Goal: Task Accomplishment & Management: Manage account settings

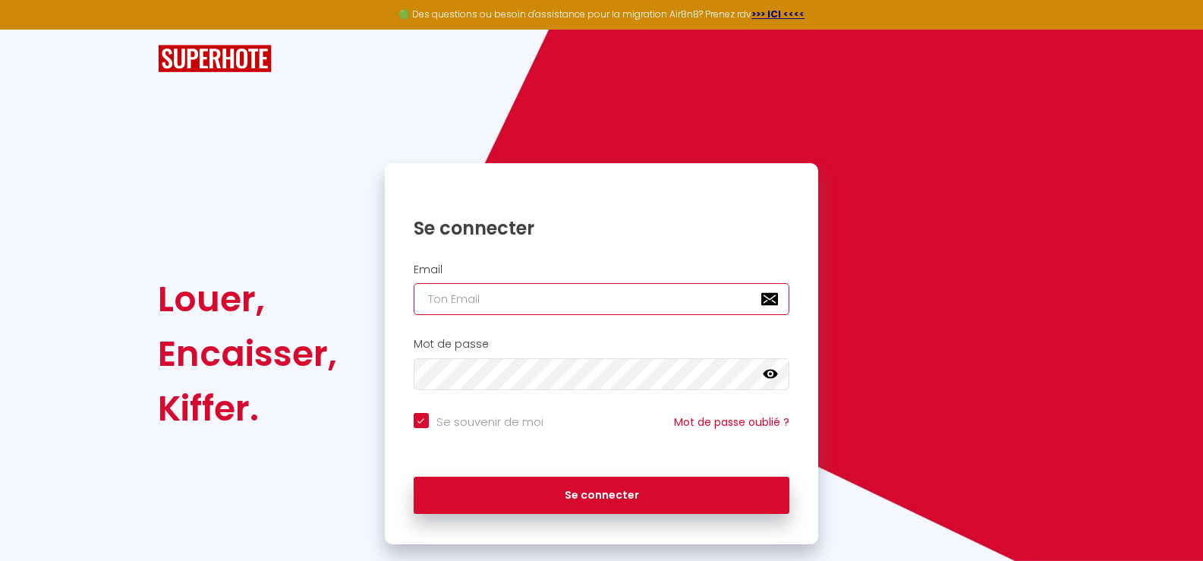
click at [490, 305] on input "email" at bounding box center [602, 299] width 376 height 32
type input "l"
checkbox input "true"
type input "la"
checkbox input "true"
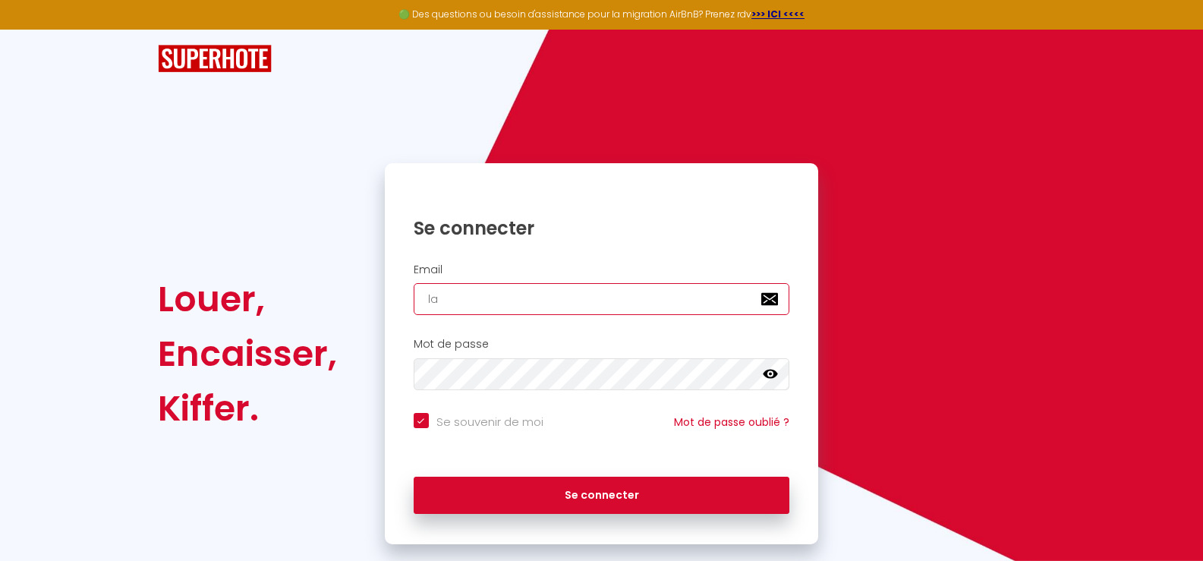
type input "lac"
checkbox input "true"
type input "laco"
checkbox input "true"
type input "lacon"
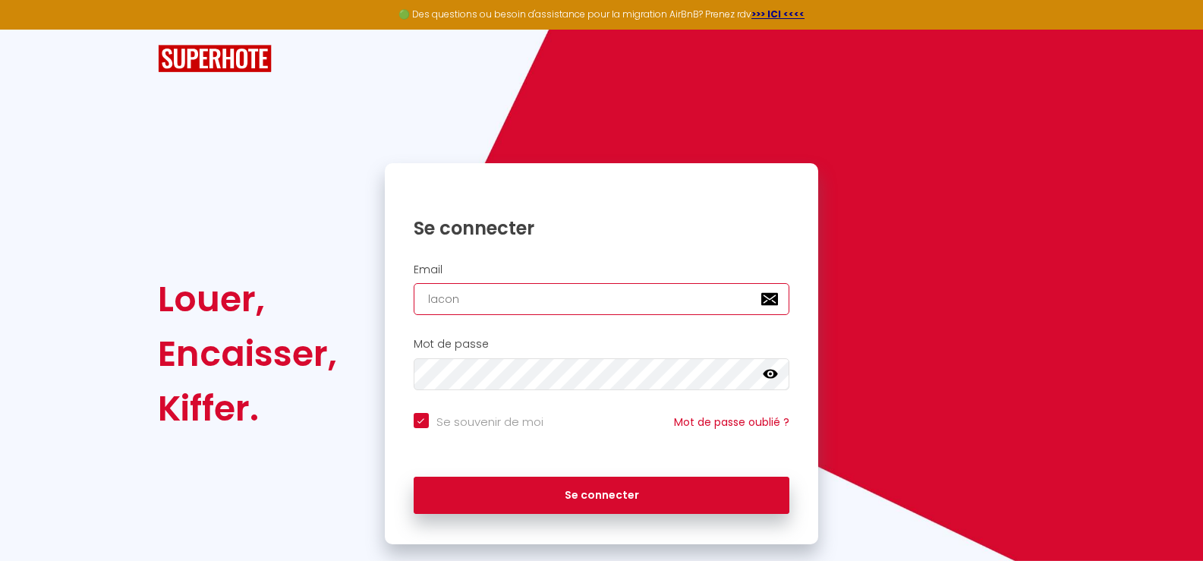
checkbox input "true"
type input "laconc"
checkbox input "true"
type input "laconci"
checkbox input "true"
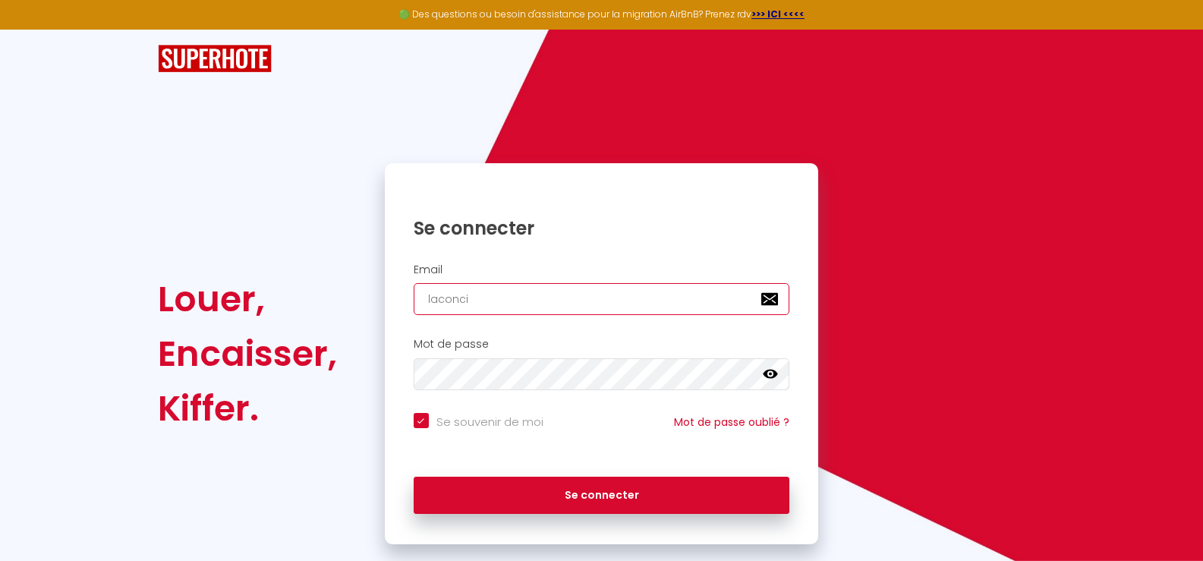
type input "laconcie"
checkbox input "true"
type input "laconcier"
checkbox input "true"
type input "laconcierg"
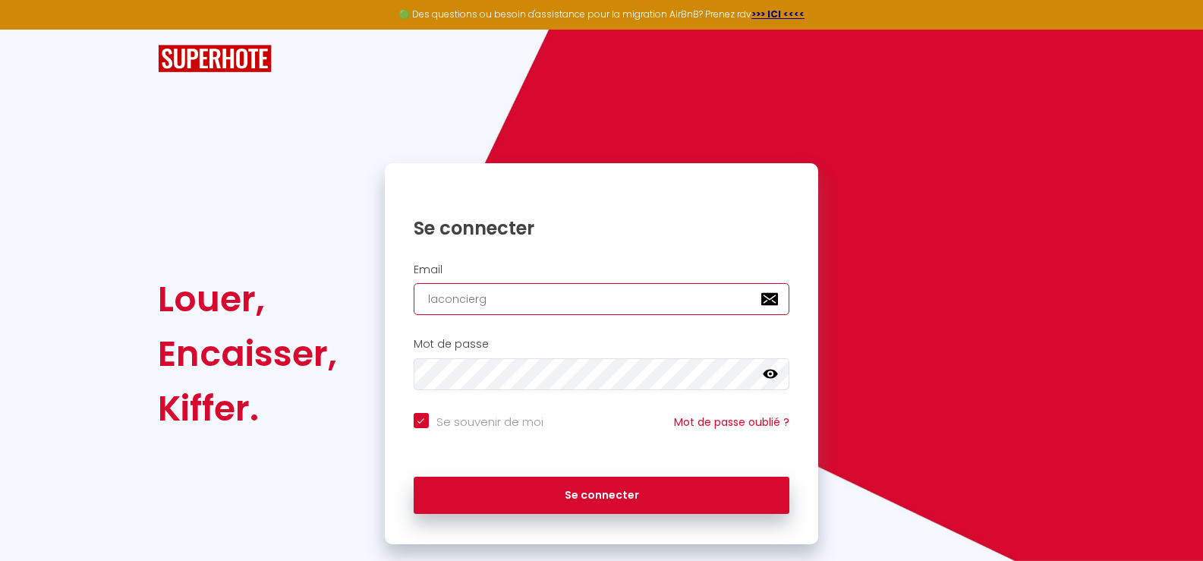
checkbox input "true"
type input "laconcierge"
checkbox input "true"
type input "laconcierger"
checkbox input "true"
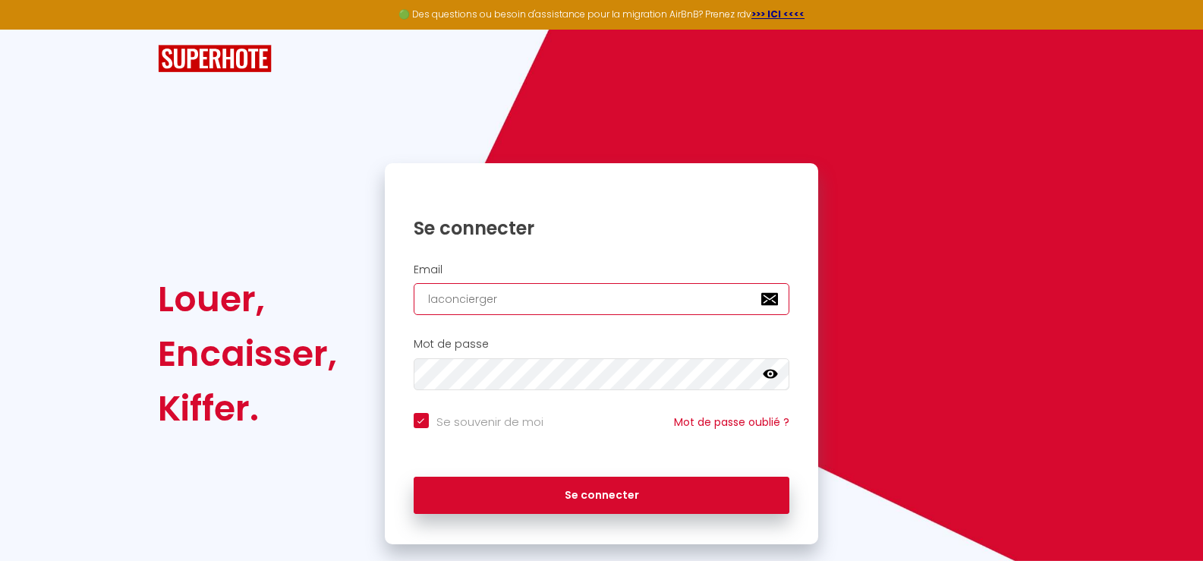
type input "laconciergeri"
checkbox input "true"
type input "laconciergerie"
checkbox input "true"
type input "laconciergeriec"
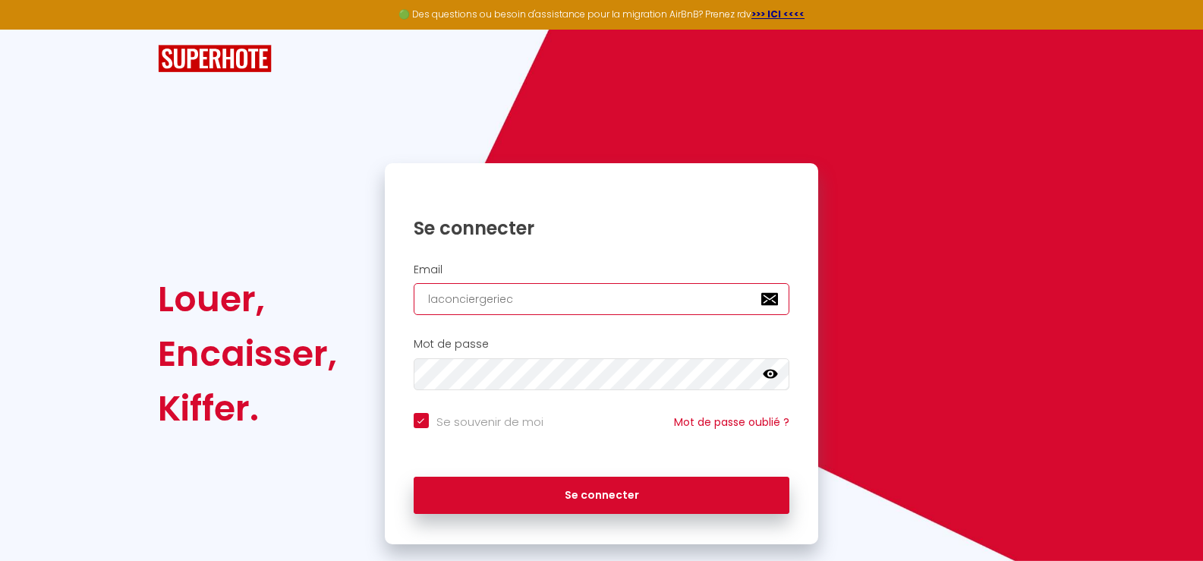
checkbox input "true"
type input "laconciergerieco"
checkbox input "true"
type input "laconciergeriecou"
checkbox input "true"
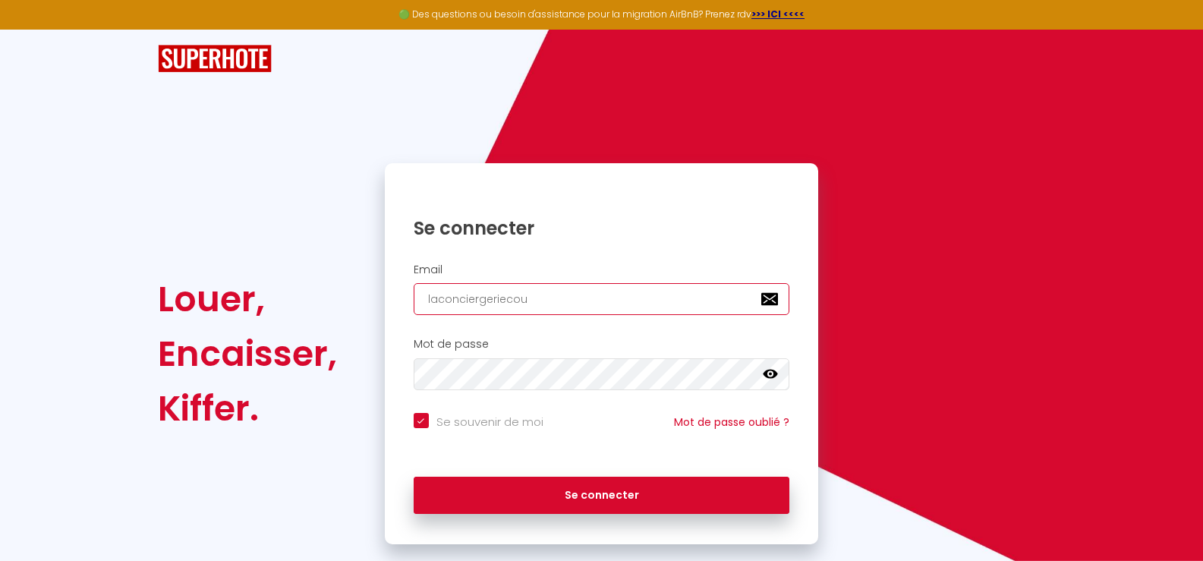
type input "laconciergeriecour"
checkbox input "true"
type input "laconciergeriecourt"
checkbox input "true"
type input "laconciergeriecourte"
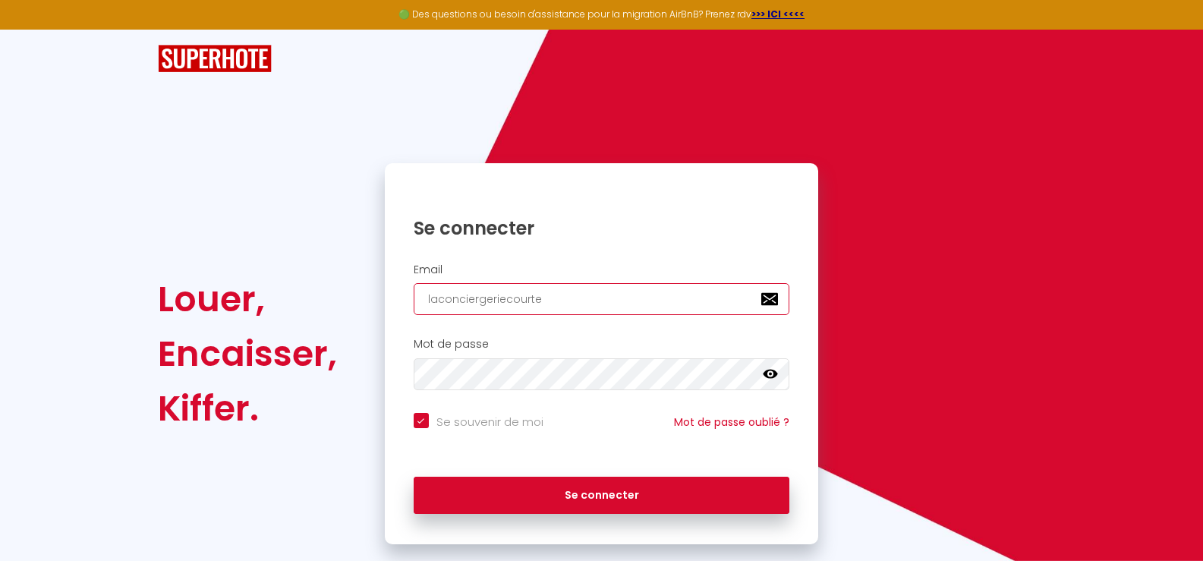
checkbox input "true"
type input "laconciergeriecourted"
checkbox input "true"
type input "laconciergeriecourtedu"
checkbox input "true"
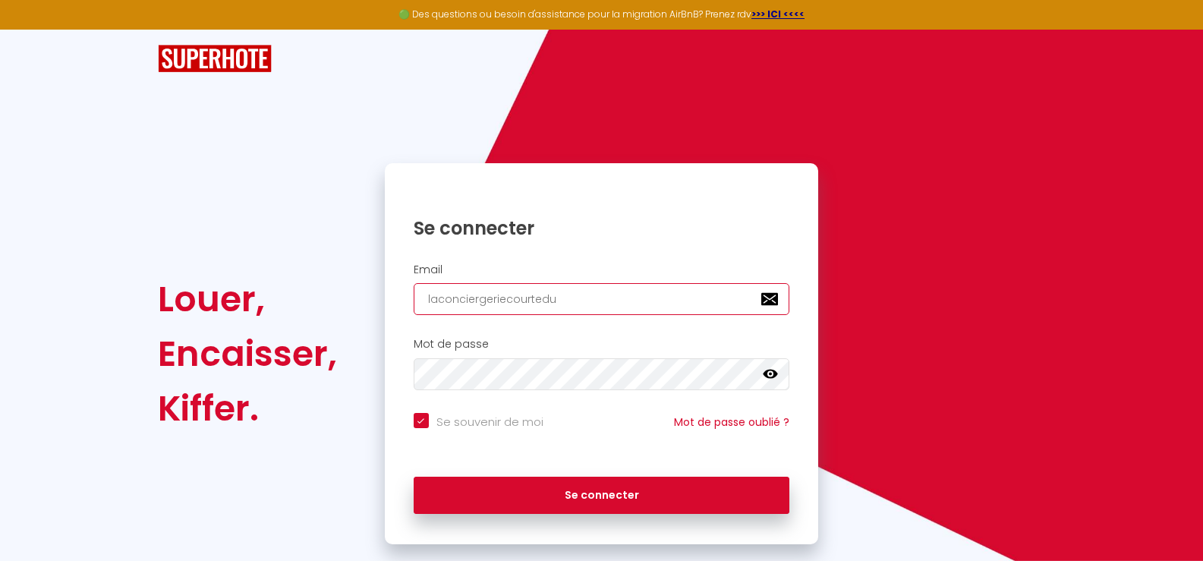
type input "laconciergeriecourtedue"
checkbox input "true"
type input "laconciergeriecourtedu"
checkbox input "true"
type input "laconciergeriecourtedur"
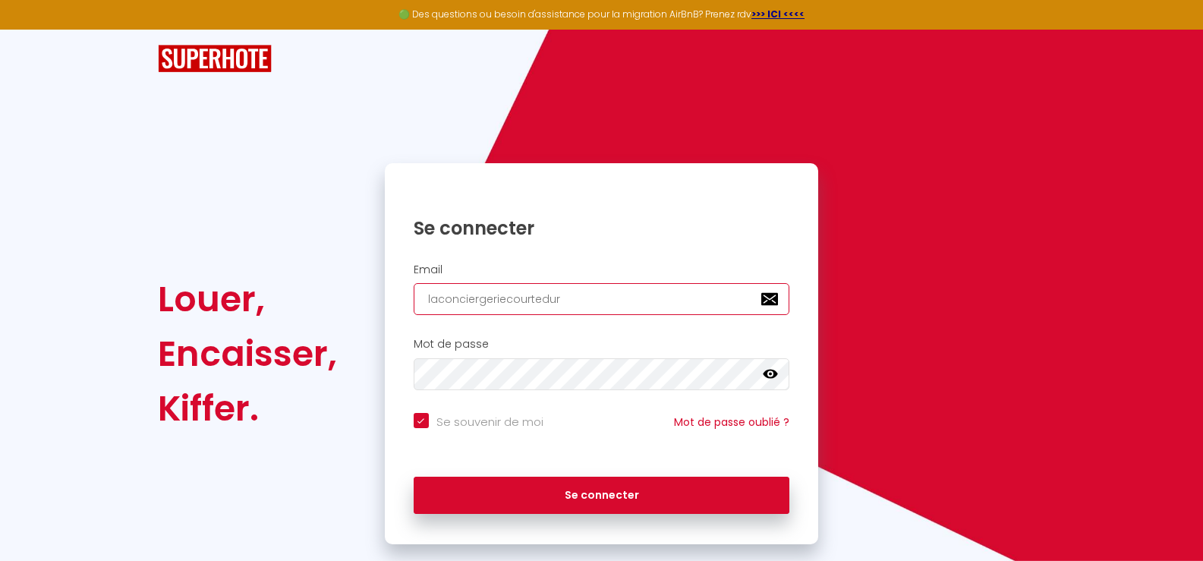
checkbox input "true"
type input "laconciergeriecourtedure"
checkbox input "true"
type input "laconciergeriecourteduree"
checkbox input "true"
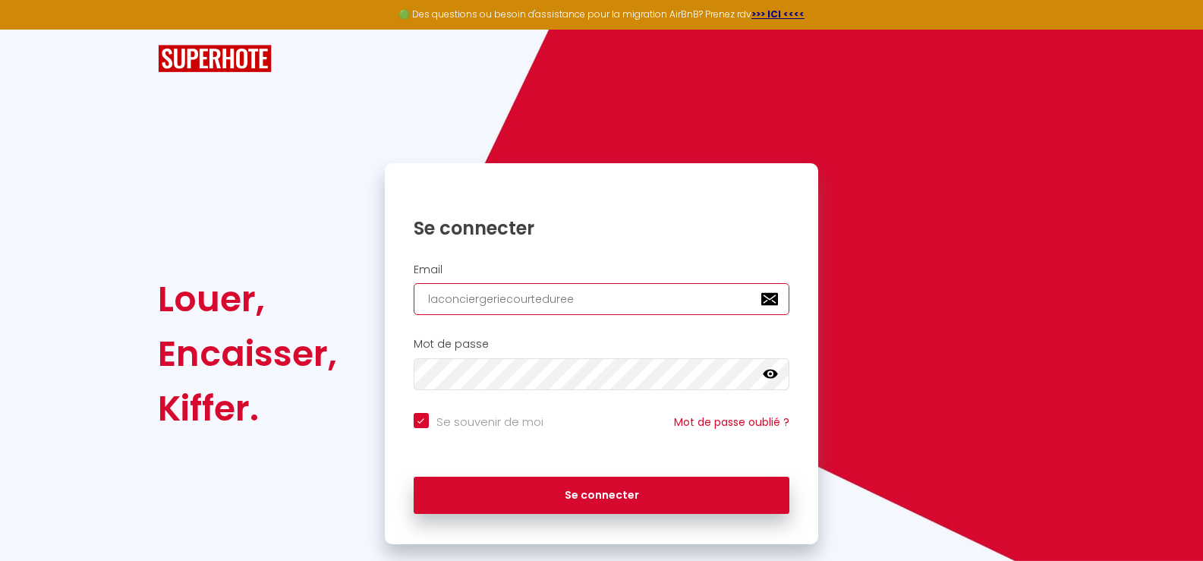
type input "laconciergeriecourtedureeà"
checkbox input "true"
type input "laconciergeriecourteduree"
checkbox input "true"
type input "laconciergeriecourteduree@"
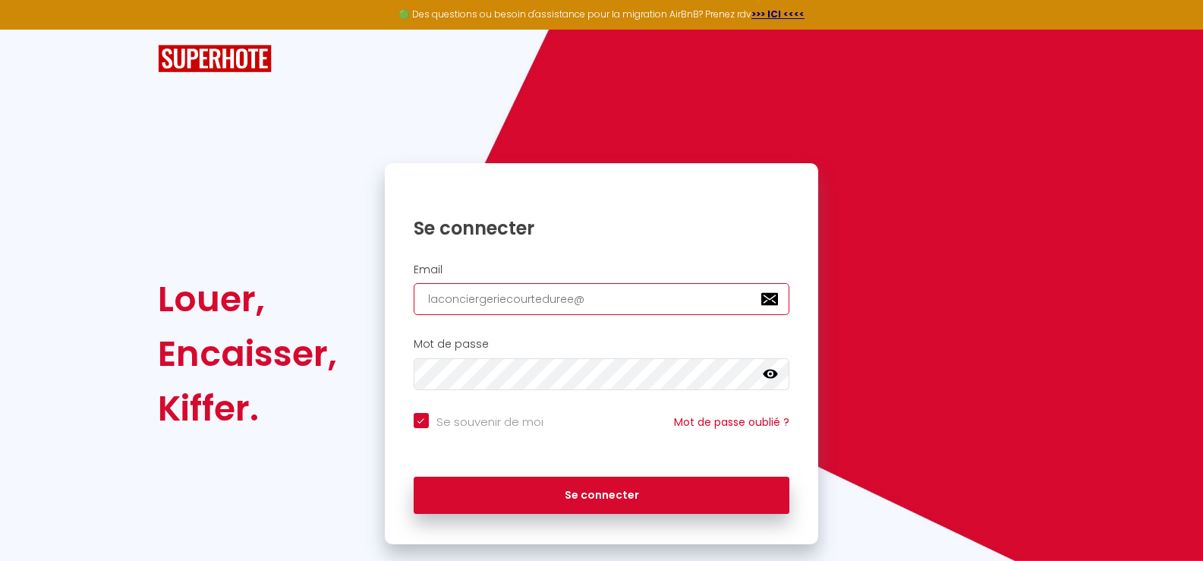
checkbox input "true"
type input "laconciergeriecourteduree@g"
checkbox input "true"
type input "laconciergeriecourteduree@gm"
checkbox input "true"
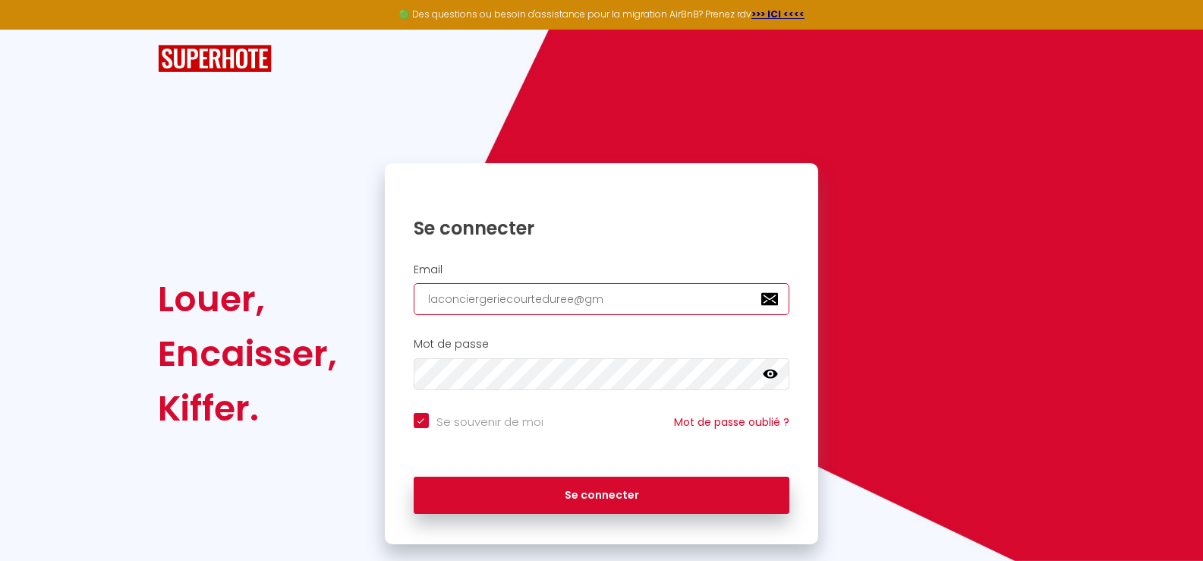
type input "[EMAIL_ADDRESS]"
checkbox input "true"
type input "[EMAIL_ADDRESS]."
checkbox input "true"
type input "laconciergeriecourteduree@gmx.f"
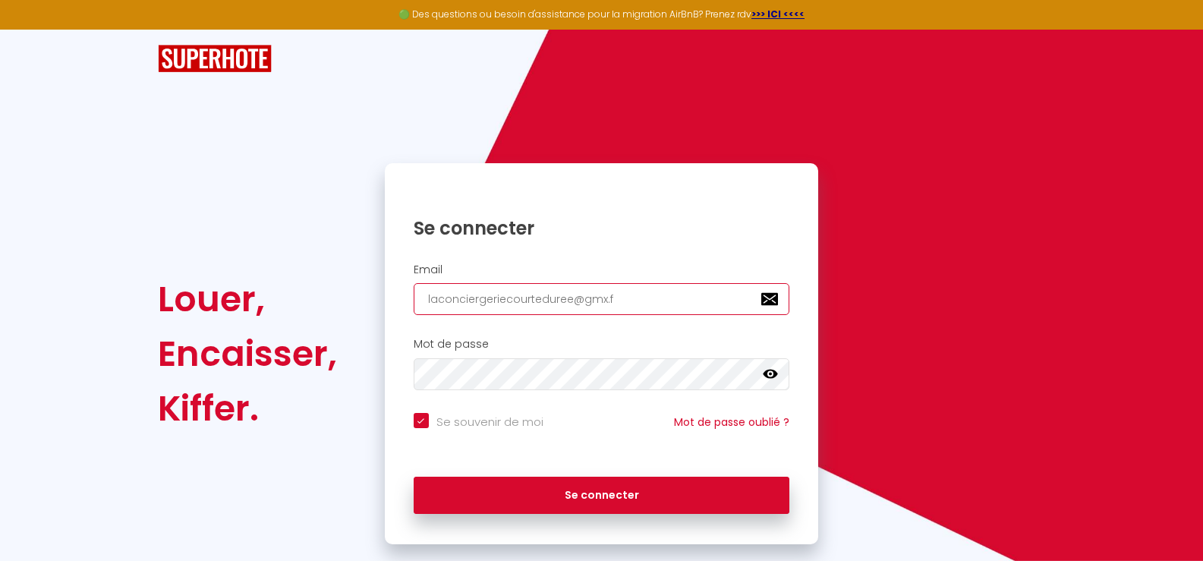
checkbox input "true"
type input "[EMAIL_ADDRESS][DOMAIN_NAME]"
checkbox input "true"
type input "[EMAIL_ADDRESS][DOMAIN_NAME]"
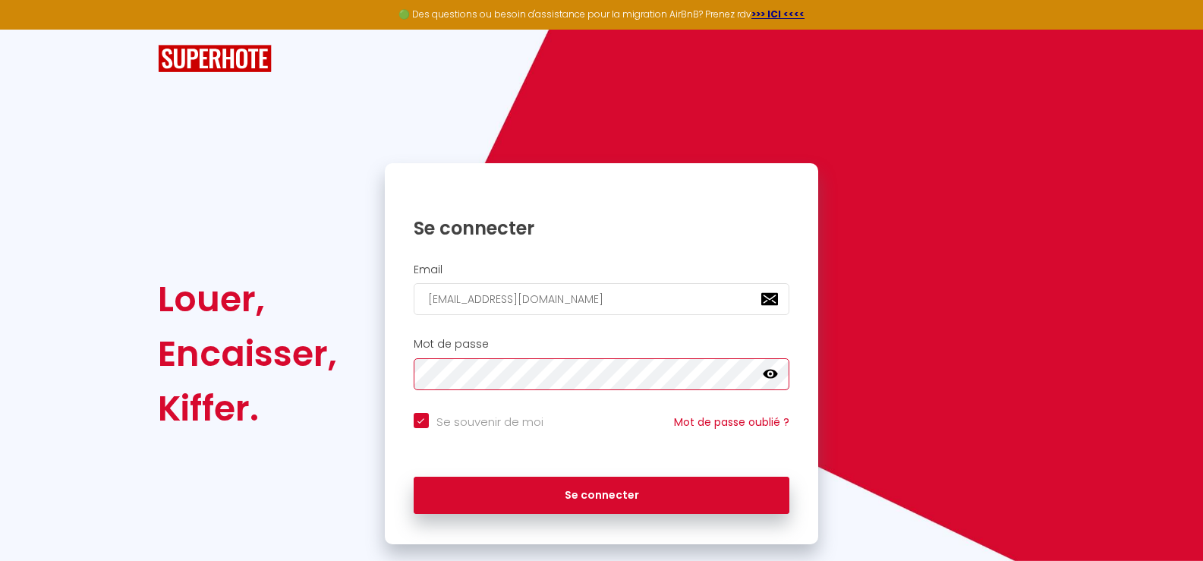
click at [414, 477] on button "Se connecter" at bounding box center [602, 496] width 376 height 38
checkbox input "true"
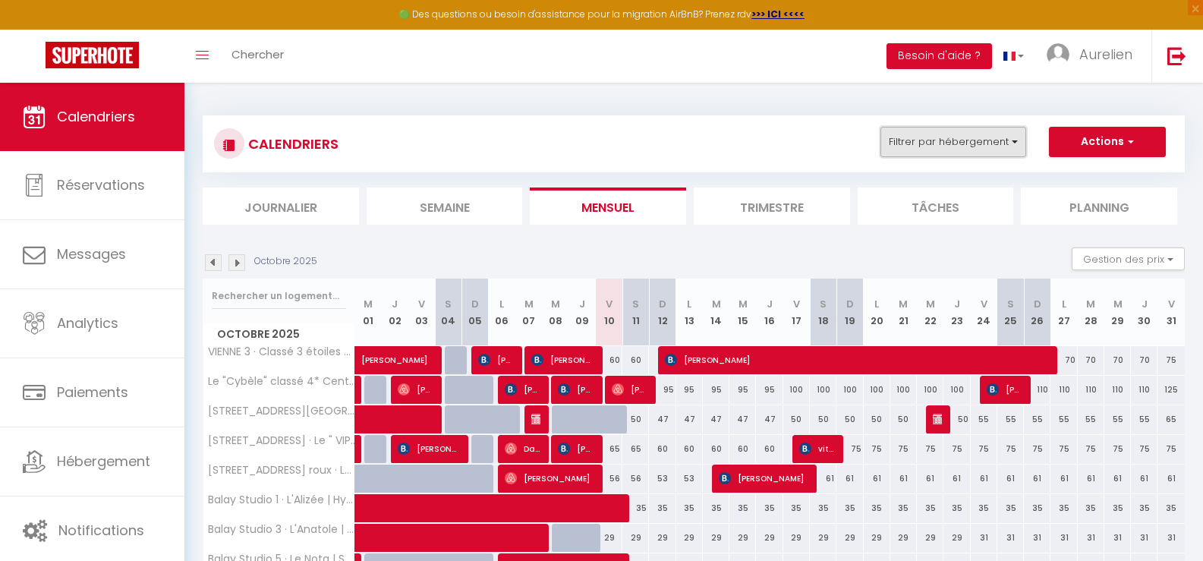
click at [950, 150] on button "Filtrer par hébergement" at bounding box center [954, 142] width 146 height 30
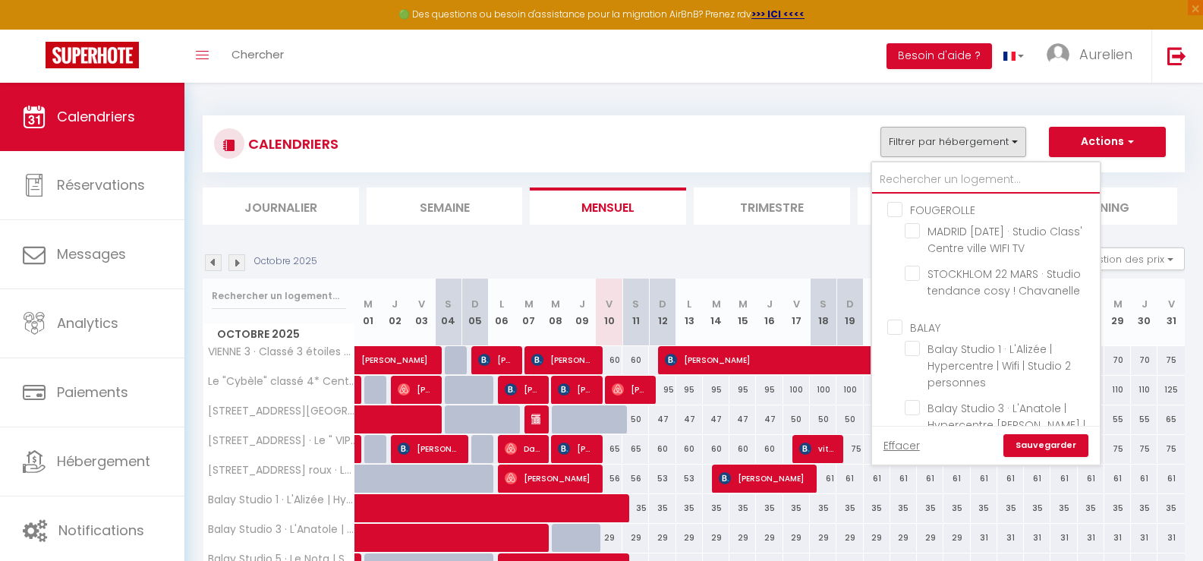
click at [927, 175] on input "text" at bounding box center [986, 179] width 228 height 27
type input "a"
checkbox input "false"
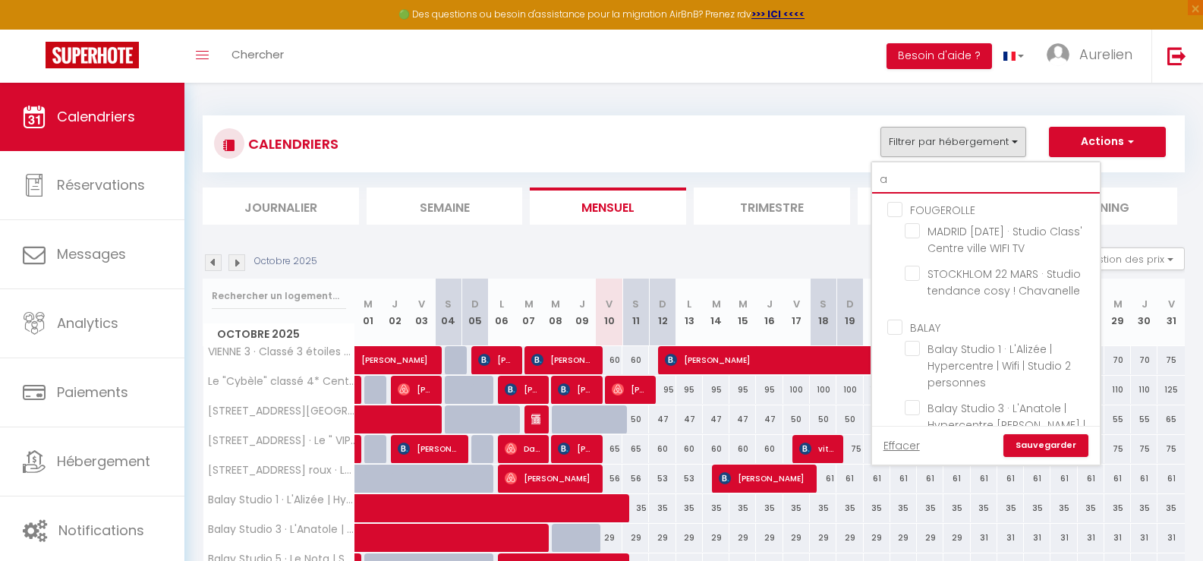
checkbox input "false"
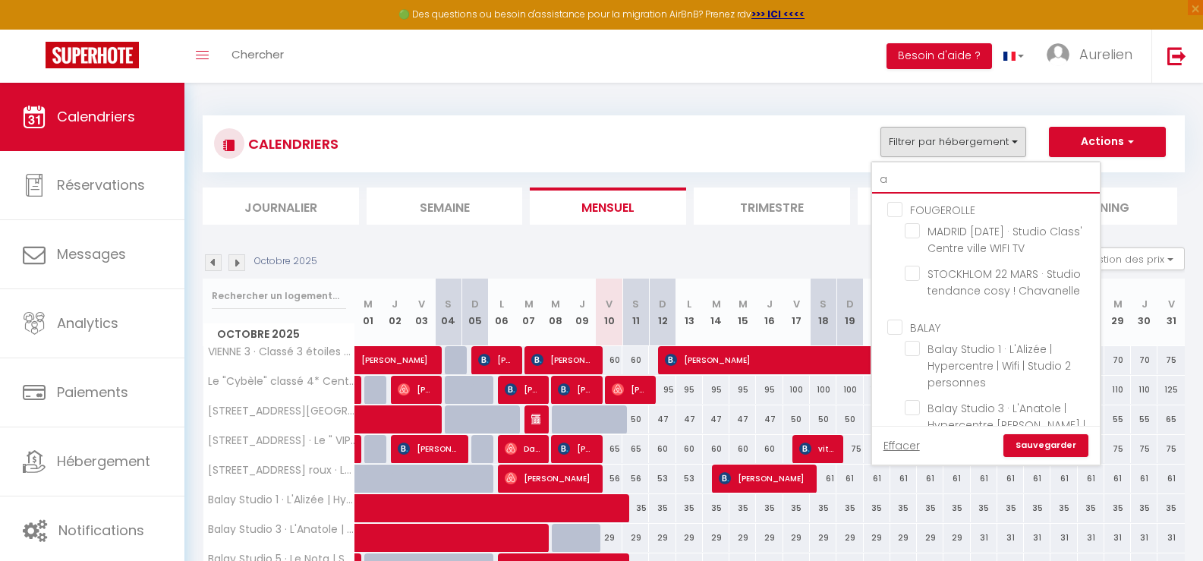
checkbox input "false"
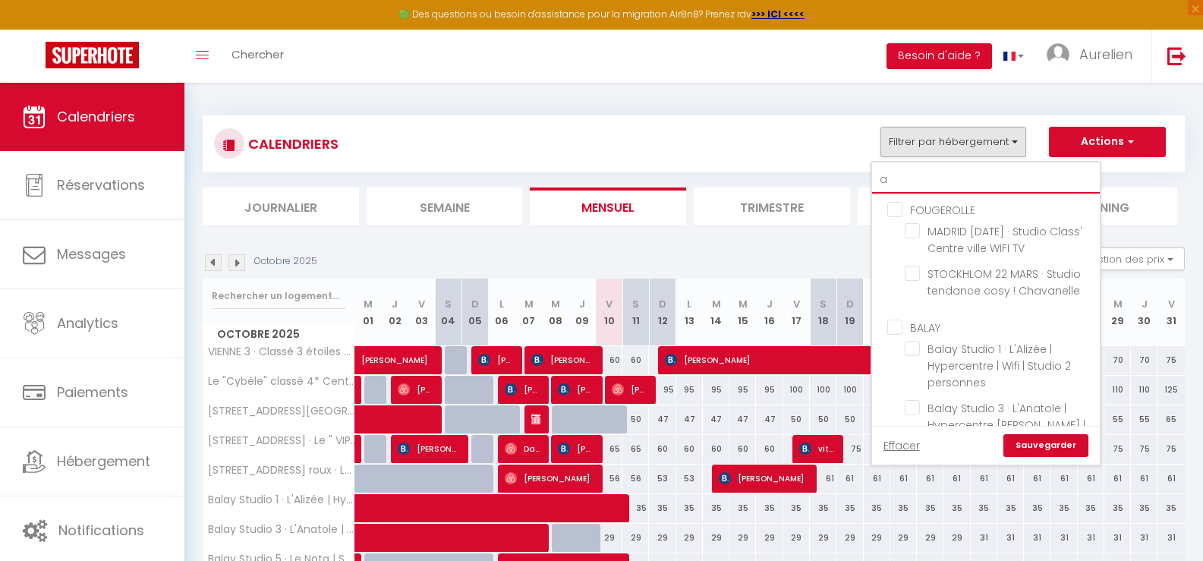
checkbox input "false"
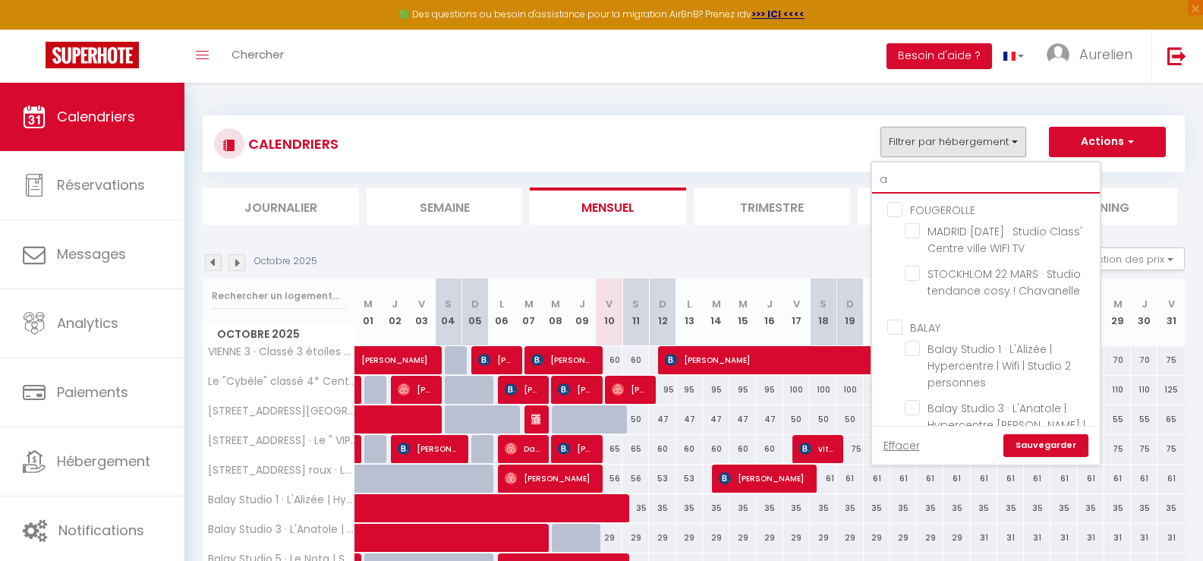
checkbox input "false"
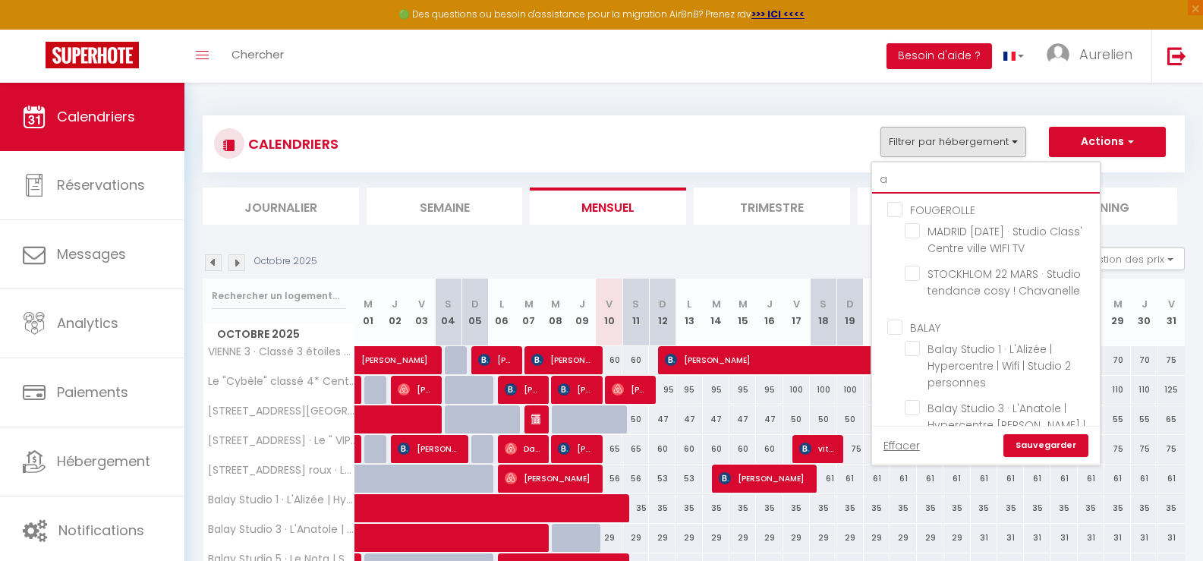
checkbox input "false"
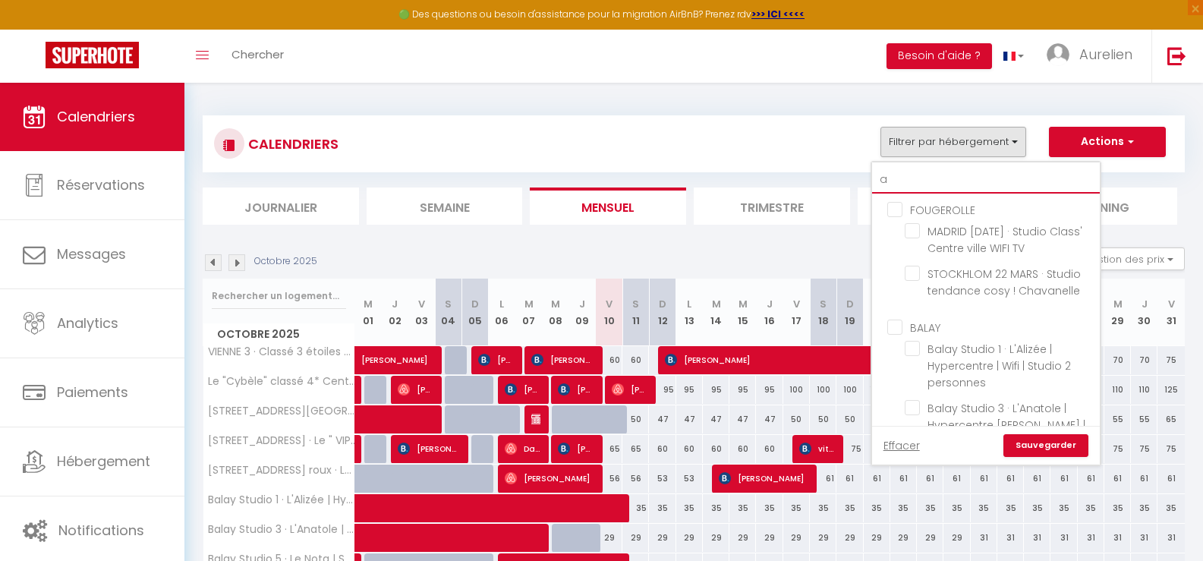
checkbox input "false"
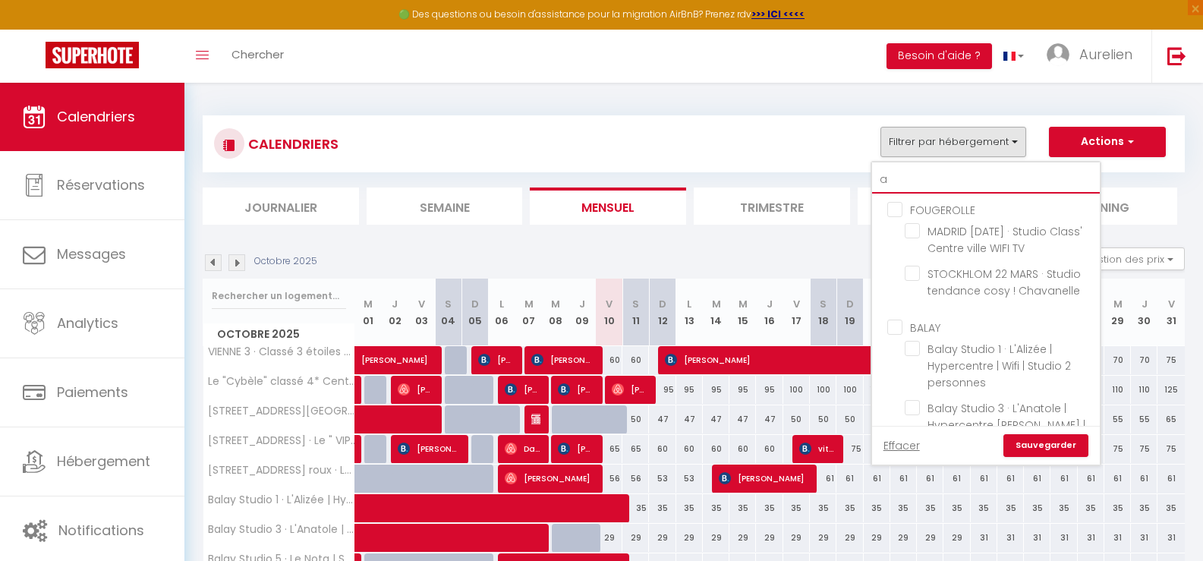
checkbox input "false"
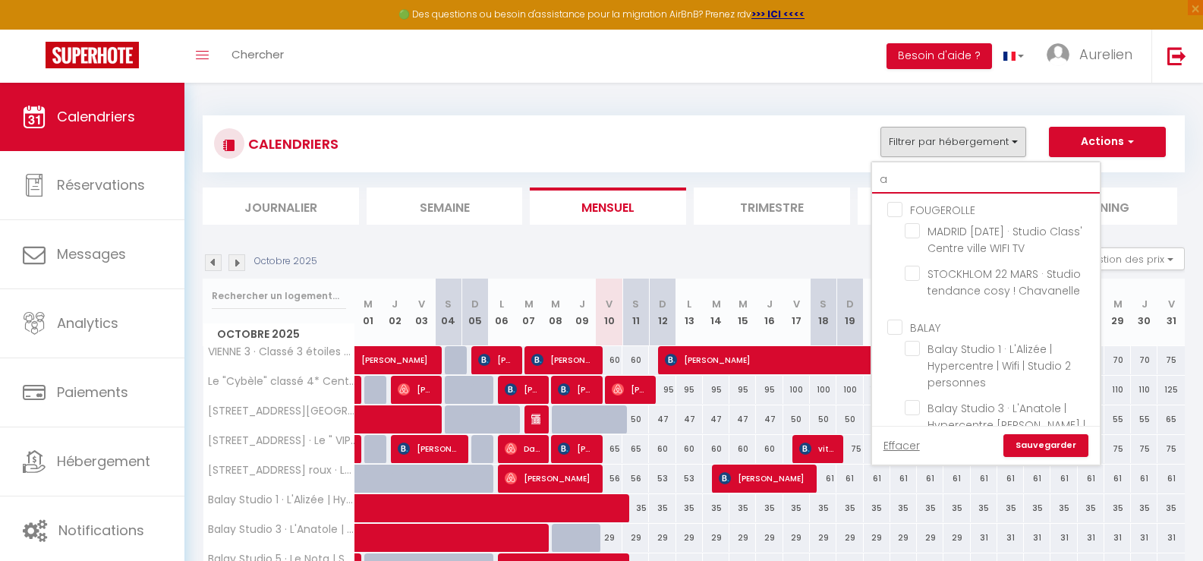
checkbox input "false"
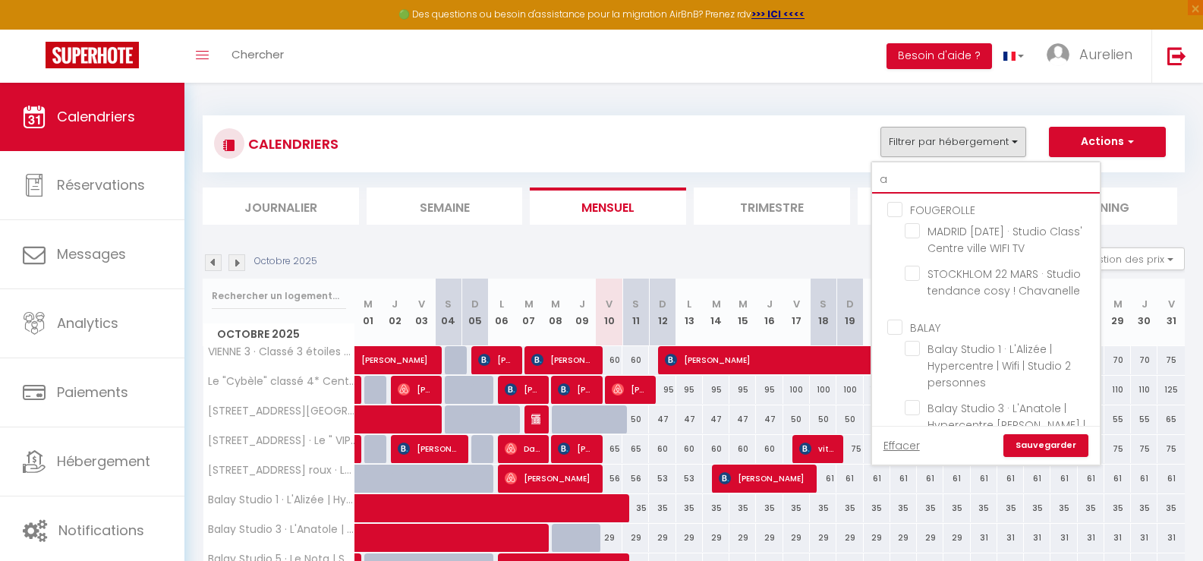
checkbox input "false"
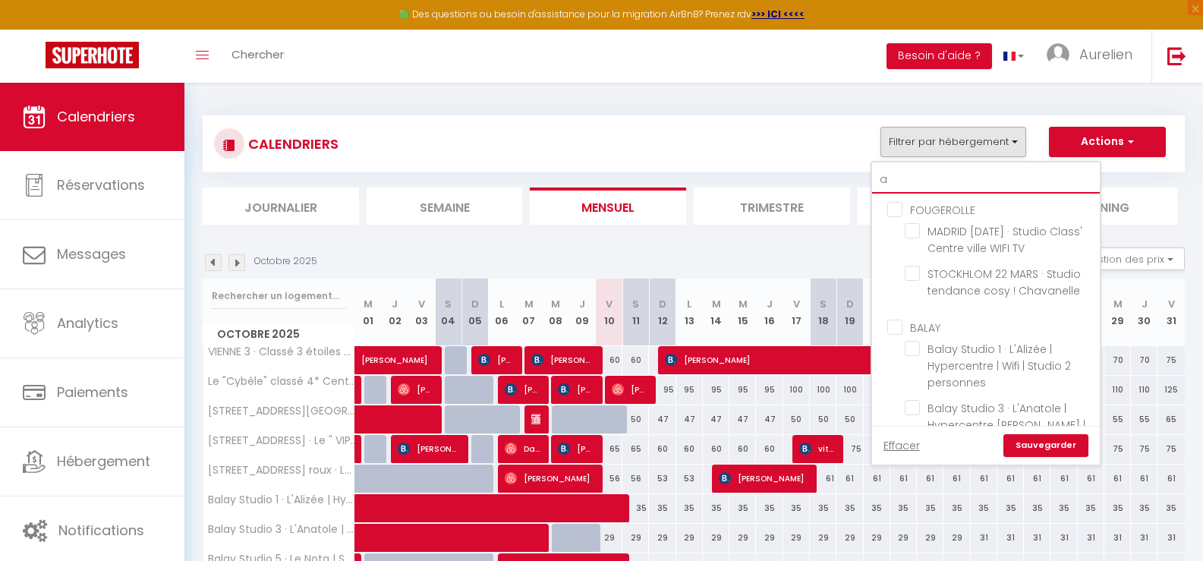
checkbox input "false"
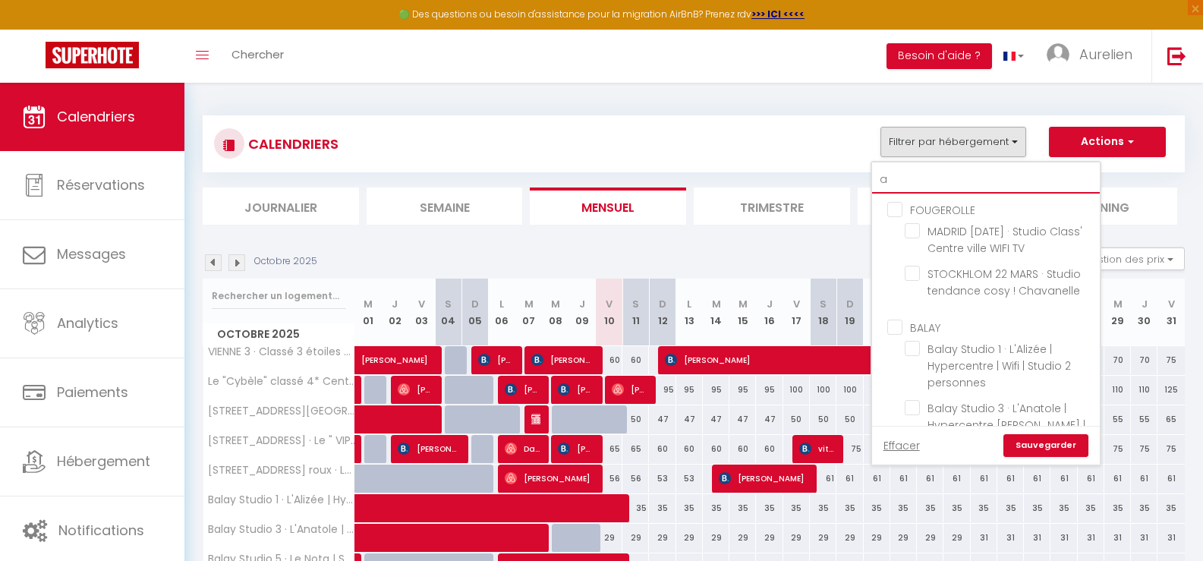
checkbox input "false"
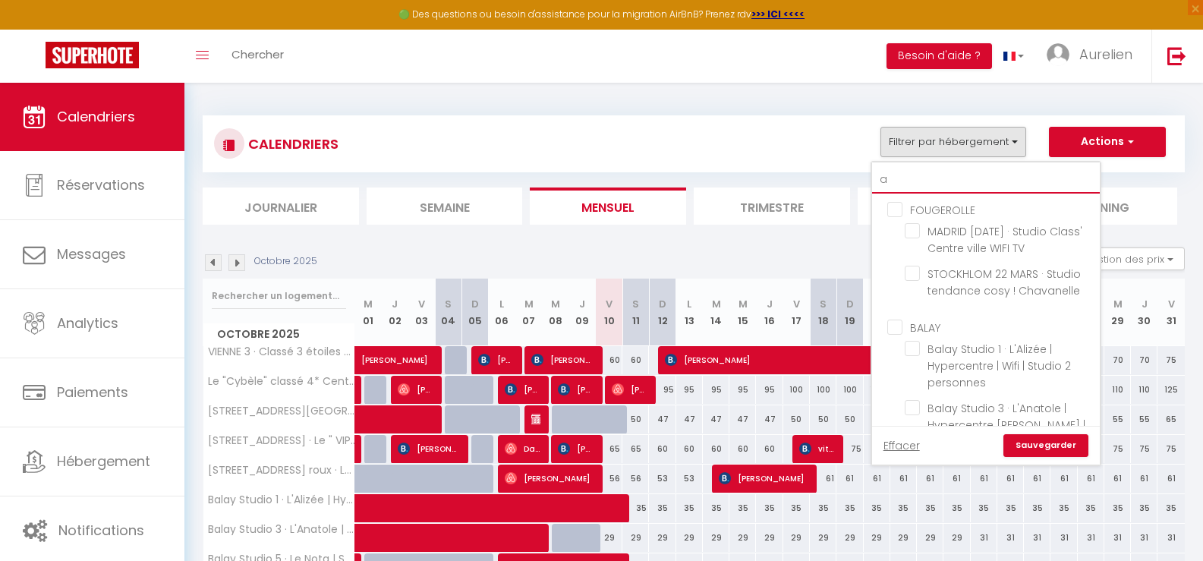
checkbox input "false"
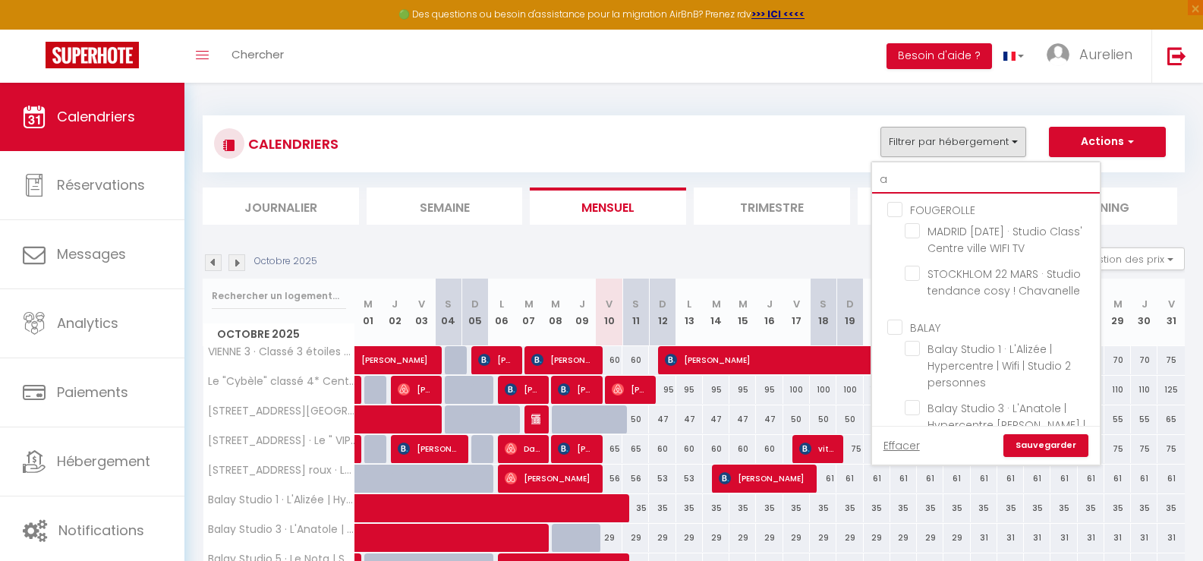
checkbox input "false"
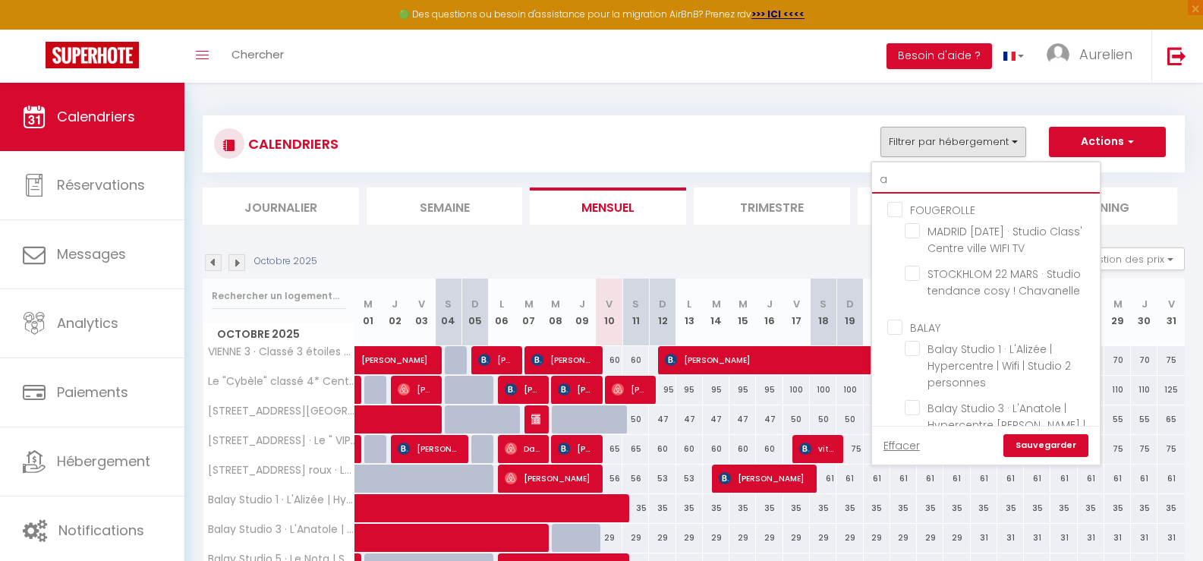
checkbox input "false"
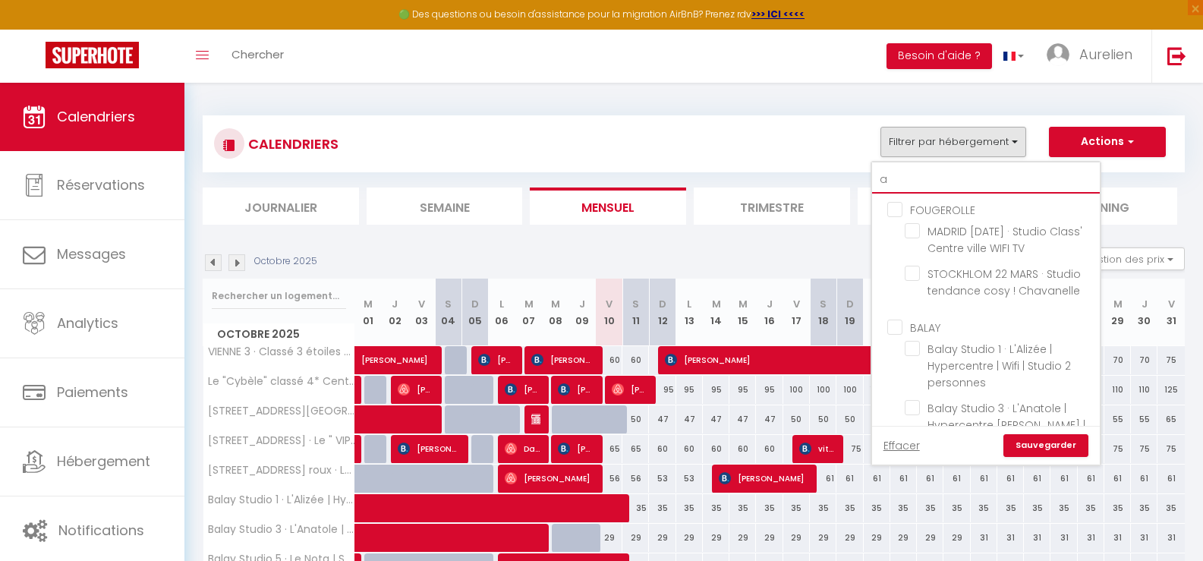
checkbox input "false"
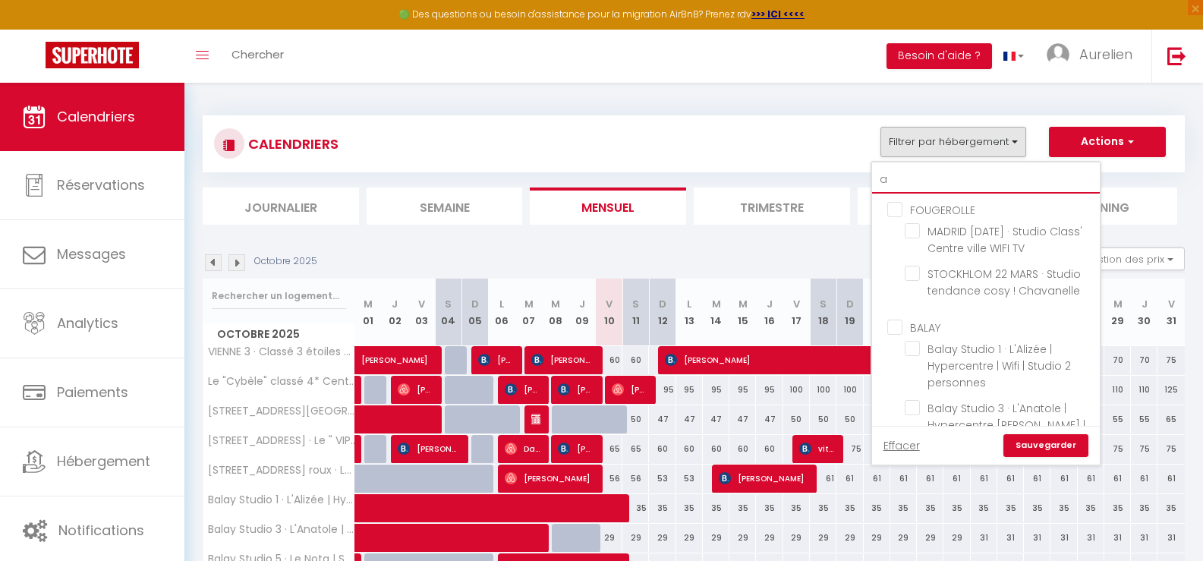
checkbox input "false"
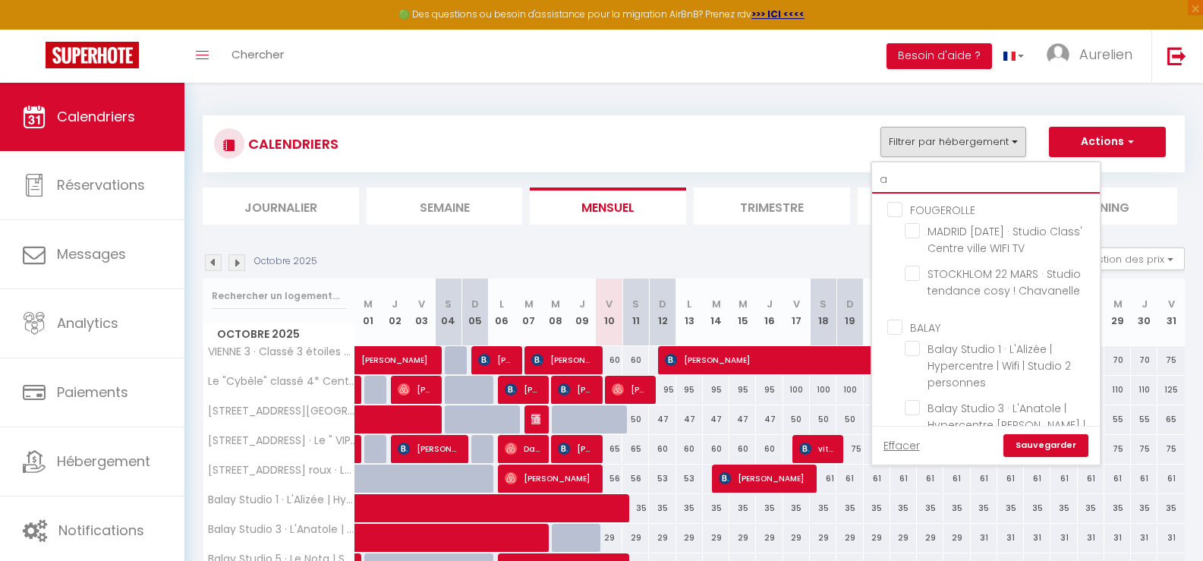
checkbox input "false"
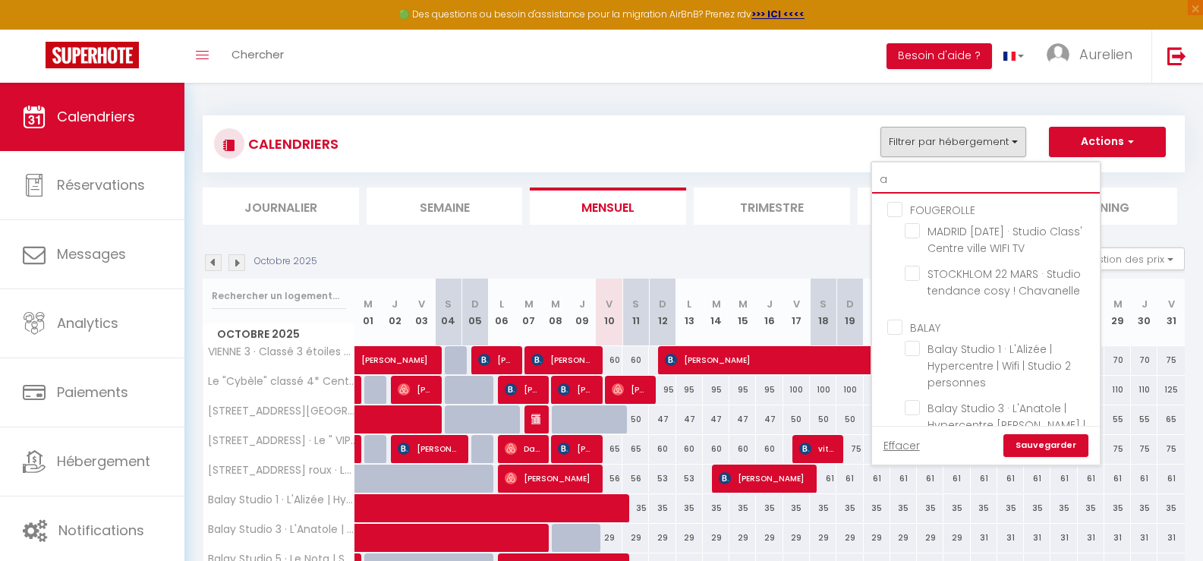
checkbox input "false"
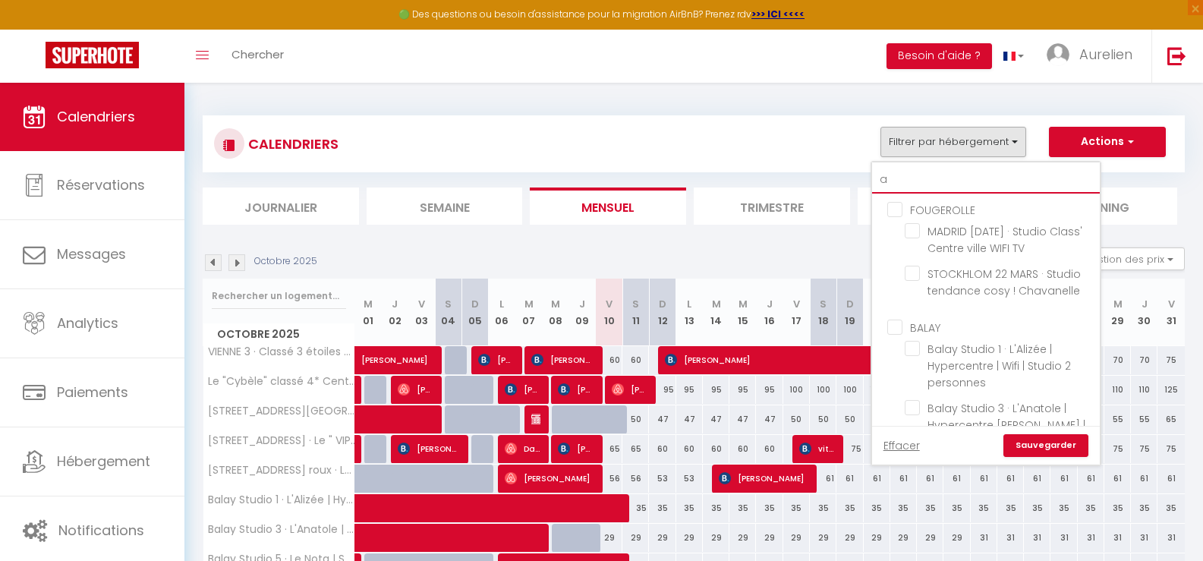
checkbox input "false"
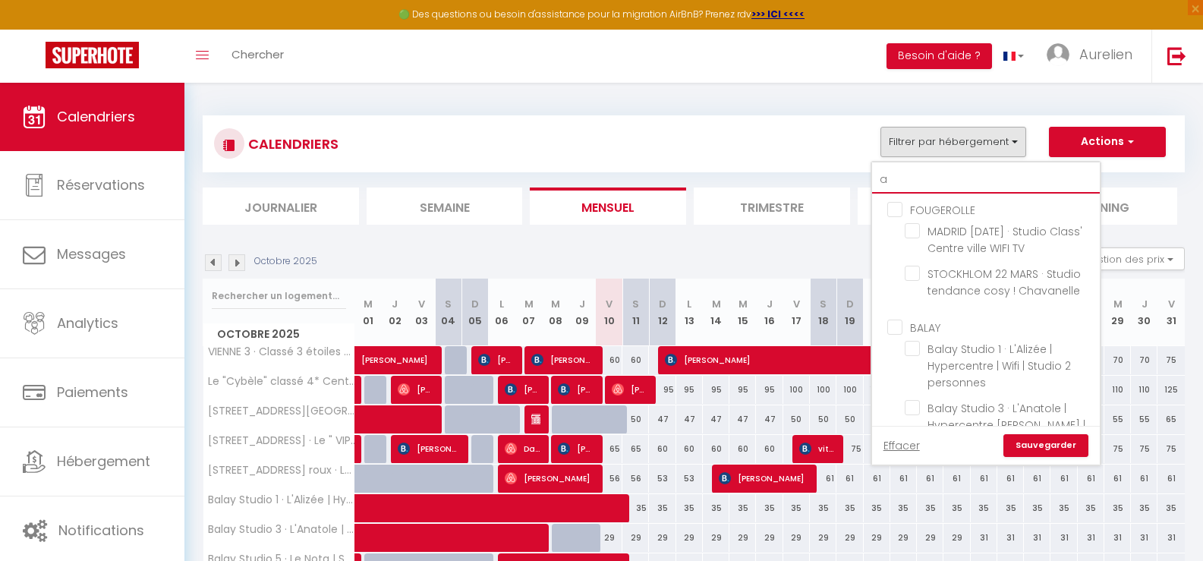
checkbox input "false"
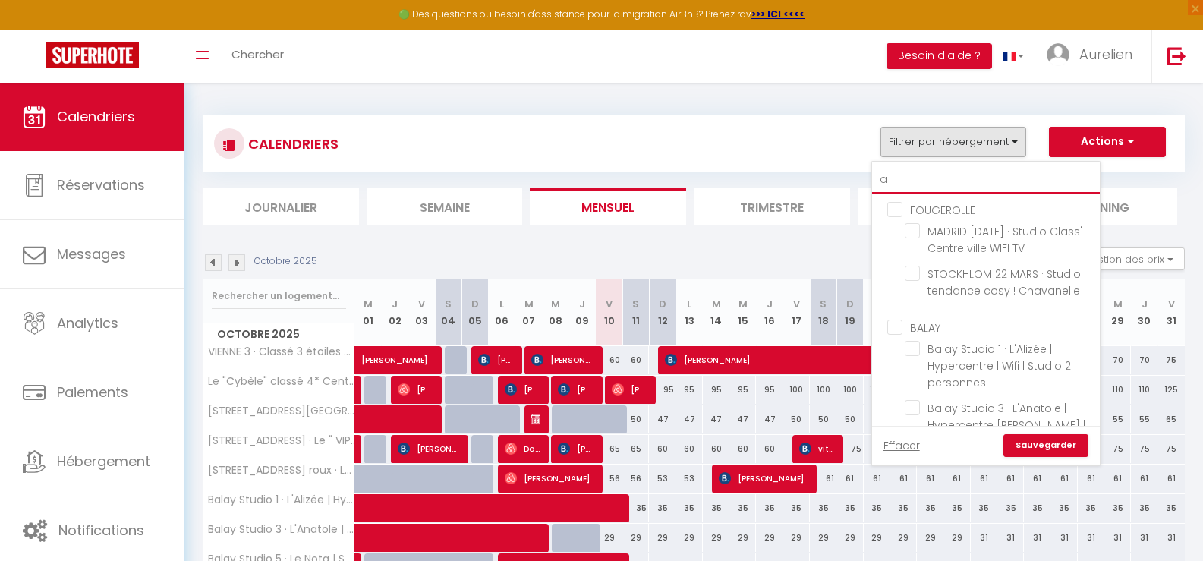
checkbox input "false"
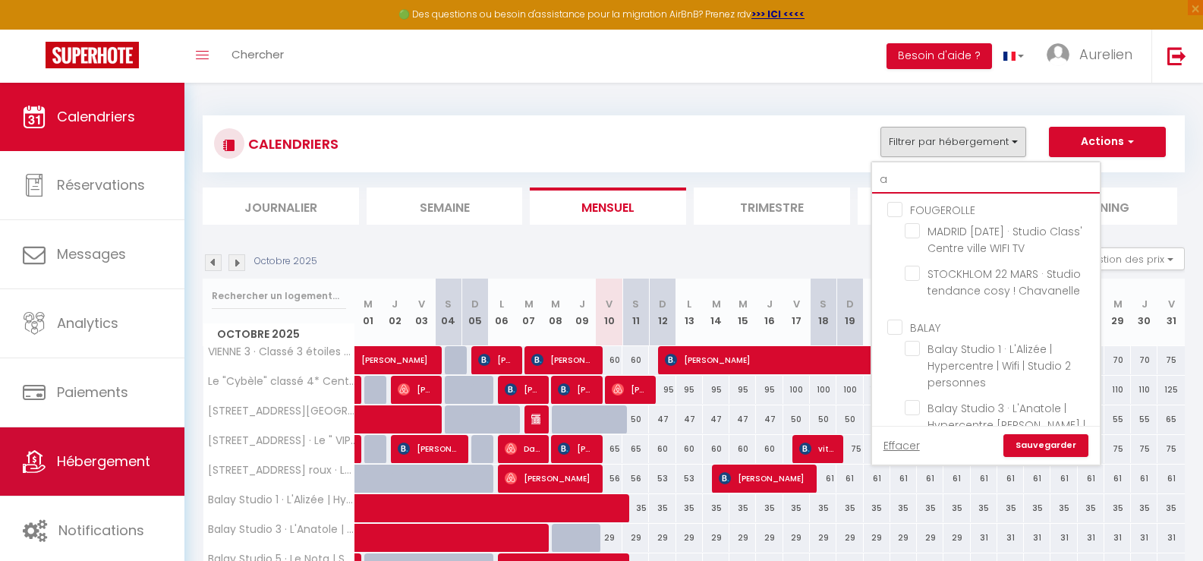
type input "ad"
checkbox input "false"
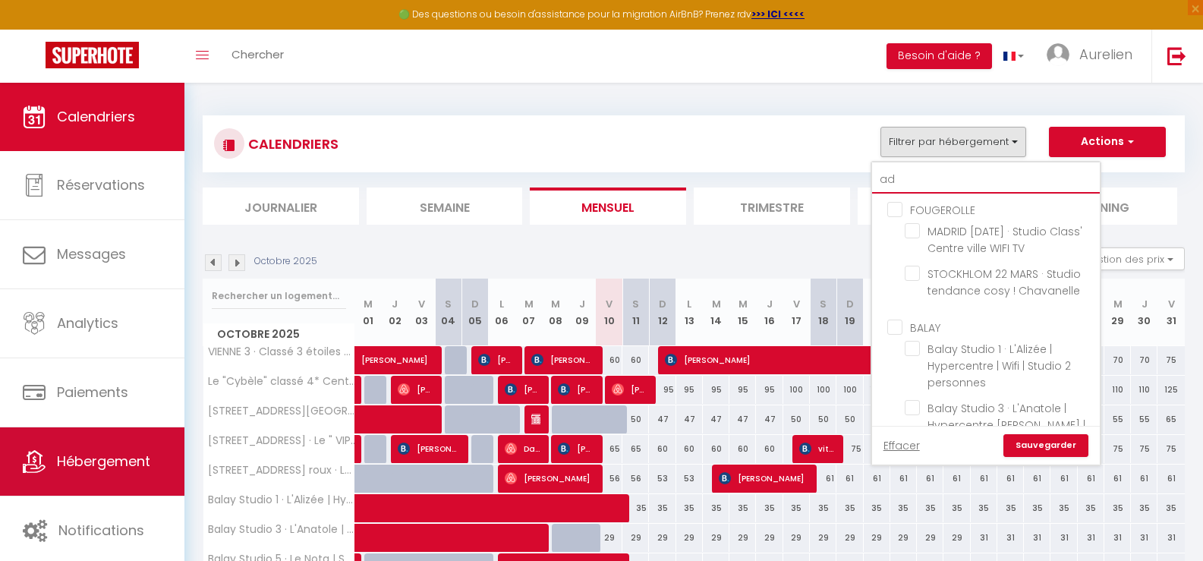
checkbox input "false"
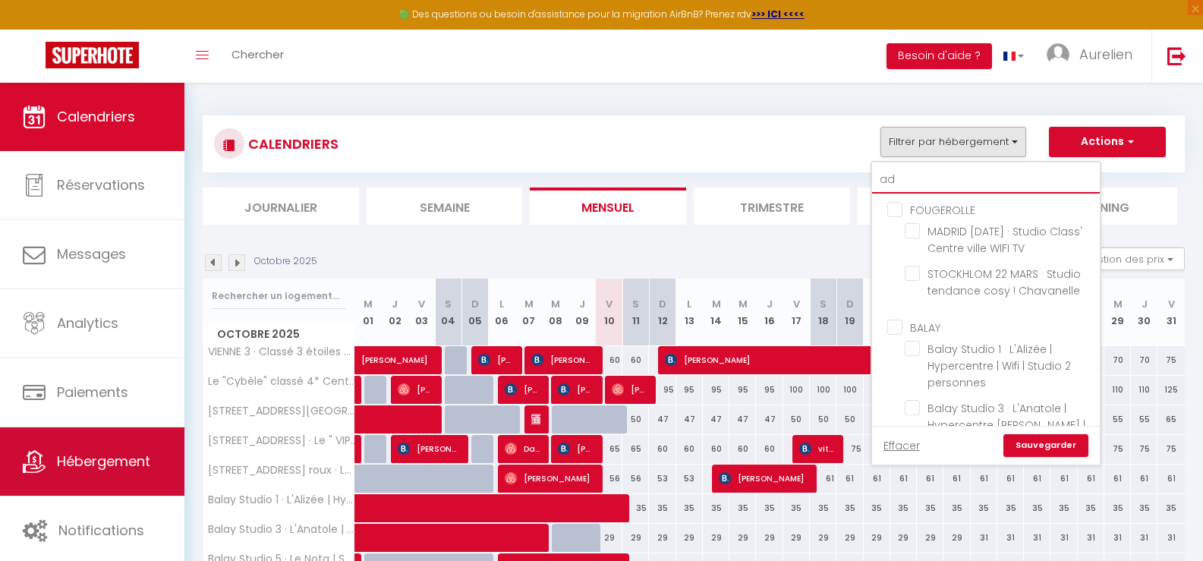
checkbox input "false"
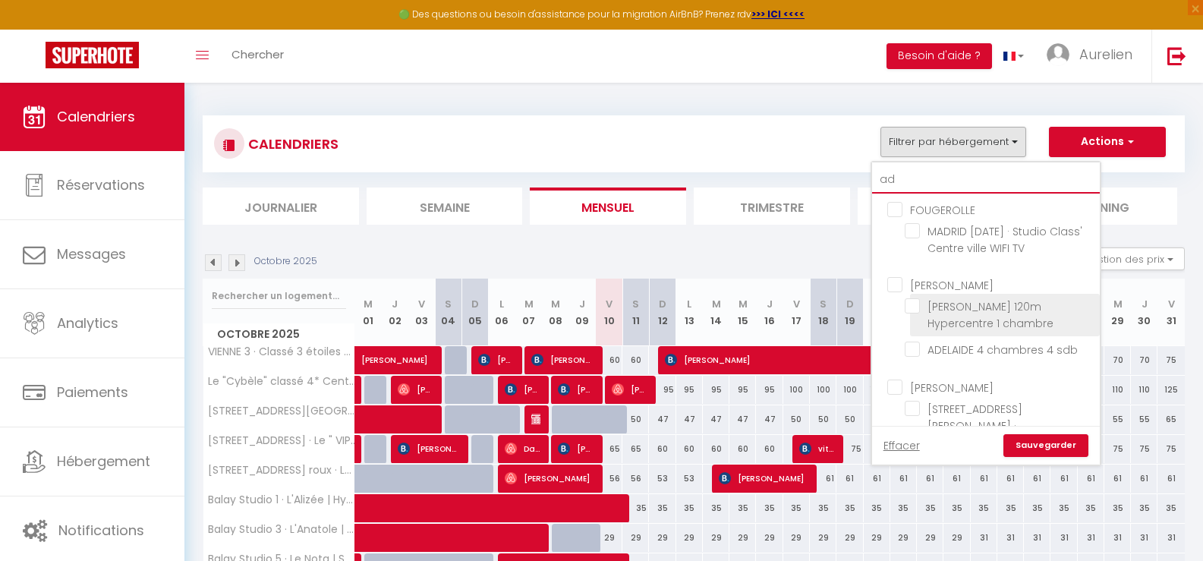
type input "ad"
click at [952, 310] on input "[PERSON_NAME] 120m Hypercentre 1 chambre" at bounding box center [1000, 305] width 190 height 15
checkbox input "true"
checkbox input "false"
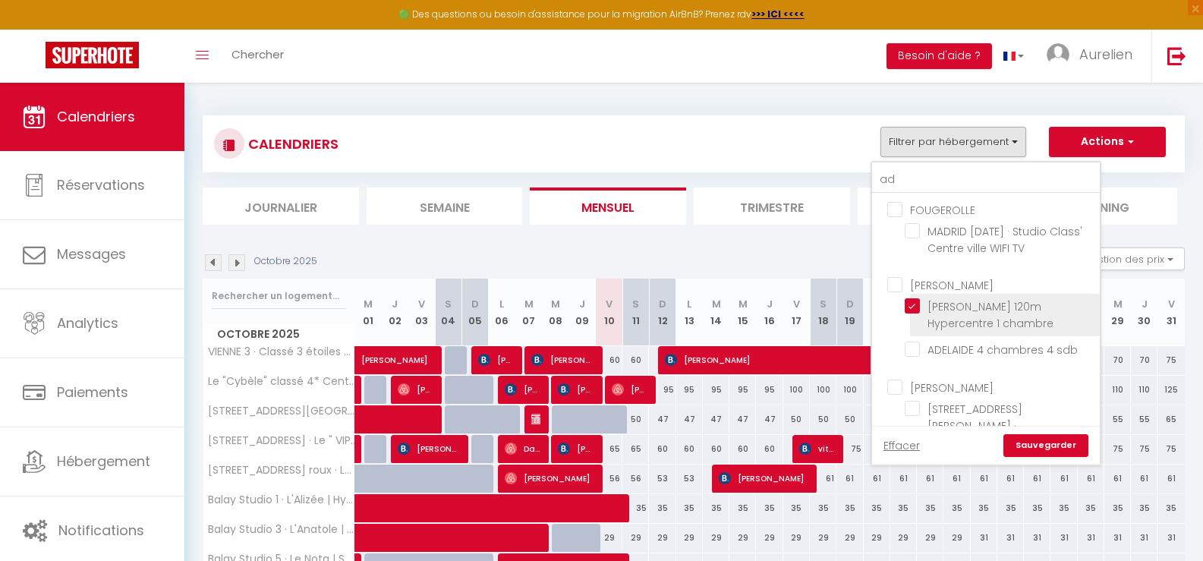
checkbox input "false"
click at [1042, 442] on link "Sauvegarder" at bounding box center [1045, 445] width 85 height 23
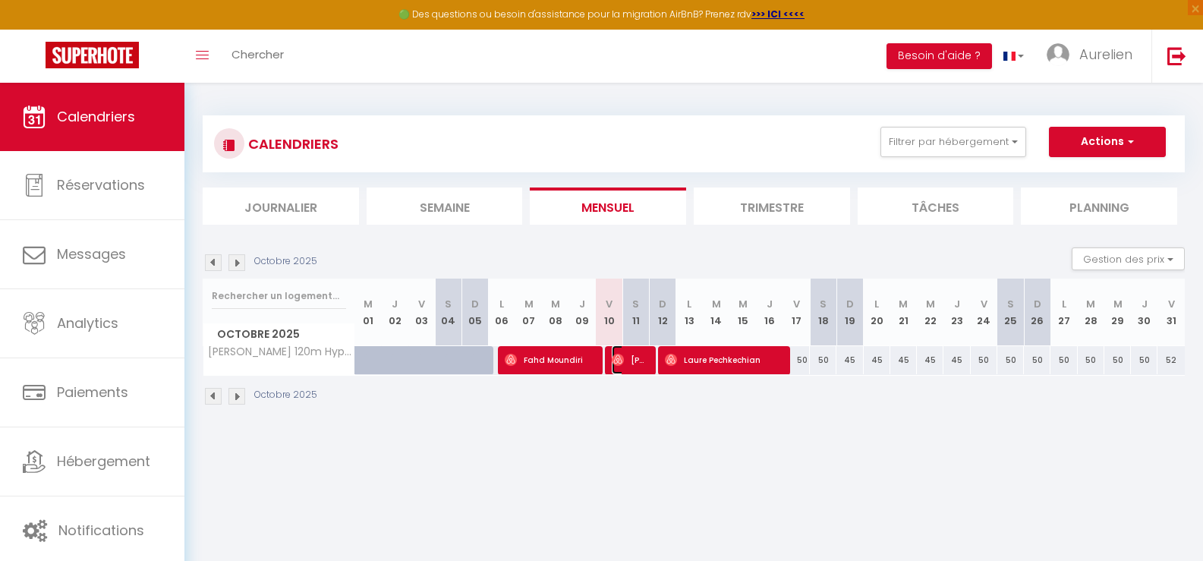
click at [641, 365] on span "[PERSON_NAME]" at bounding box center [630, 359] width 36 height 29
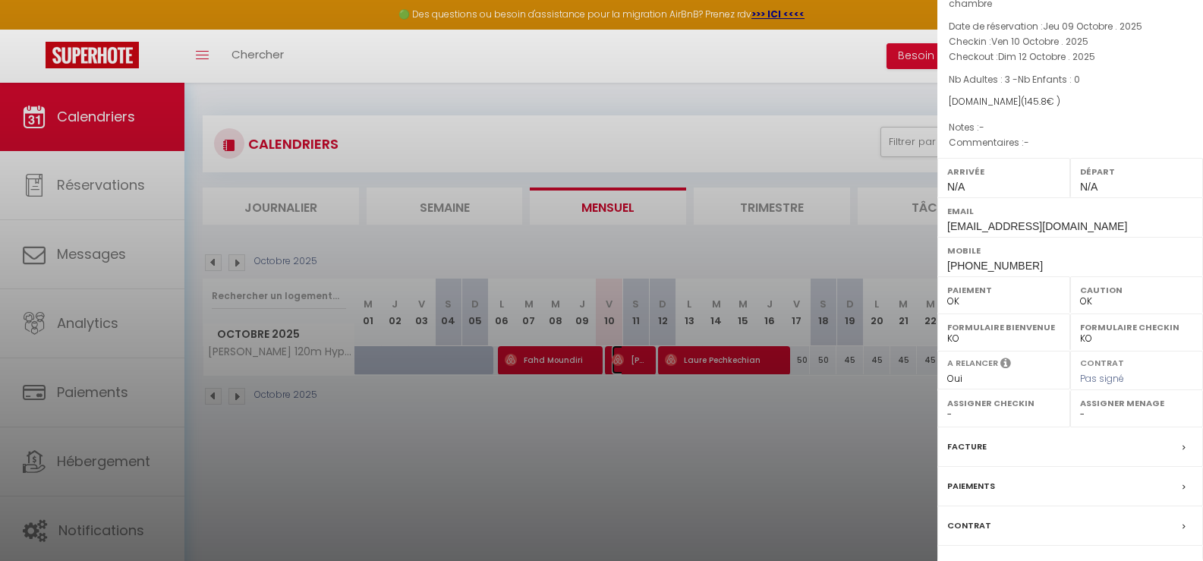
scroll to position [162, 0]
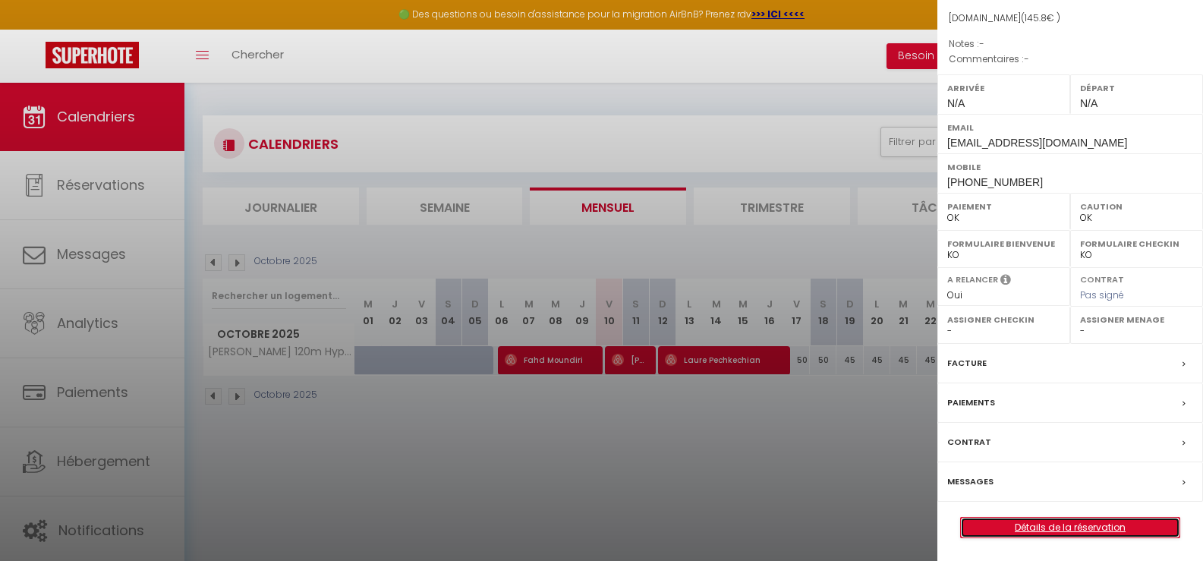
click at [1032, 521] on link "Détails de la réservation" at bounding box center [1070, 528] width 219 height 20
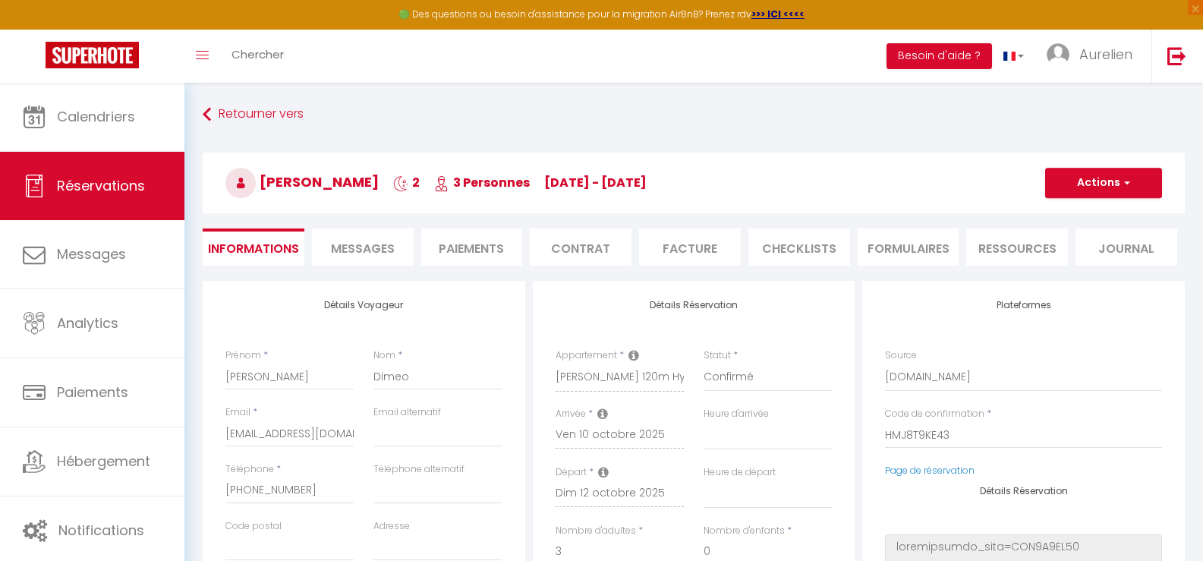
click at [396, 245] on li "Messages" at bounding box center [363, 246] width 102 height 37
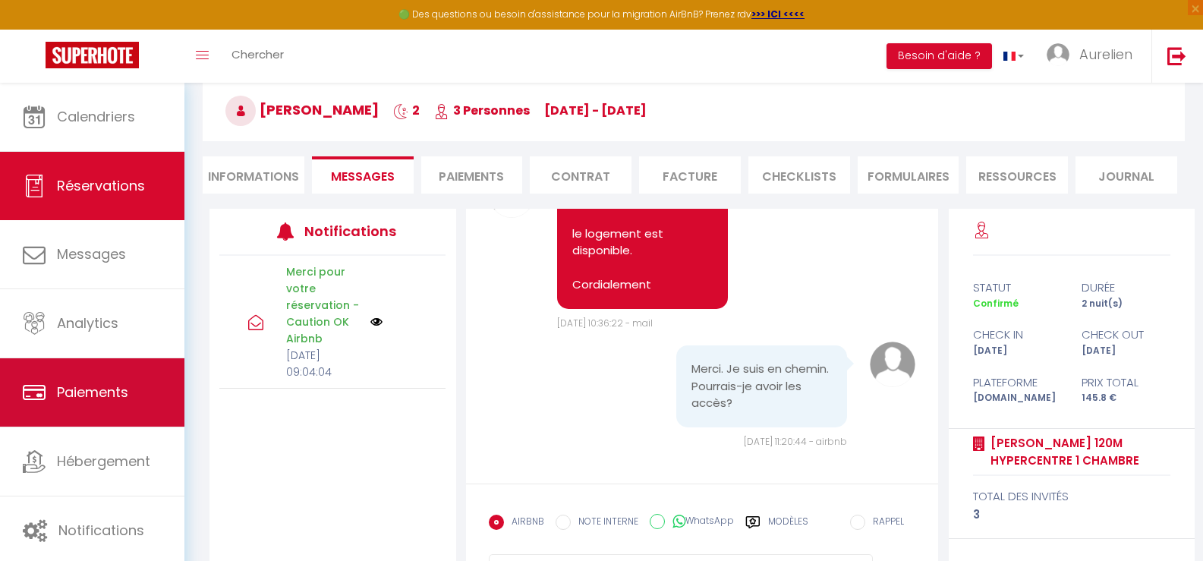
scroll to position [148, 0]
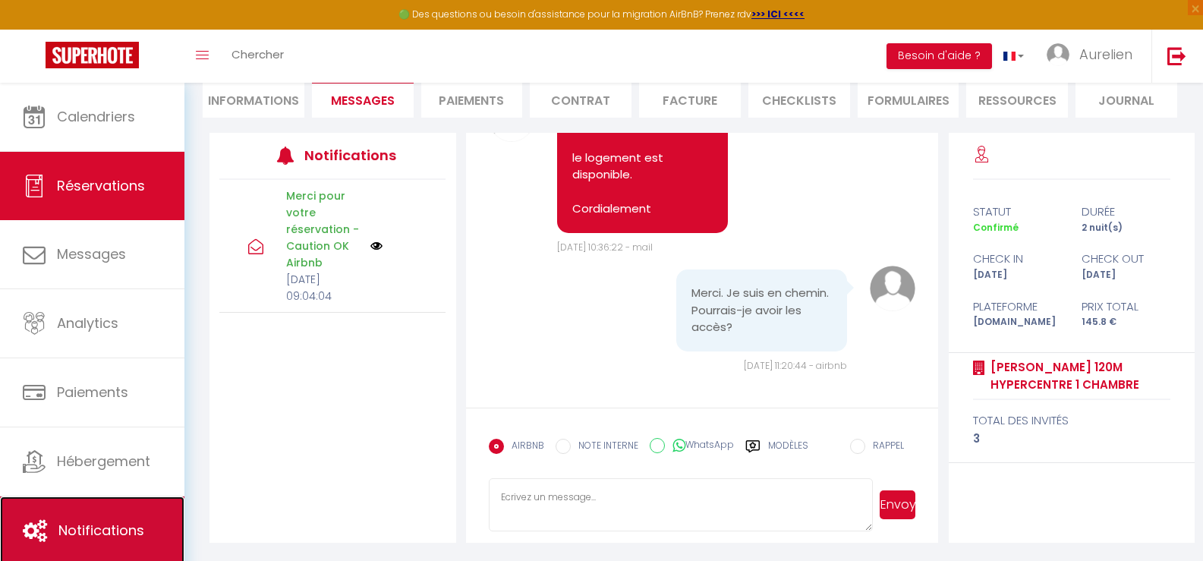
click at [115, 525] on span "Notifications" at bounding box center [101, 530] width 86 height 19
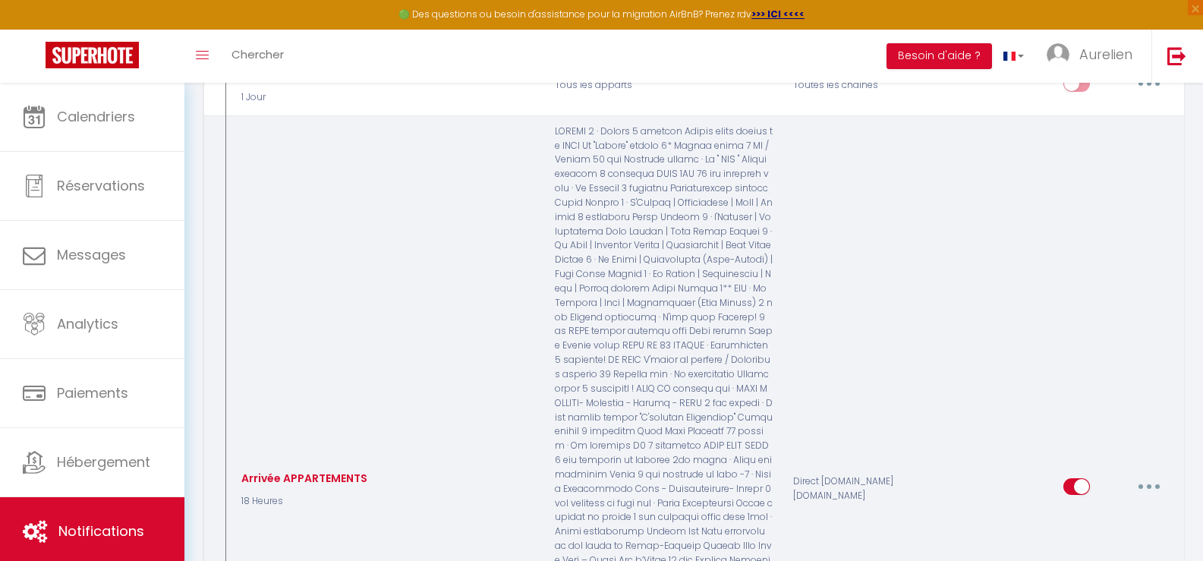
scroll to position [2277, 0]
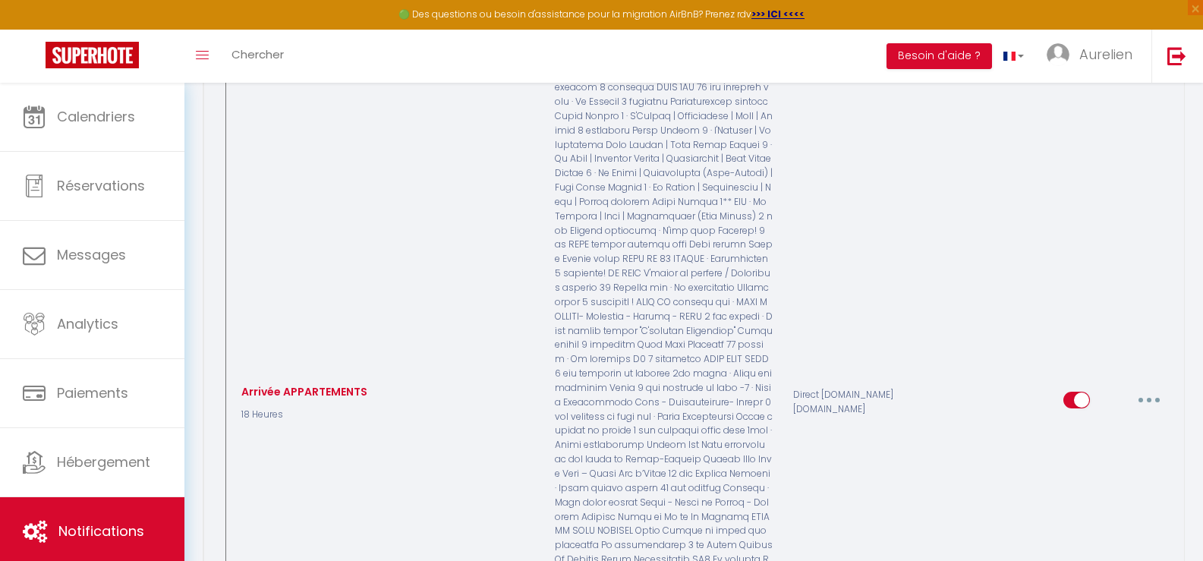
click at [1156, 388] on button "button" at bounding box center [1149, 400] width 43 height 24
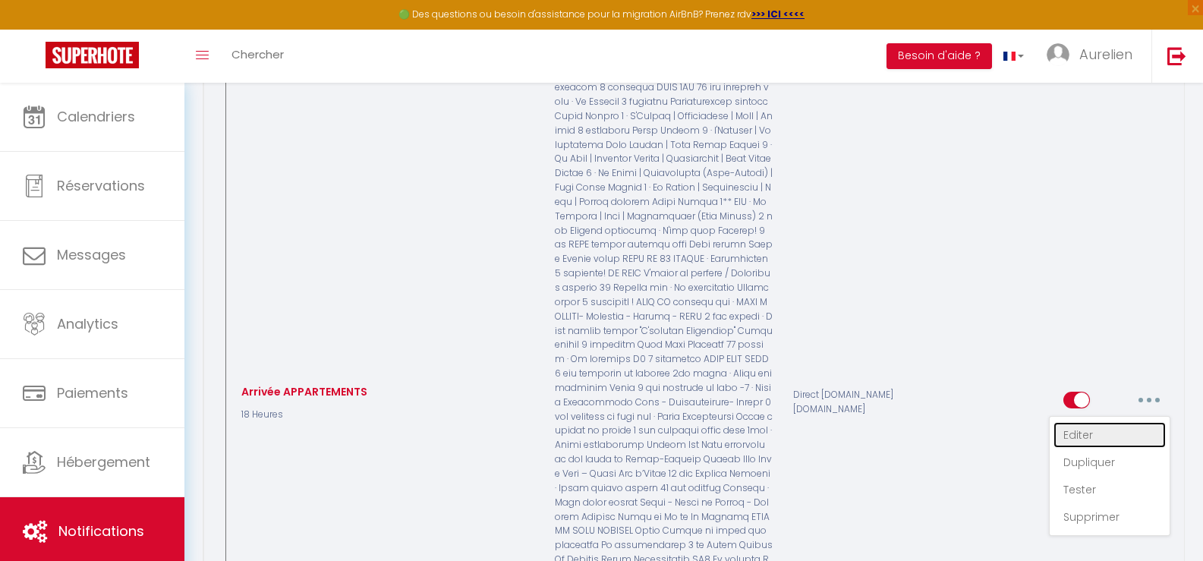
click at [1104, 422] on link "Editer" at bounding box center [1110, 435] width 112 height 26
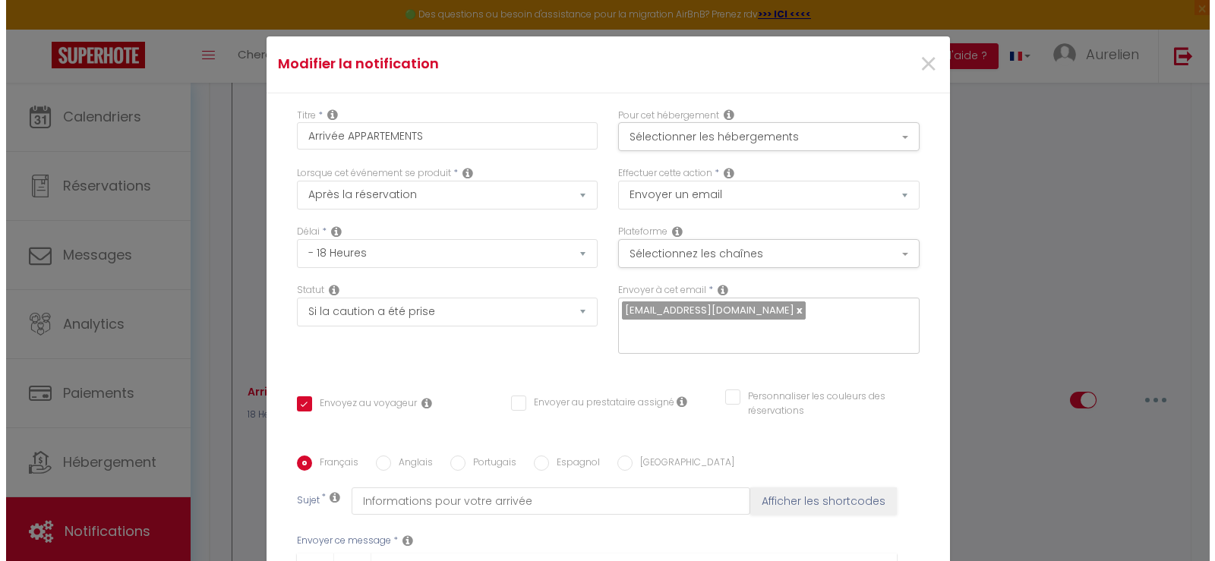
scroll to position [2263, 0]
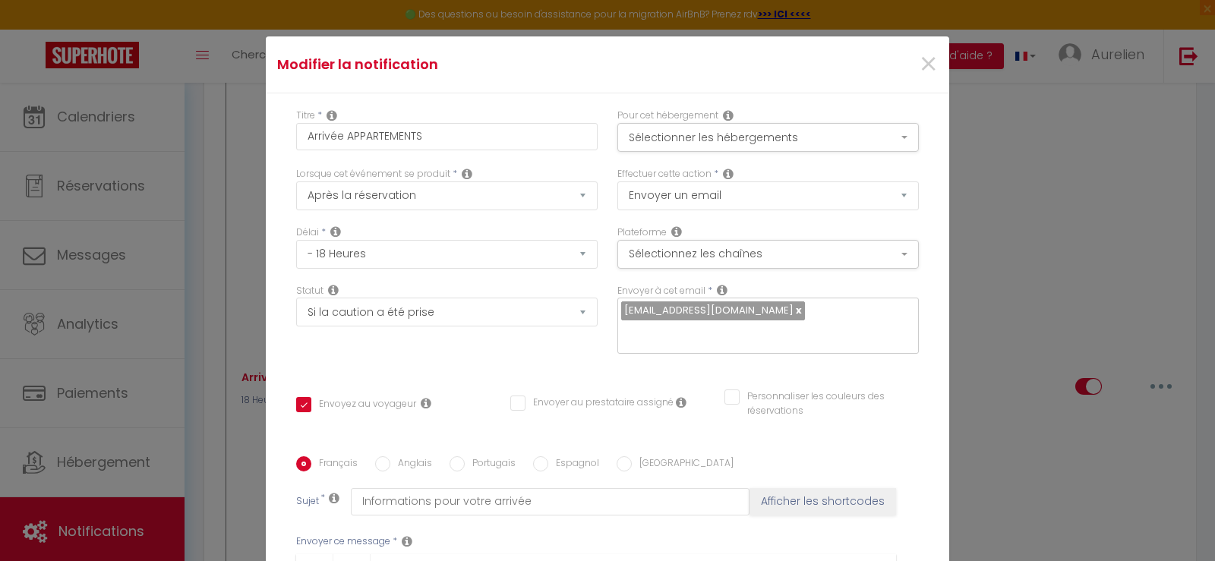
click at [736, 121] on div "Pour cet hébergement Sélectionner les hébergements Tous les apparts FOUGEROLLE …" at bounding box center [767, 130] width 301 height 43
click at [757, 144] on button "Sélectionner les hébergements" at bounding box center [767, 137] width 301 height 29
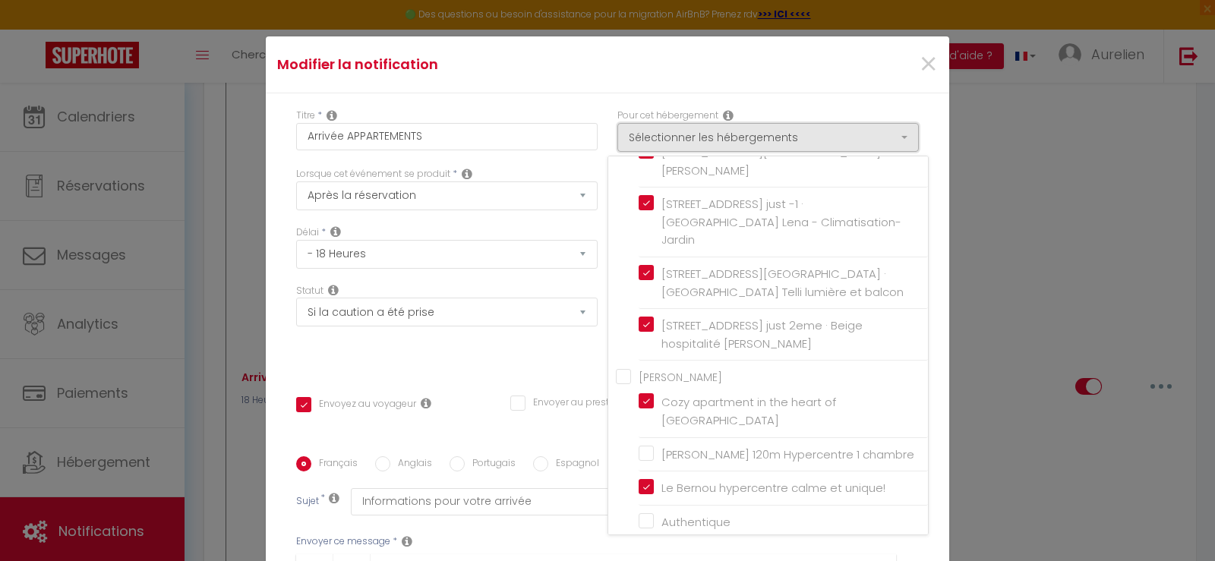
scroll to position [2988, 0]
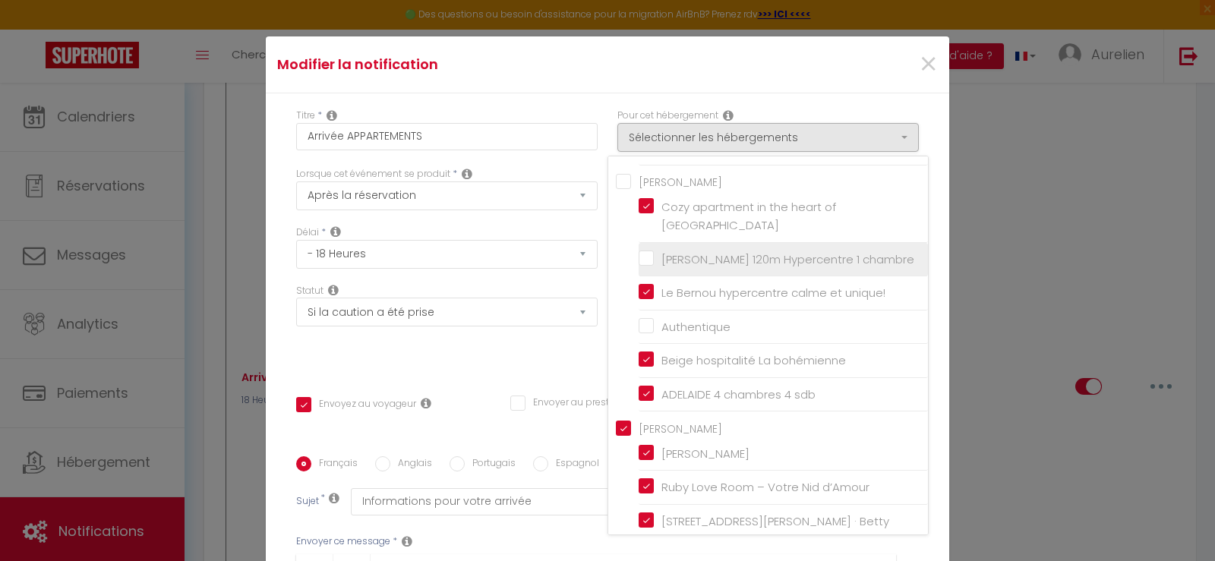
click at [638, 266] on input "[PERSON_NAME] 120m Hypercentre 1 chambre" at bounding box center [782, 258] width 289 height 15
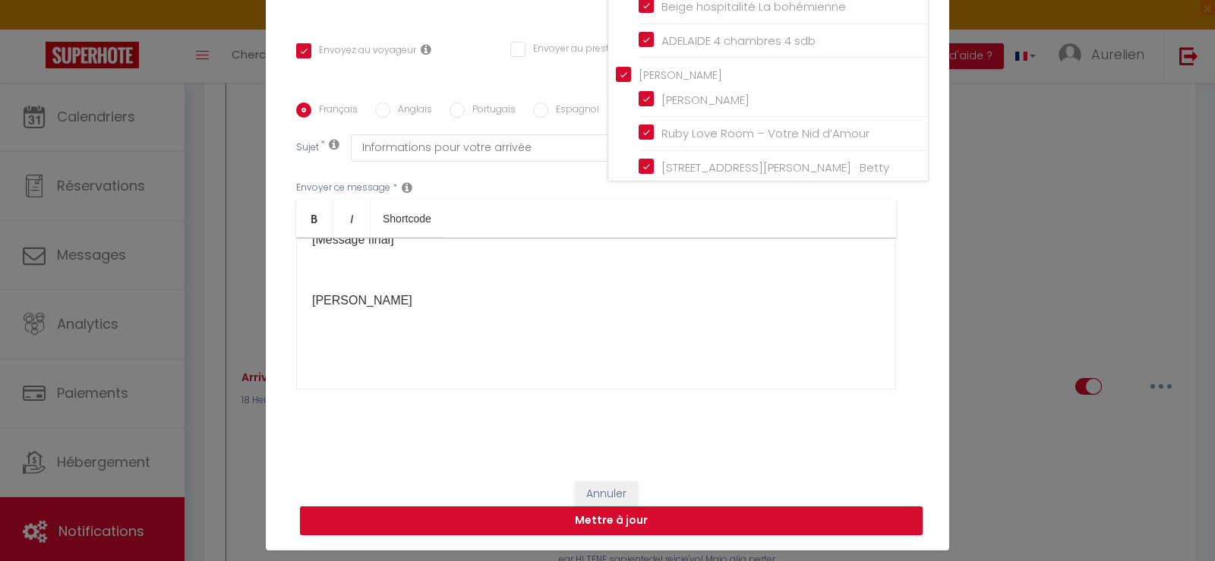
scroll to position [72, 0]
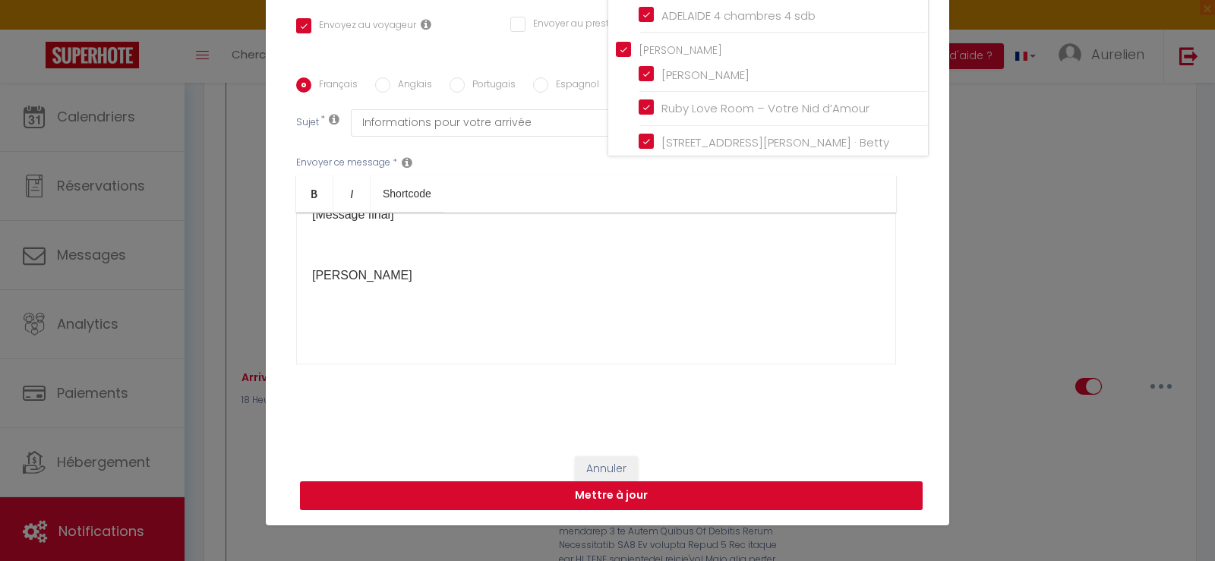
click at [652, 495] on button "Mettre à jour" at bounding box center [611, 495] width 622 height 29
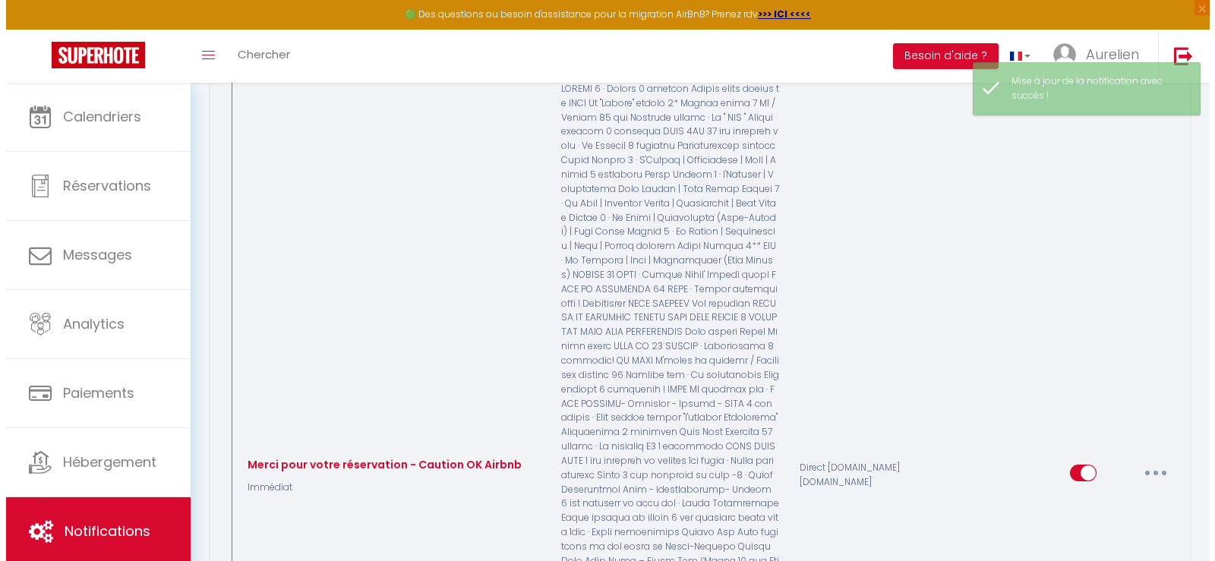
scroll to position [386, 0]
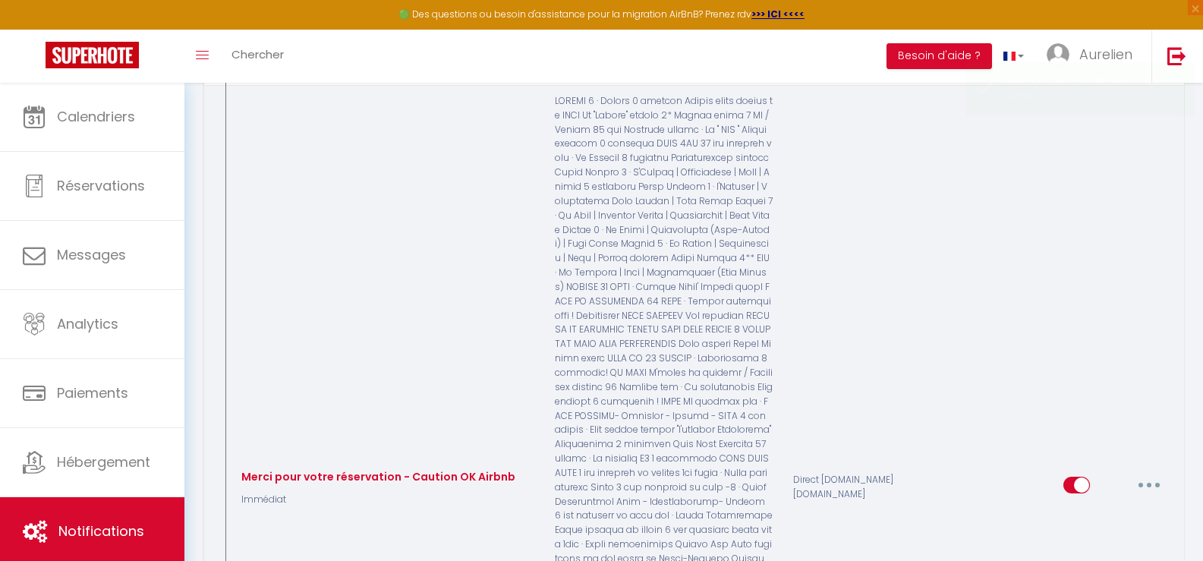
click at [1148, 473] on button "button" at bounding box center [1149, 485] width 43 height 24
click at [1113, 507] on link "Editer" at bounding box center [1110, 520] width 112 height 26
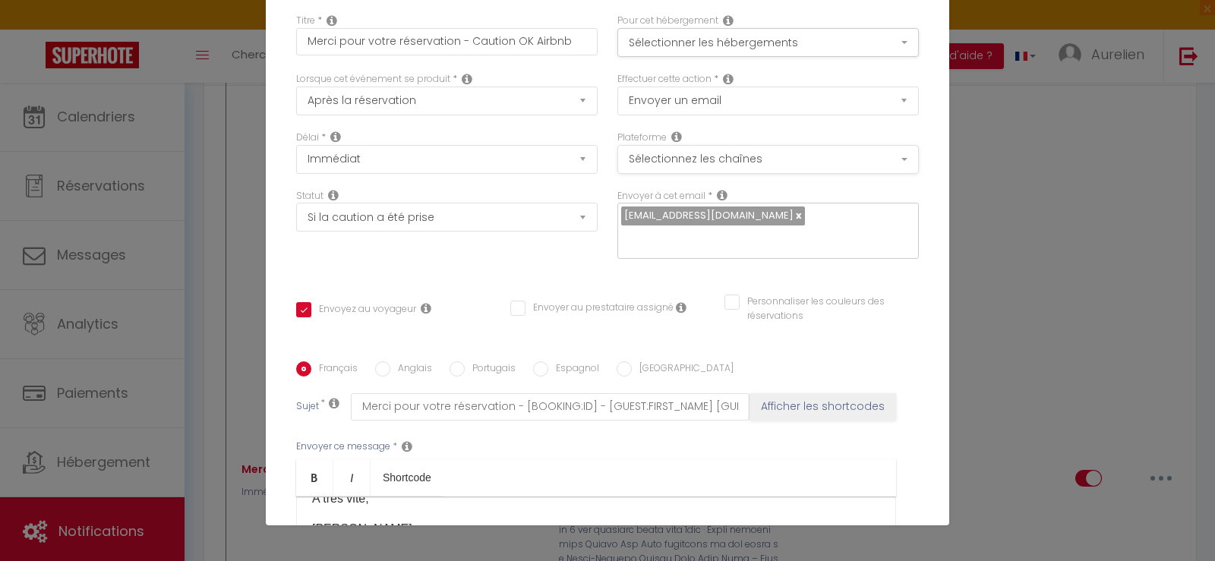
scroll to position [0, 0]
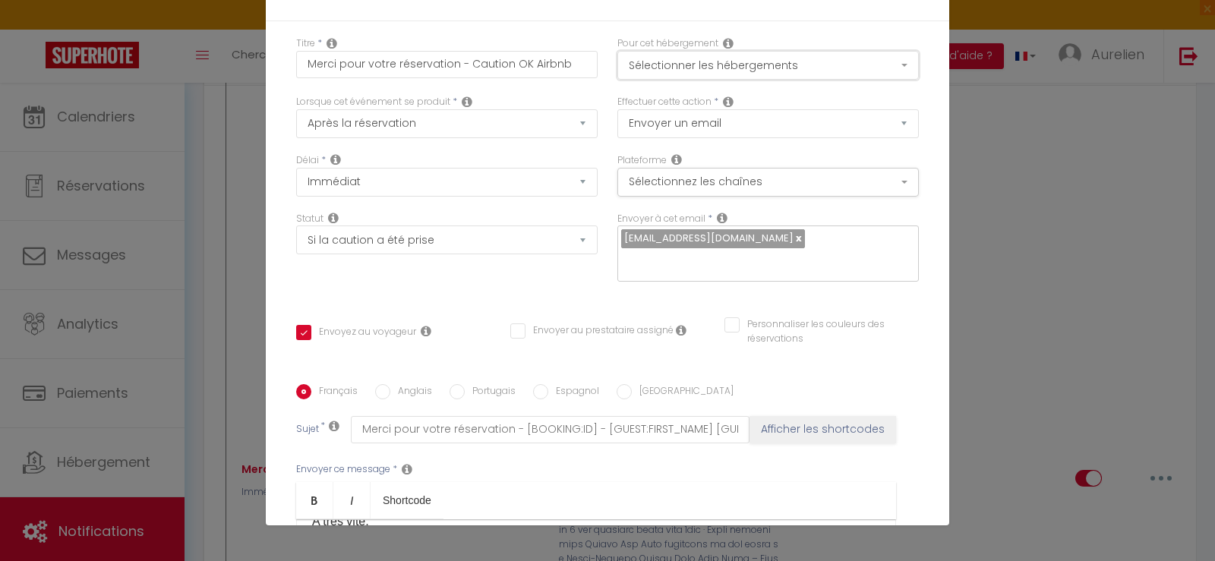
click at [784, 75] on button "Sélectionner les hébergements" at bounding box center [767, 65] width 301 height 29
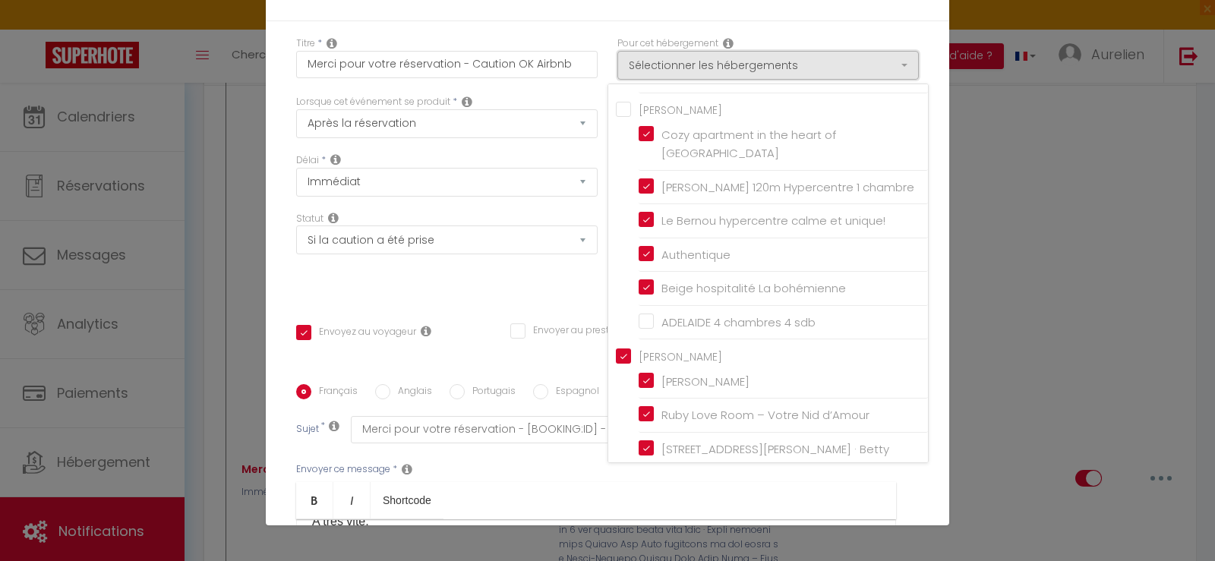
scroll to position [307, 0]
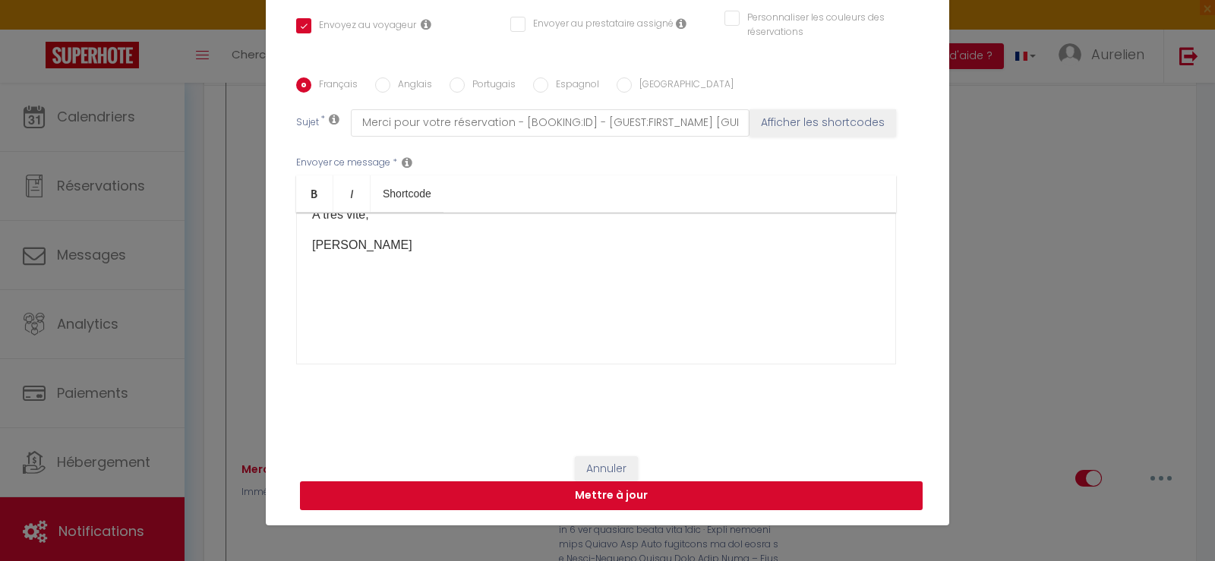
click at [717, 491] on button "Mettre à jour" at bounding box center [611, 495] width 622 height 29
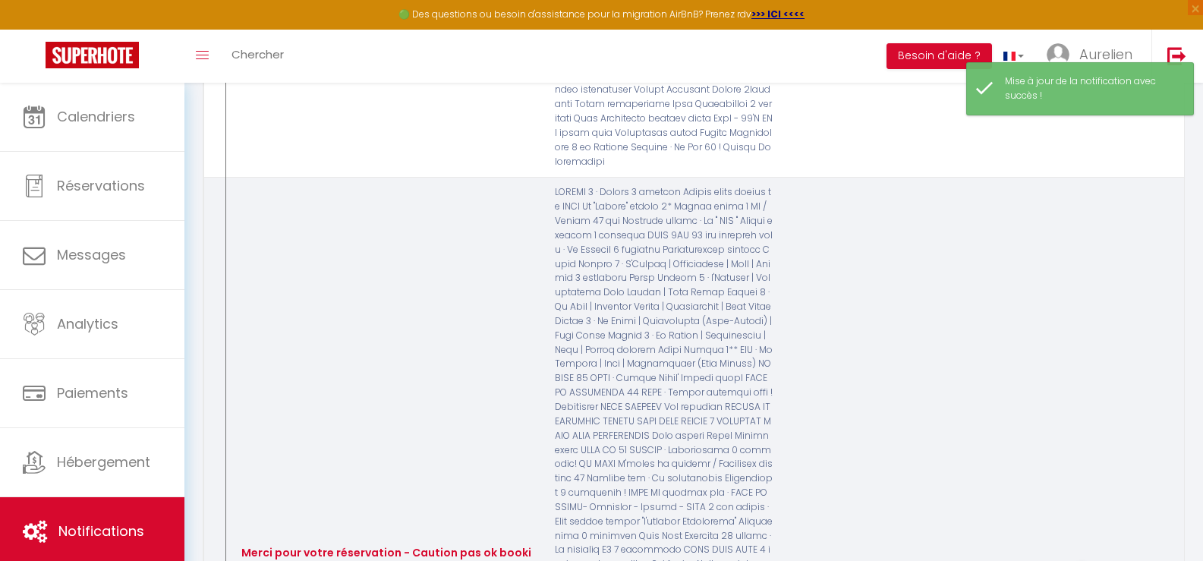
scroll to position [1297, 0]
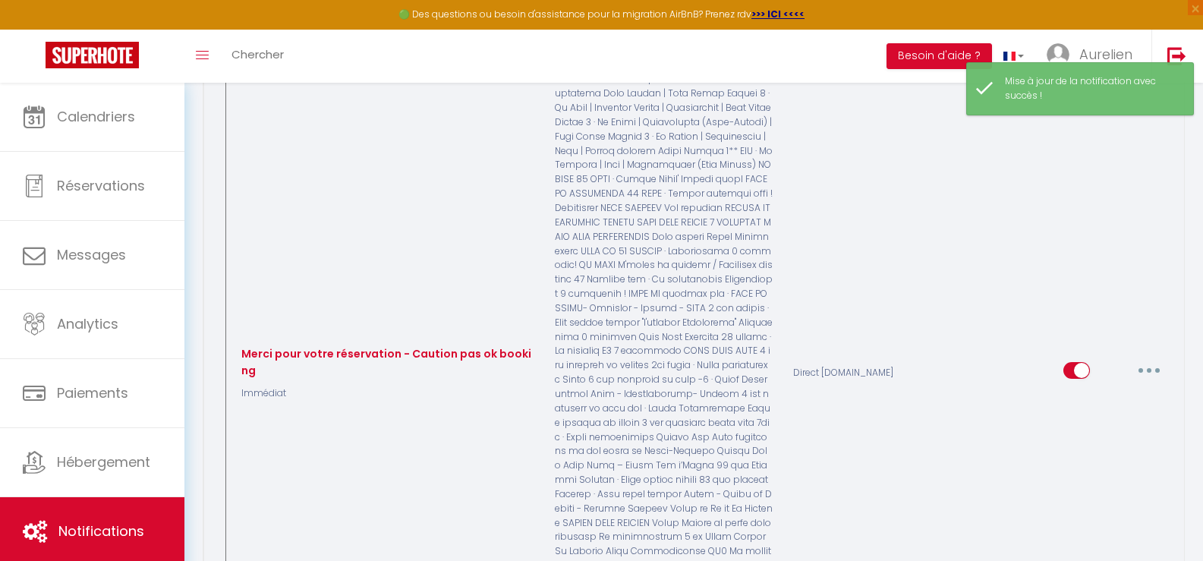
click at [1147, 368] on icon "button" at bounding box center [1149, 370] width 5 height 5
click at [1076, 392] on link "Editer" at bounding box center [1110, 405] width 112 height 26
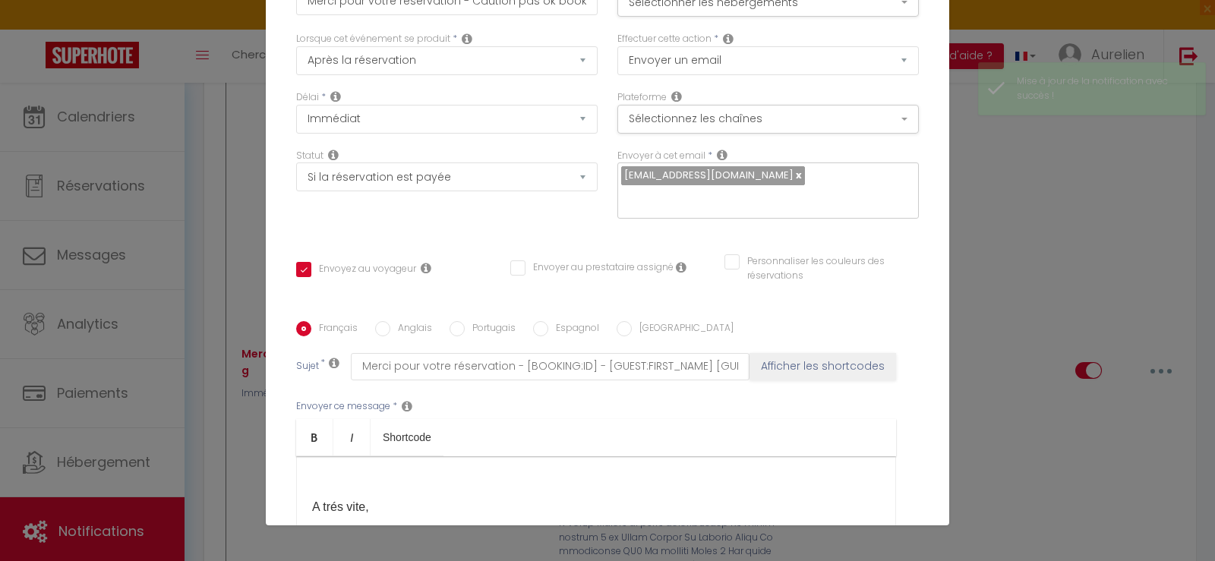
scroll to position [0, 0]
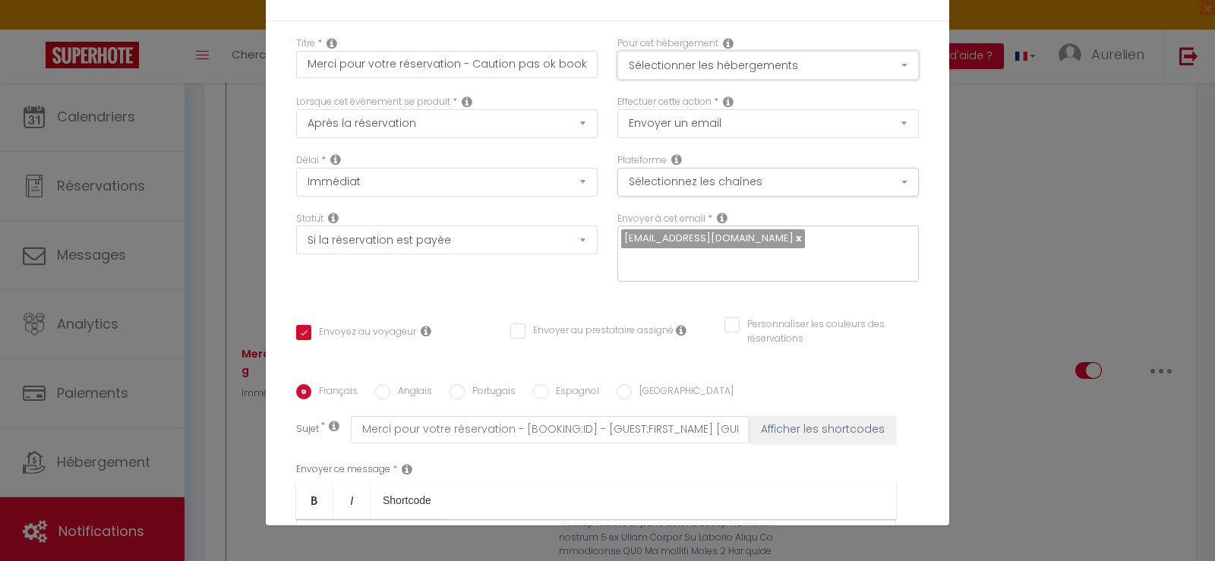
click at [739, 65] on button "Sélectionner les hébergements" at bounding box center [767, 65] width 301 height 29
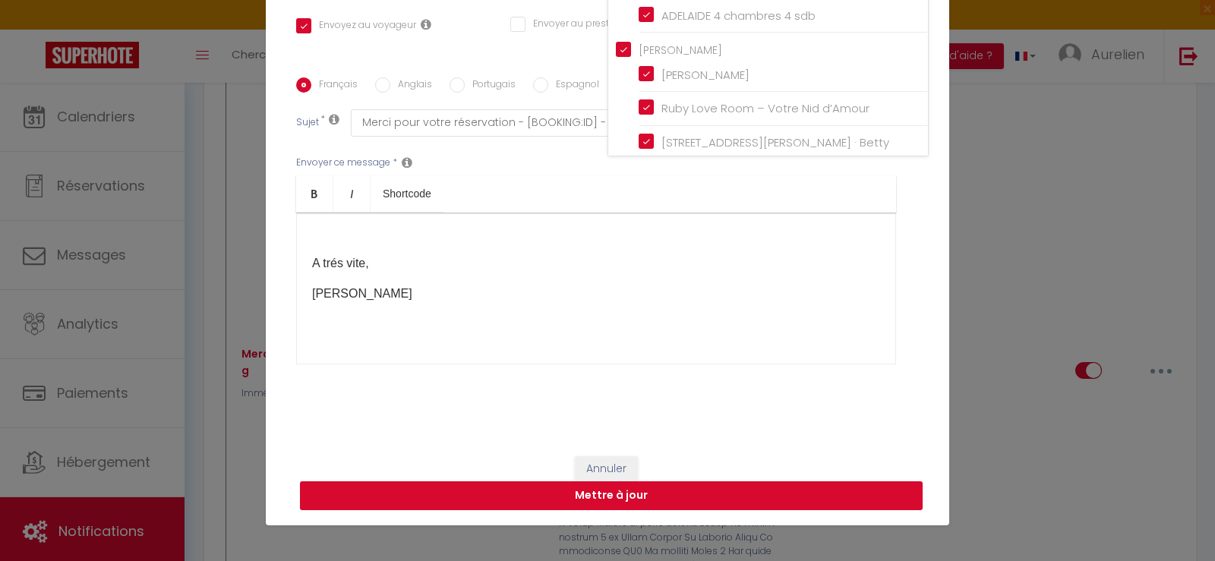
click at [720, 490] on button "Mettre à jour" at bounding box center [611, 495] width 622 height 29
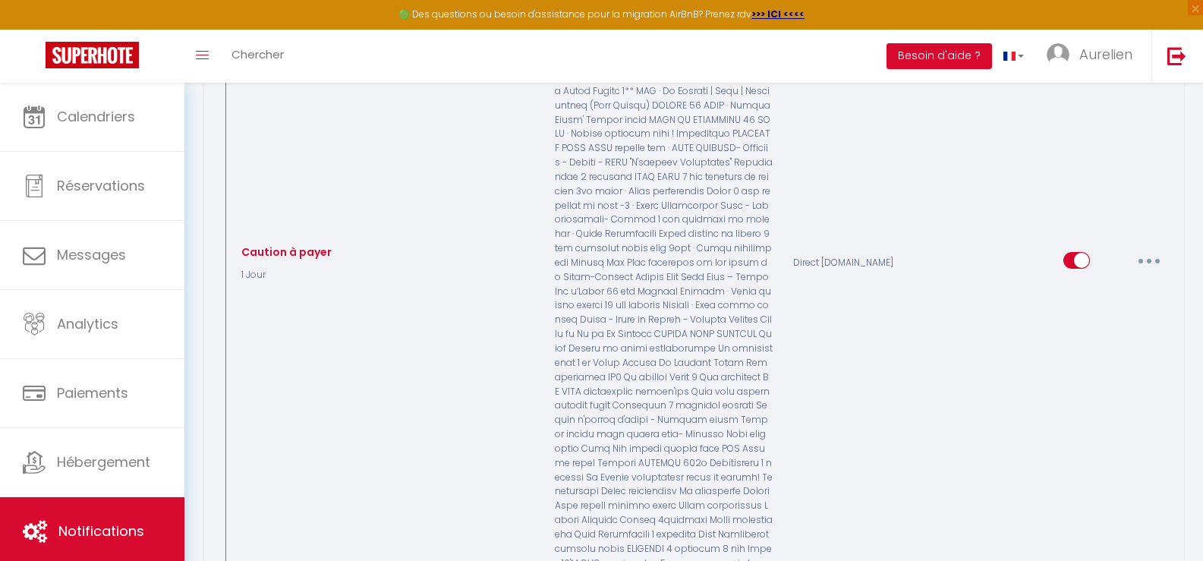
drag, startPoint x: 1152, startPoint y: 183, endPoint x: 1071, endPoint y: 219, distance: 88.7
click at [1152, 248] on button "button" at bounding box center [1149, 260] width 43 height 24
click at [1074, 282] on link "Editer" at bounding box center [1110, 295] width 112 height 26
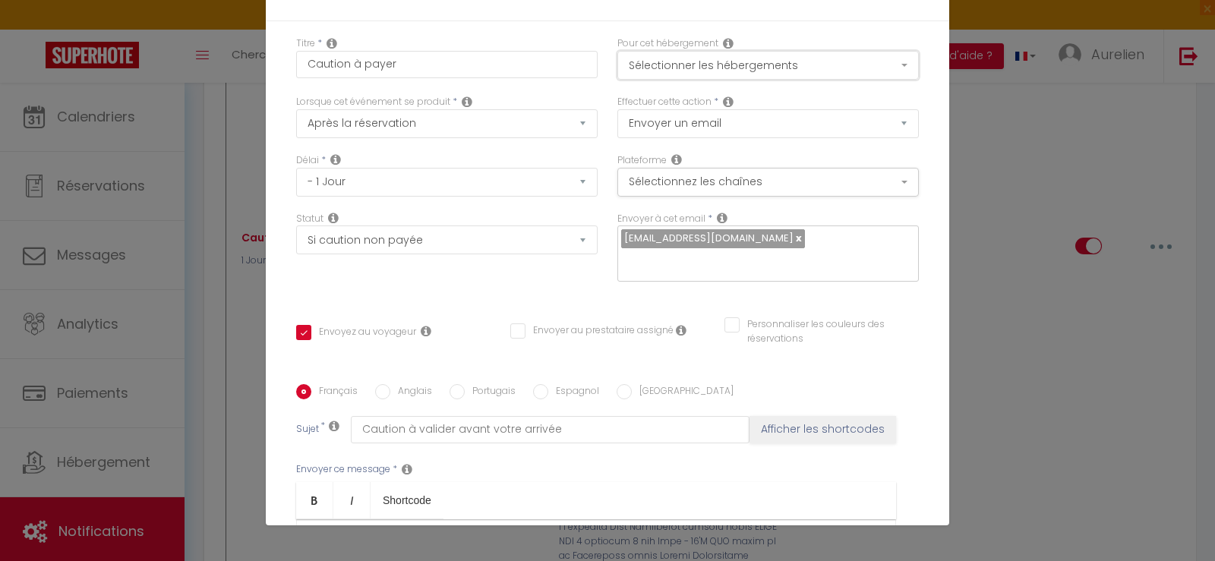
click at [745, 61] on button "Sélectionner les hébergements" at bounding box center [767, 65] width 301 height 29
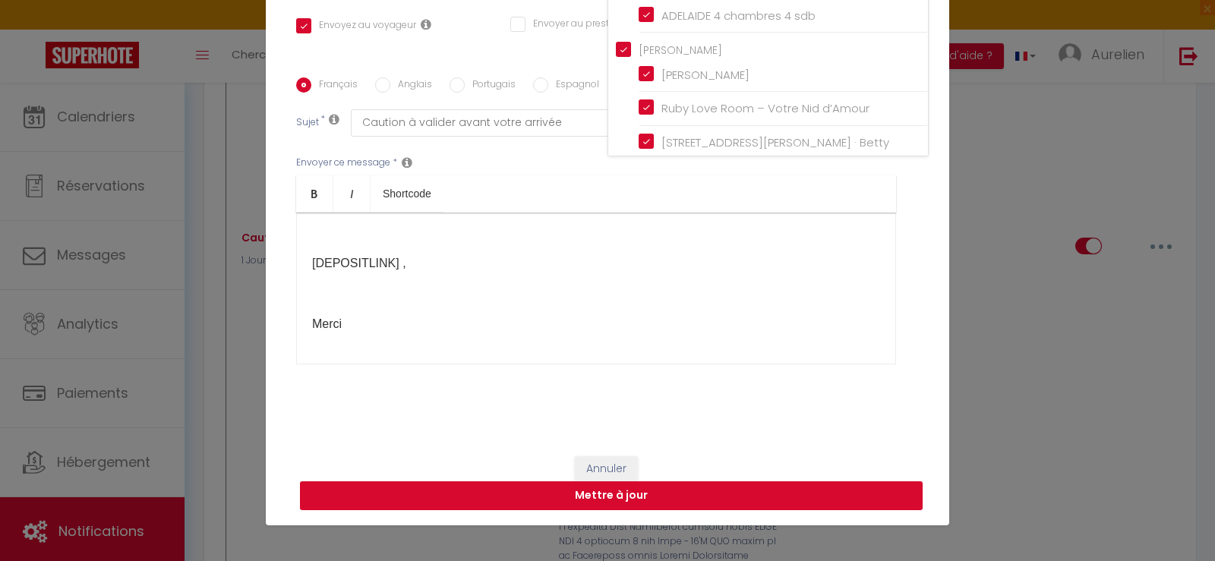
click at [732, 493] on button "Mettre à jour" at bounding box center [611, 495] width 622 height 29
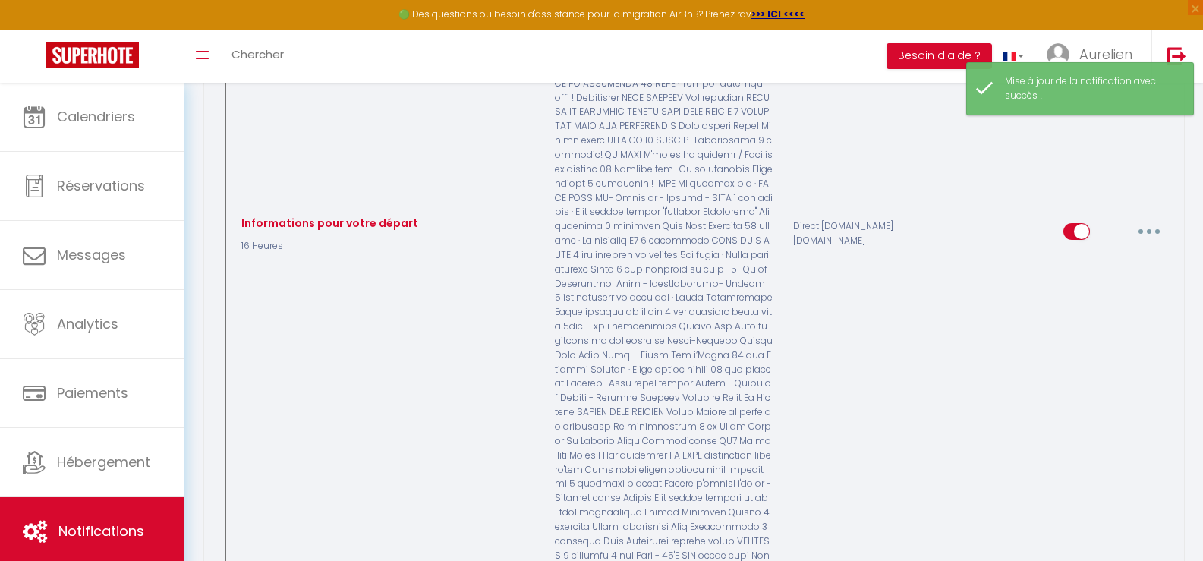
click at [1153, 219] on button "button" at bounding box center [1149, 231] width 43 height 24
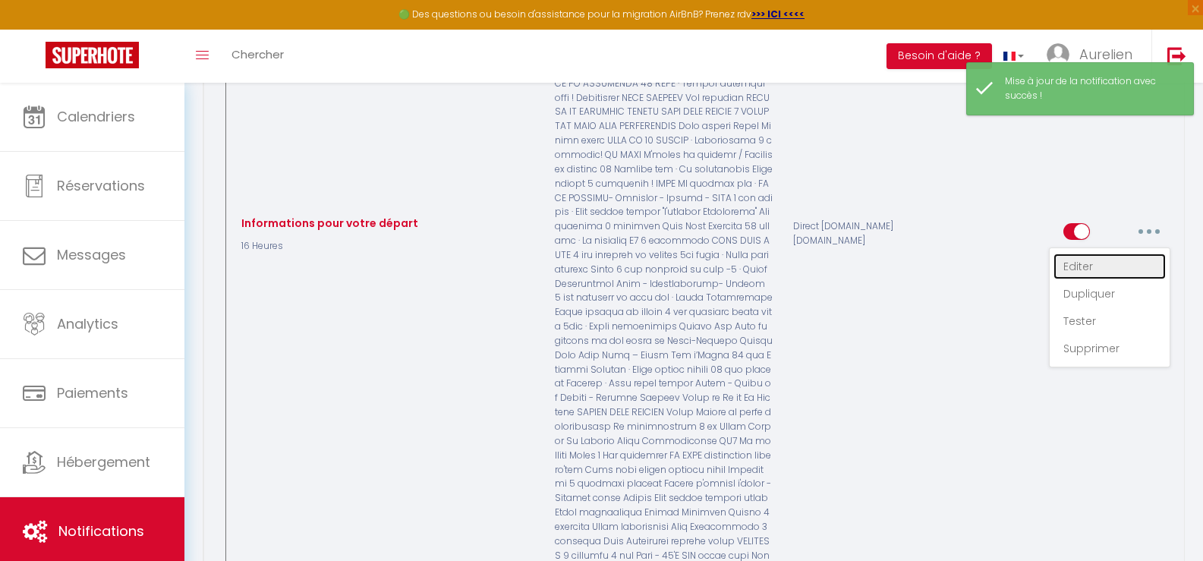
click at [1085, 254] on link "Editer" at bounding box center [1110, 267] width 112 height 26
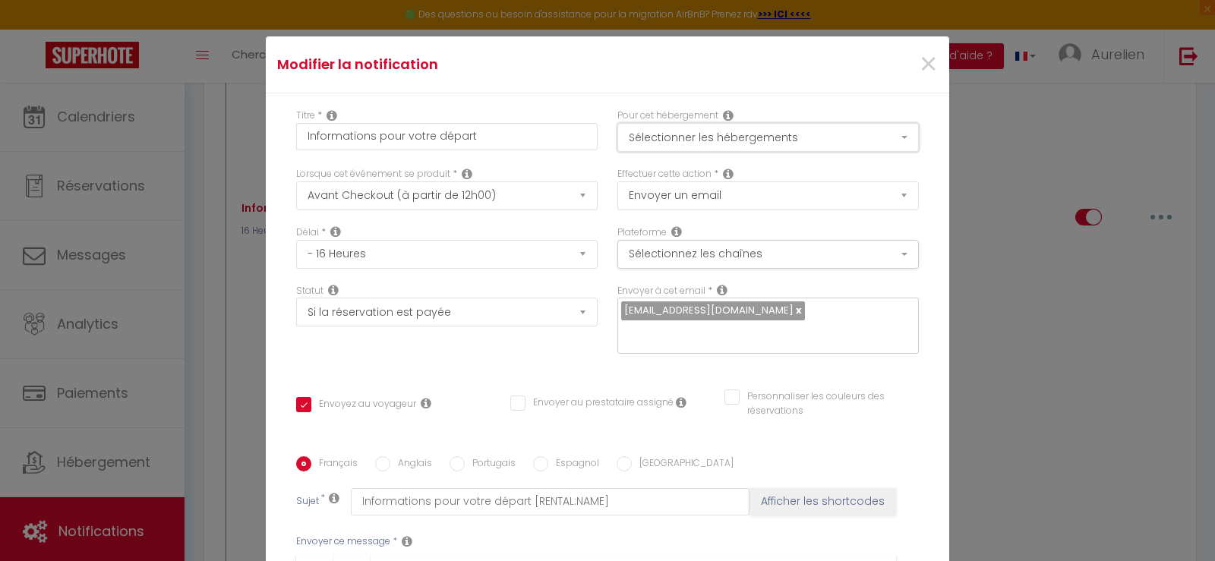
click at [779, 128] on button "Sélectionner les hébergements" at bounding box center [767, 137] width 301 height 29
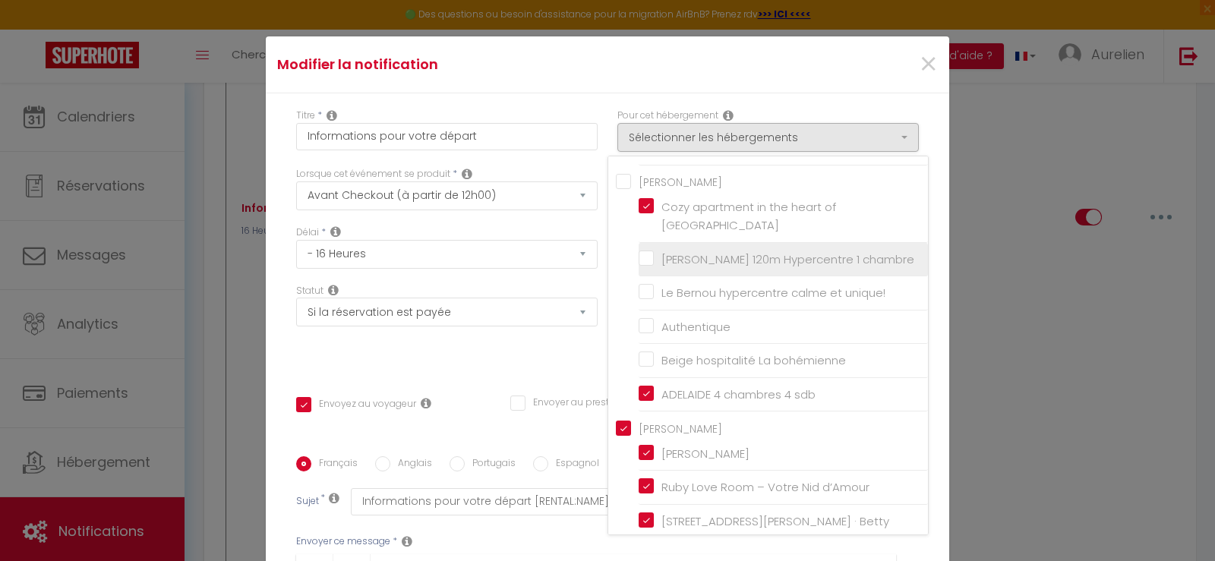
click at [744, 266] on input "[PERSON_NAME] 120m Hypercentre 1 chambre" at bounding box center [782, 258] width 289 height 15
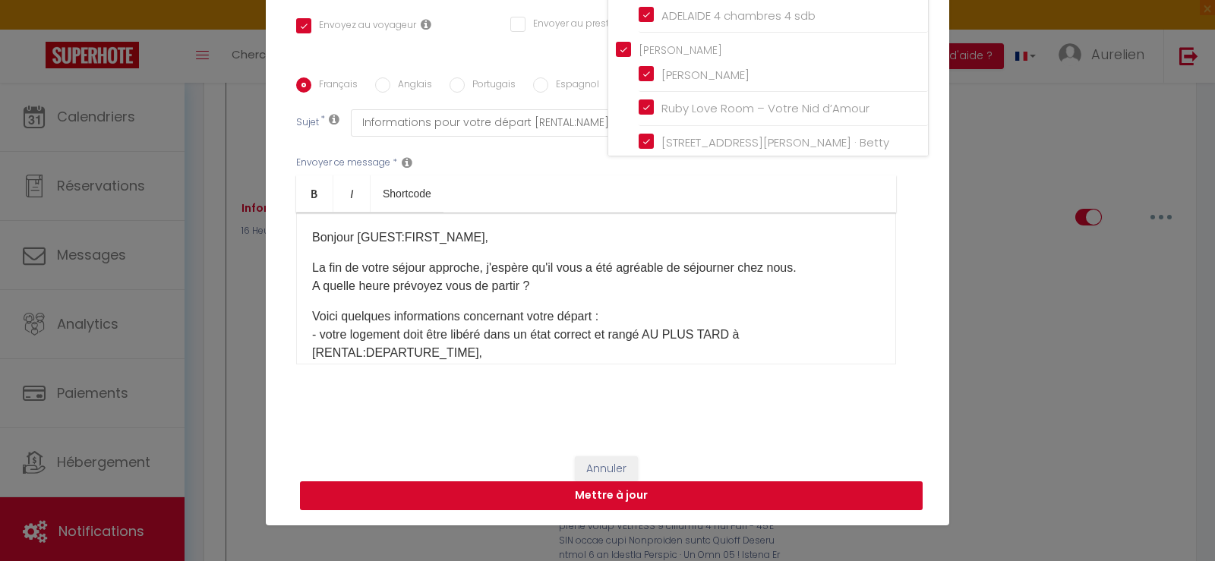
click at [657, 497] on button "Mettre à jour" at bounding box center [611, 495] width 622 height 29
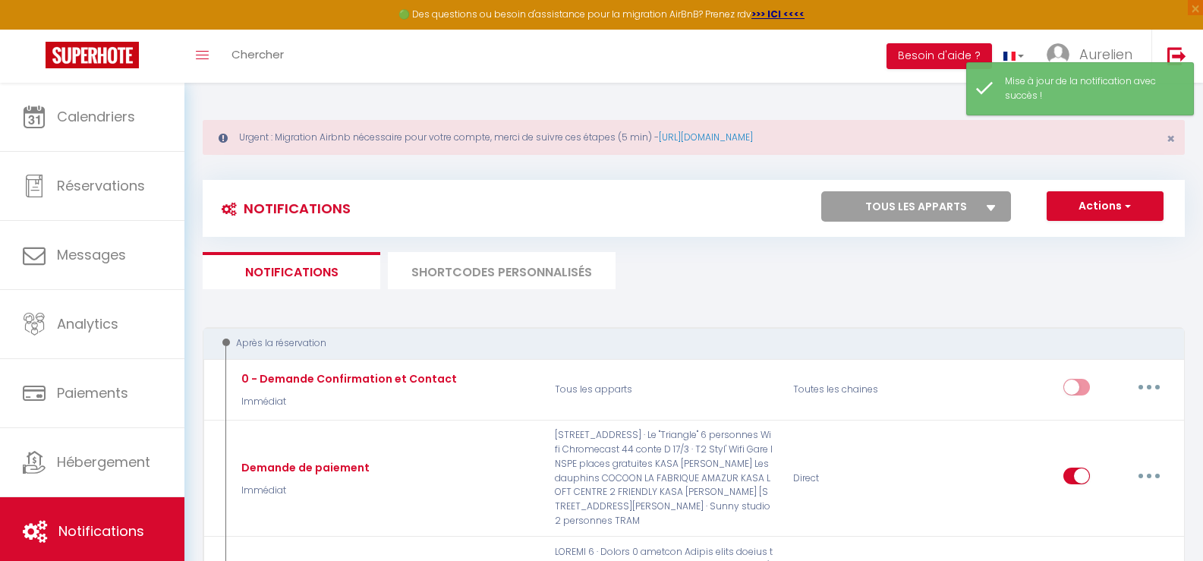
click at [511, 274] on li "SHORTCODES PERSONNALISÉS" at bounding box center [502, 270] width 228 height 37
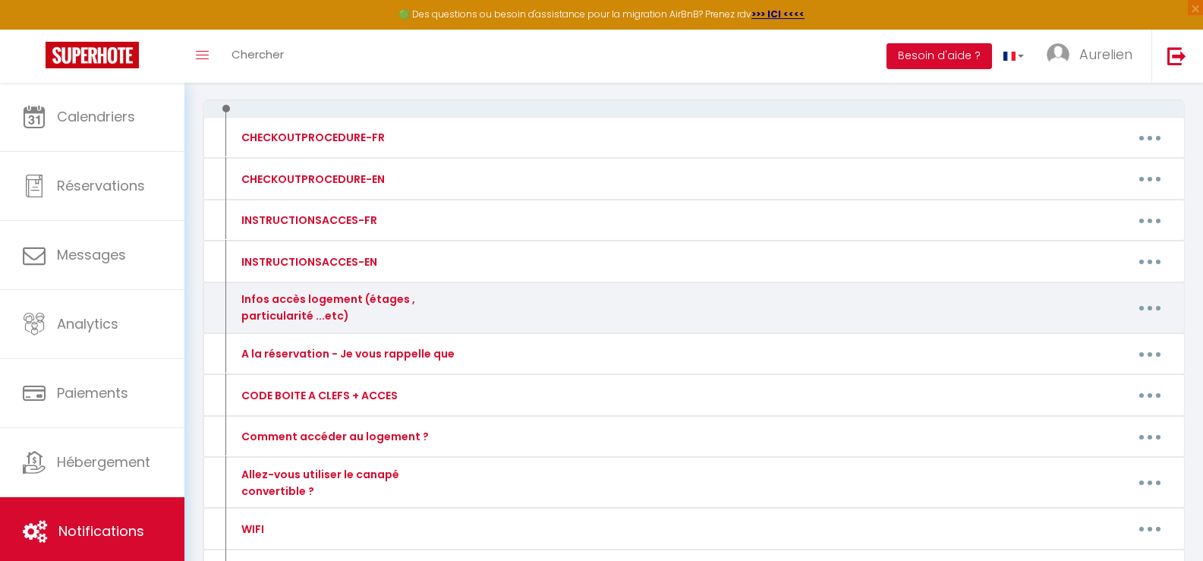
click at [1149, 301] on button "button" at bounding box center [1150, 308] width 43 height 24
click at [1095, 337] on link "Editer" at bounding box center [1110, 342] width 112 height 26
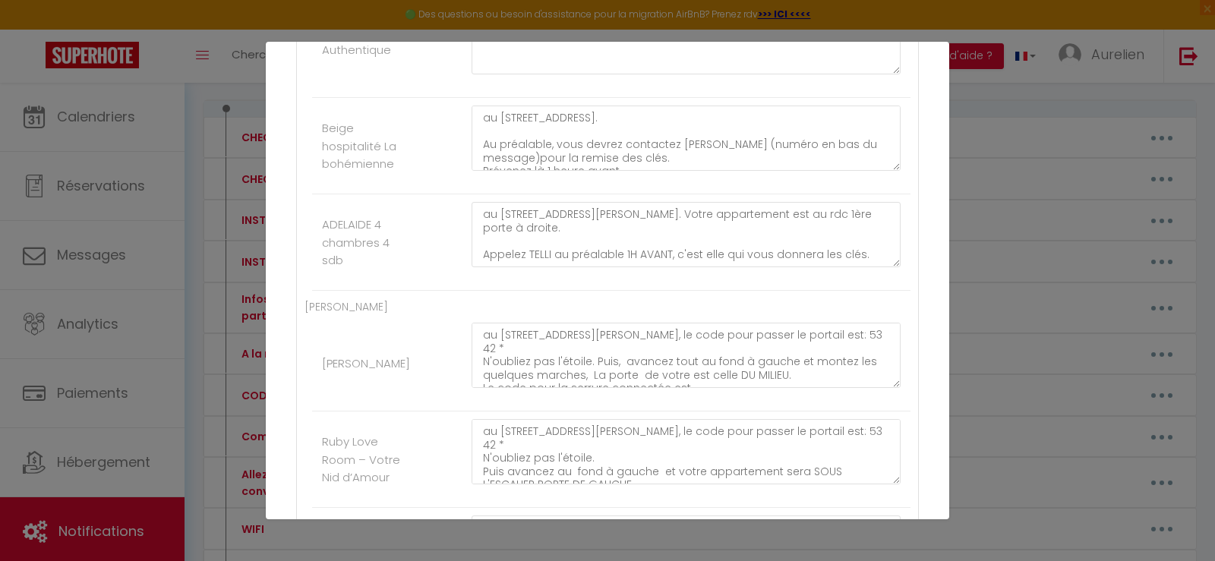
paste textarea "pour votre arrivée présentez au [STREET_ADDRESS] , une fois devant tapez le cod…"
drag, startPoint x: 630, startPoint y: 219, endPoint x: 474, endPoint y: 225, distance: 156.5
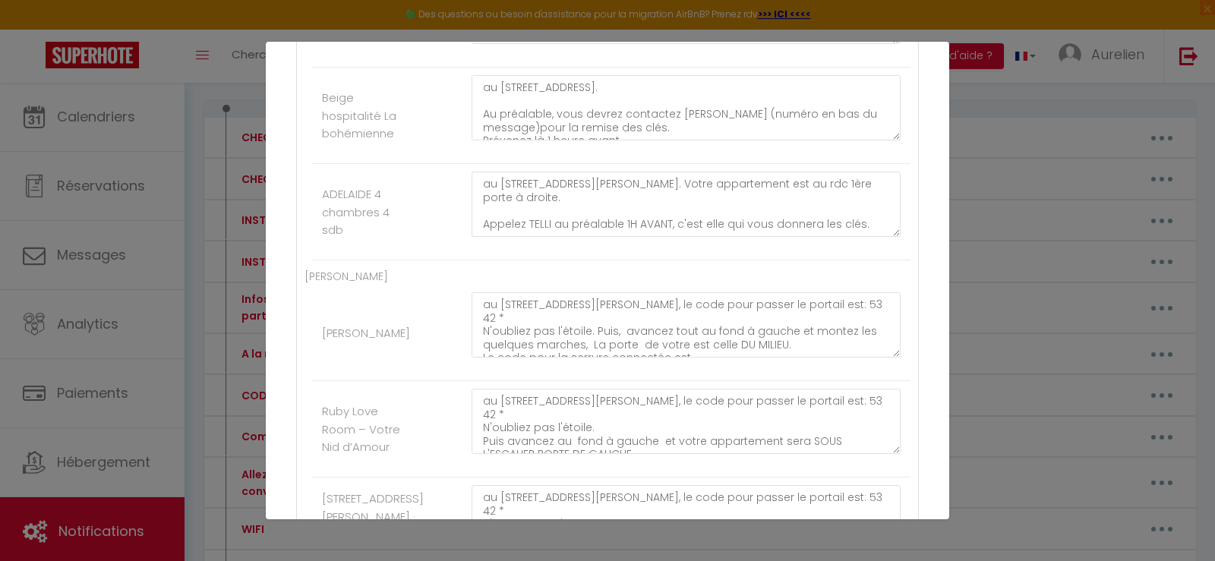
scroll to position [7008, 0]
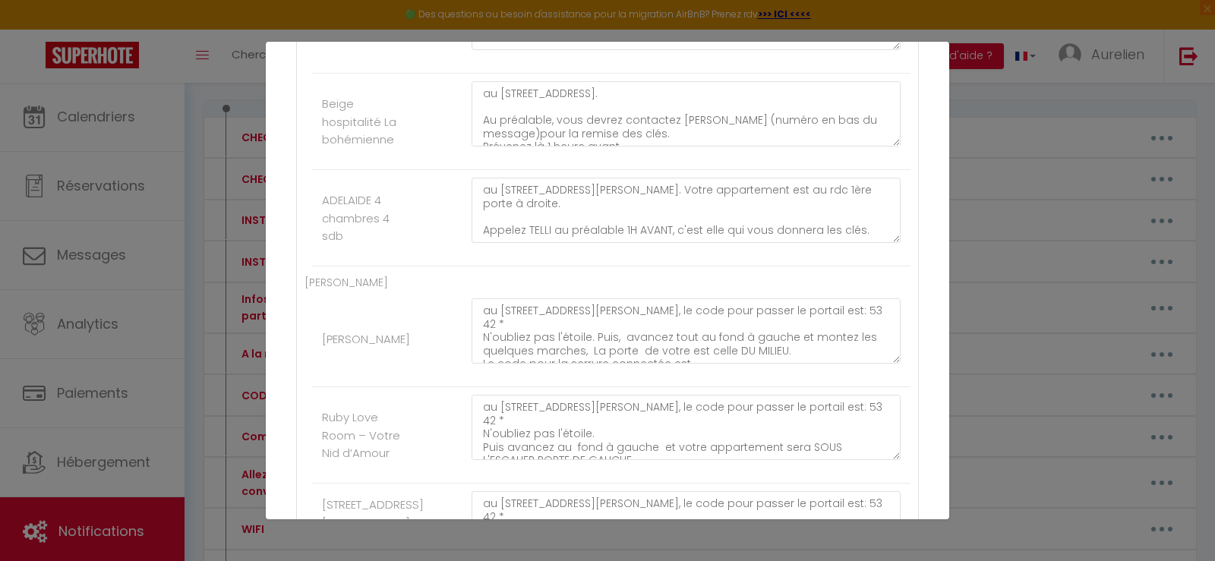
drag, startPoint x: 688, startPoint y: 225, endPoint x: 603, endPoint y: 226, distance: 85.8
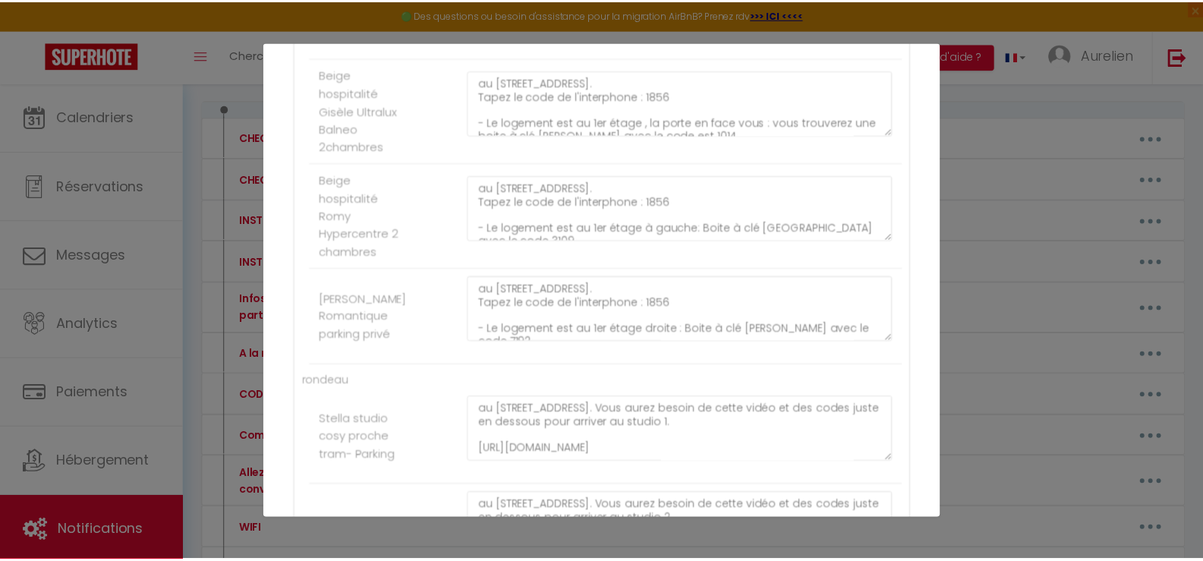
scroll to position [10272, 0]
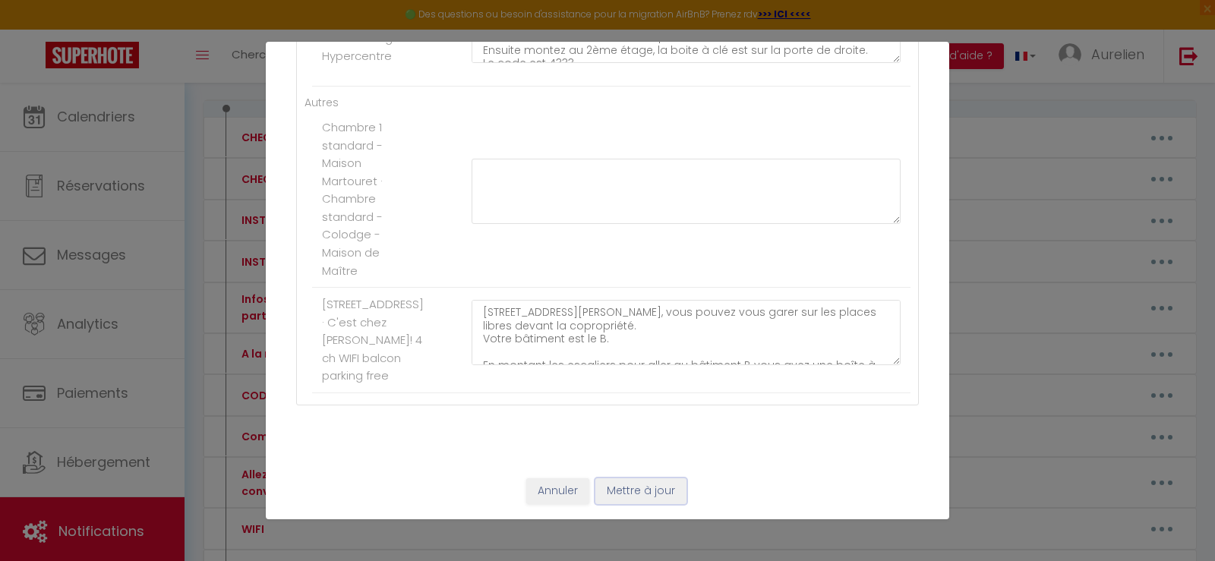
click at [647, 493] on button "Mettre à jour" at bounding box center [640, 491] width 91 height 26
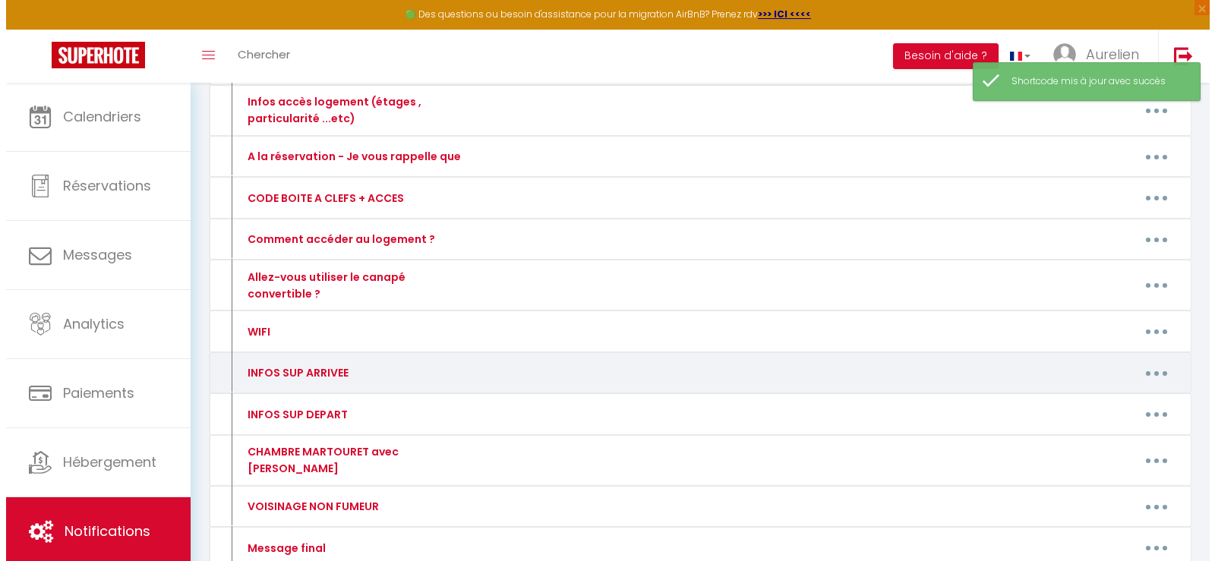
scroll to position [412, 0]
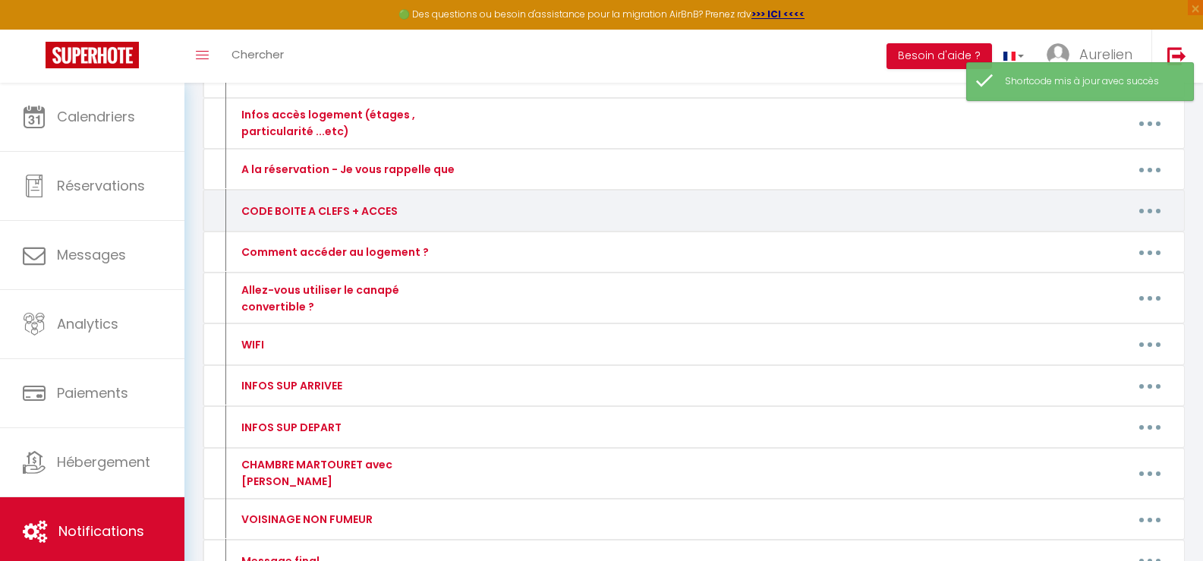
click at [1138, 214] on button "button" at bounding box center [1150, 211] width 43 height 24
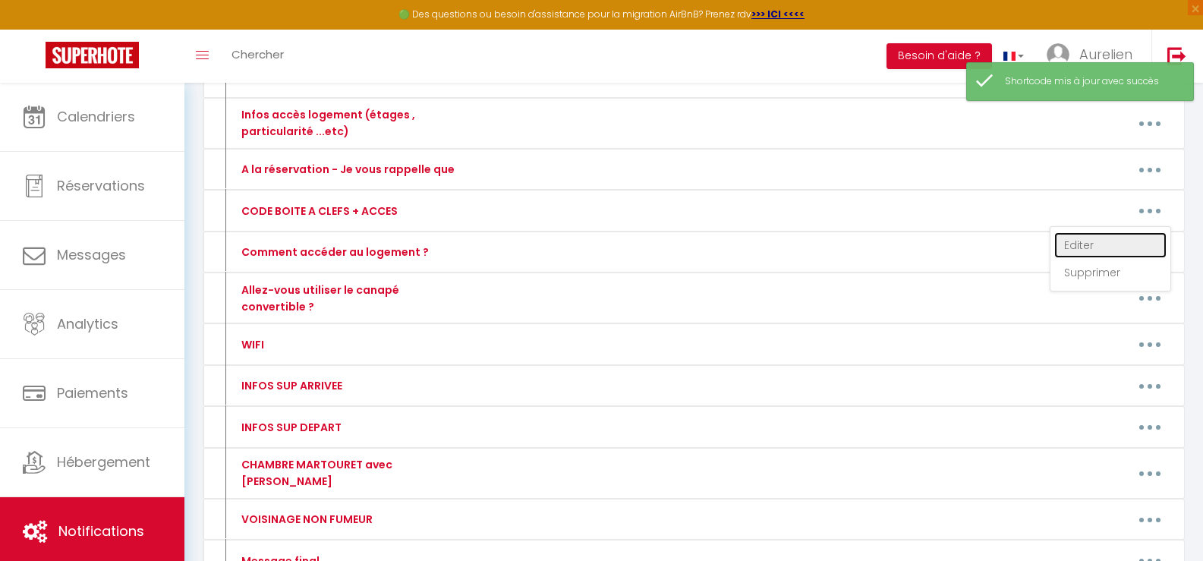
click at [1089, 240] on link "Editer" at bounding box center [1110, 245] width 112 height 26
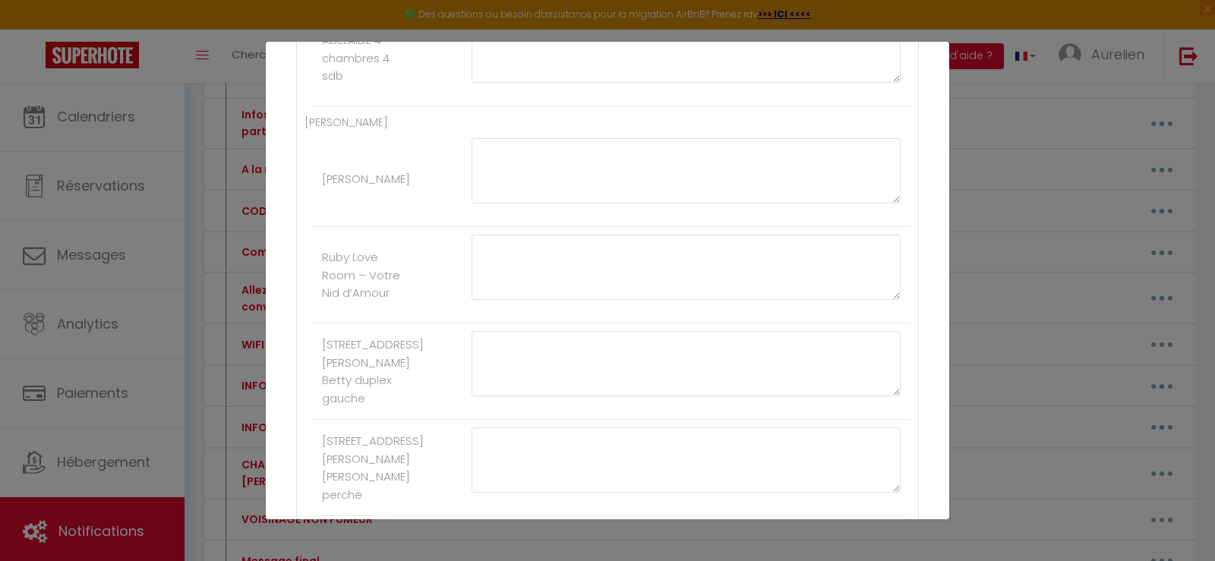
scroll to position [7084, 0]
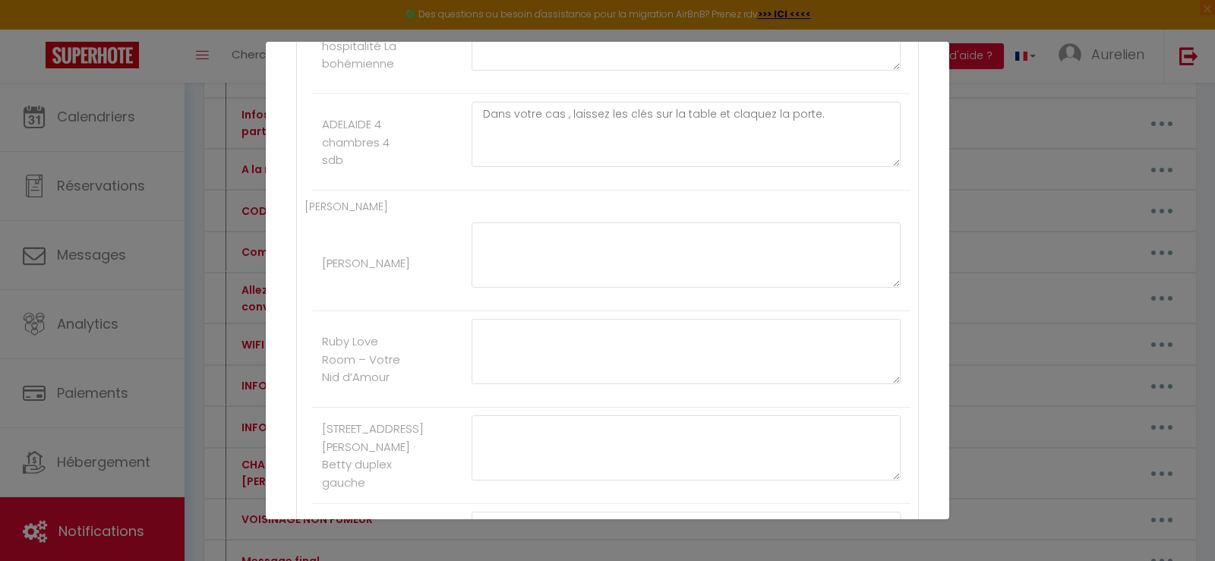
paste textarea "e code est 8691."
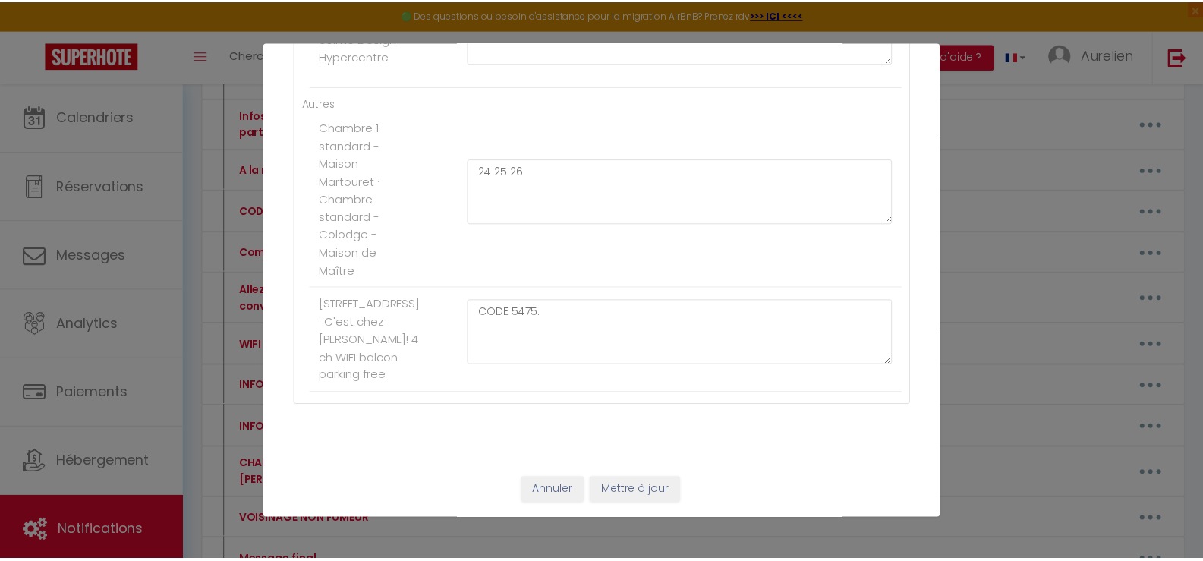
scroll to position [10272, 0]
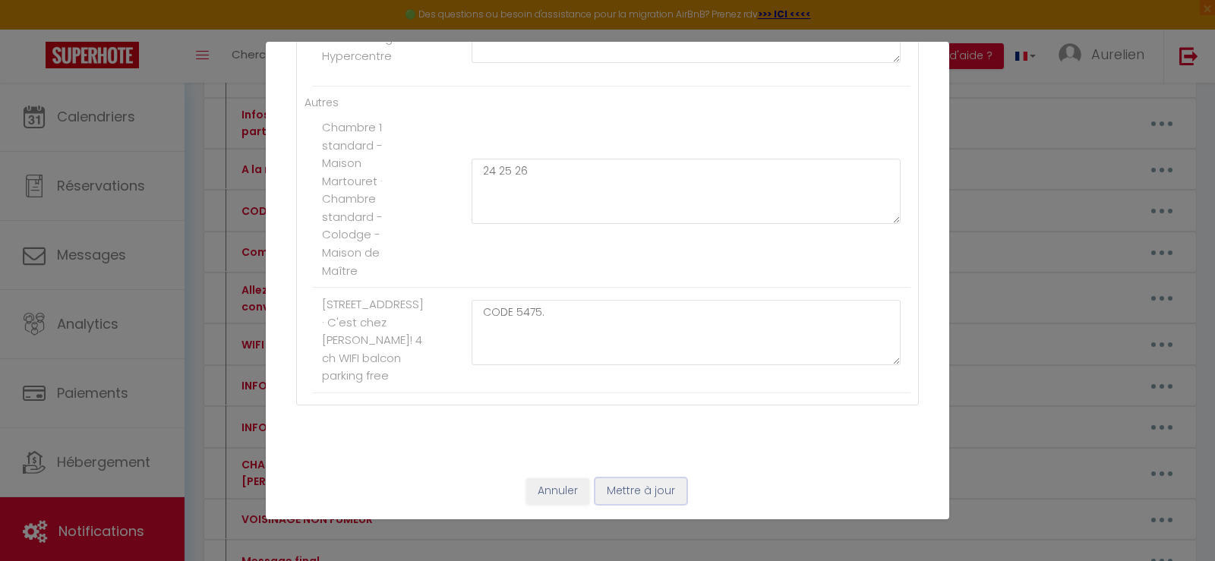
click at [627, 489] on button "Mettre à jour" at bounding box center [640, 491] width 91 height 26
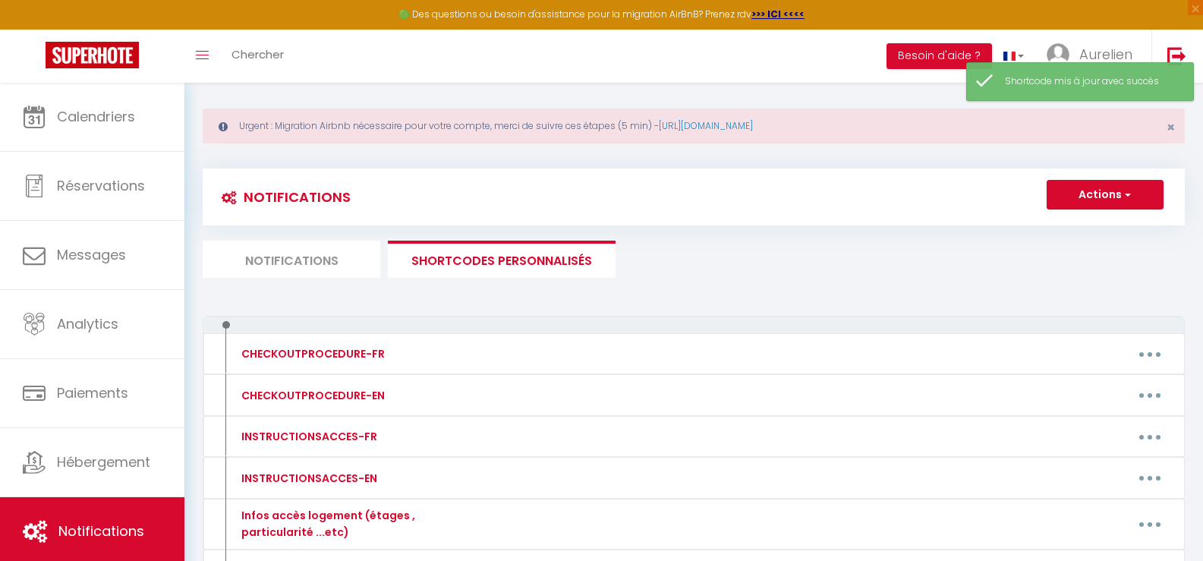
scroll to position [0, 0]
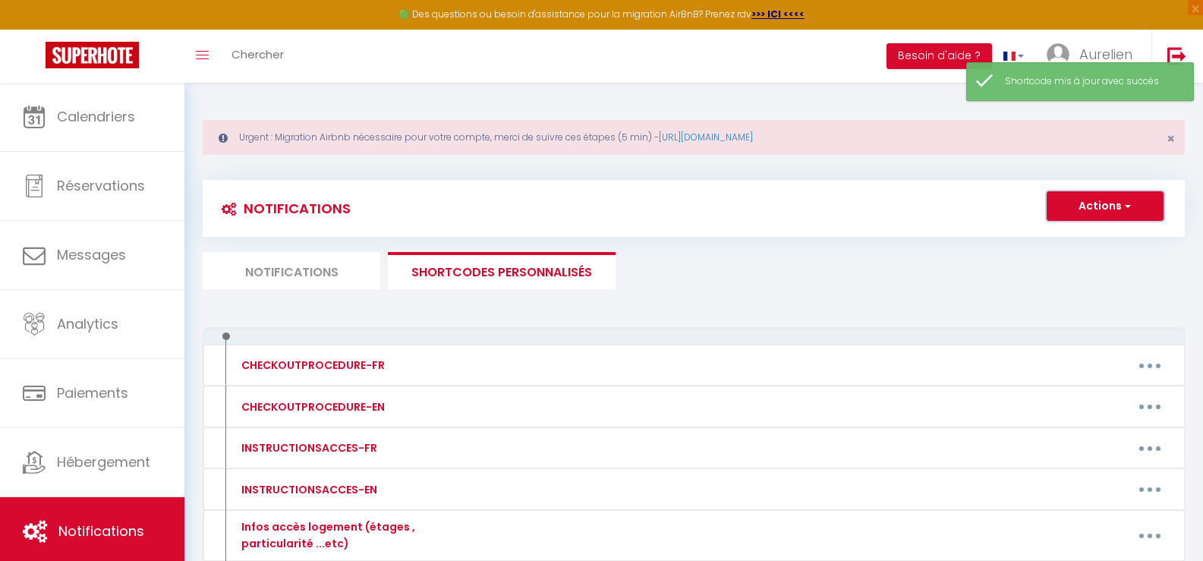
click at [1097, 208] on button "Actions" at bounding box center [1105, 206] width 117 height 30
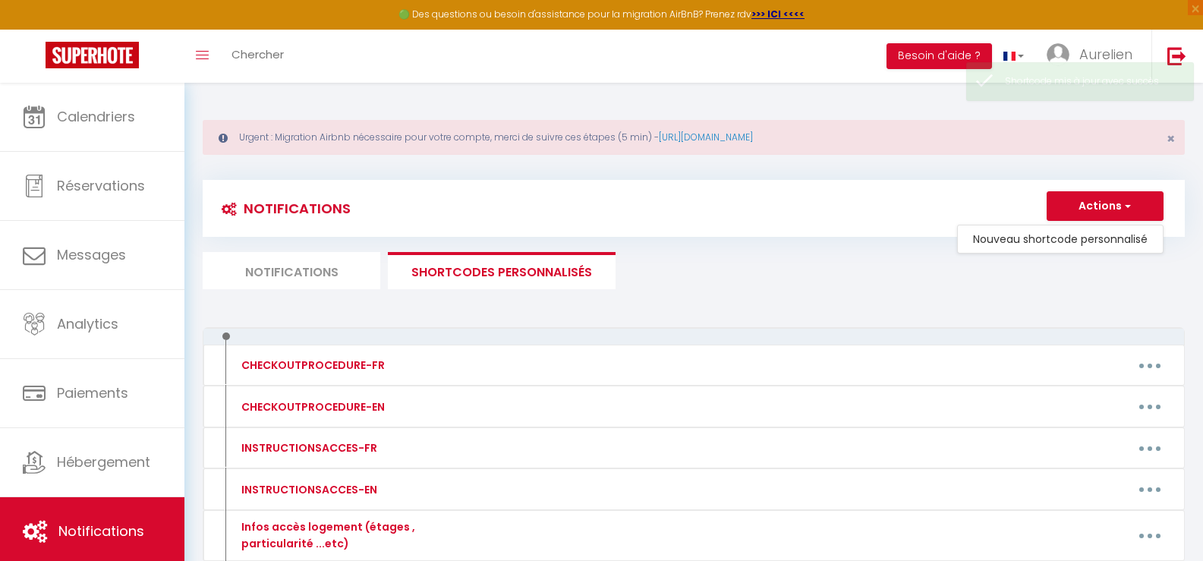
click at [819, 268] on ul "Notifications SHORTCODES PERSONNALISÉS" at bounding box center [694, 270] width 982 height 37
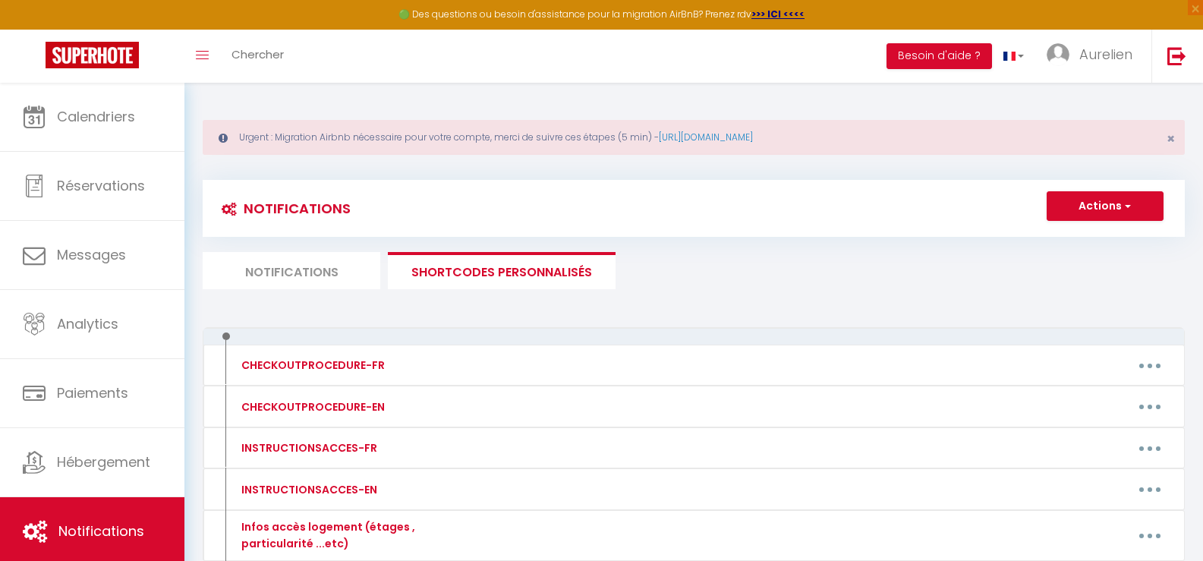
click at [321, 278] on li "Notifications" at bounding box center [292, 270] width 178 height 37
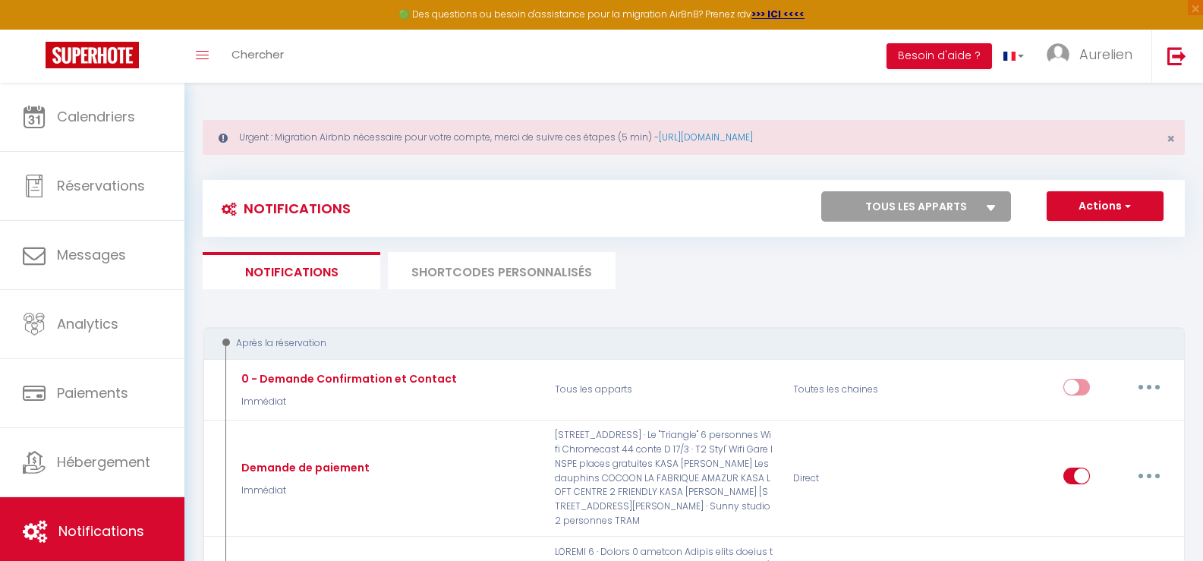
click at [477, 263] on li "SHORTCODES PERSONNALISÉS" at bounding box center [502, 270] width 228 height 37
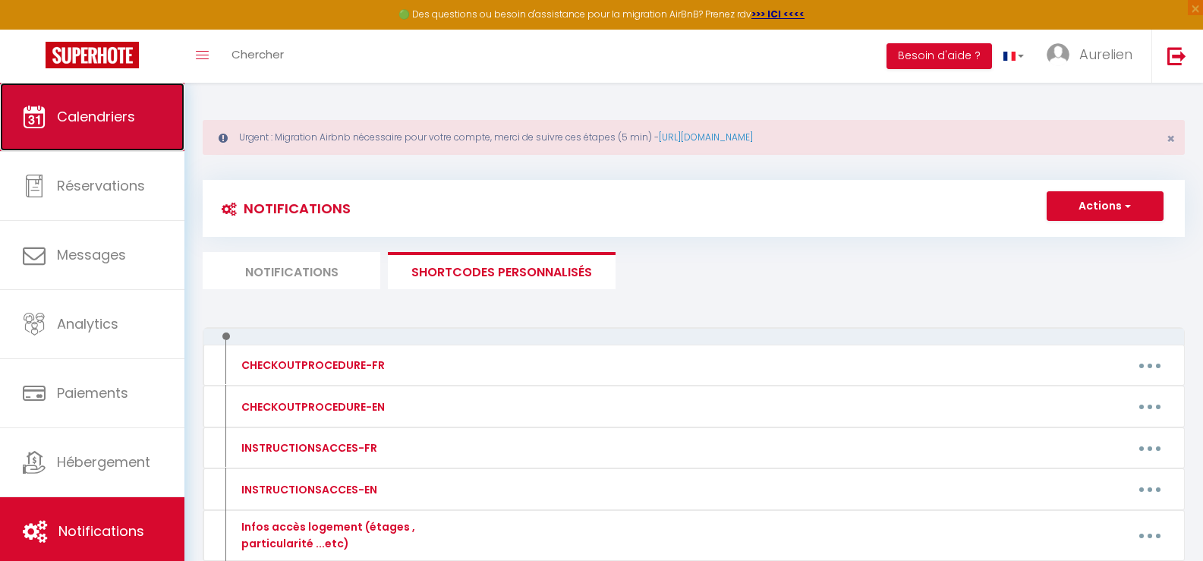
click at [132, 113] on span "Calendriers" at bounding box center [96, 116] width 78 height 19
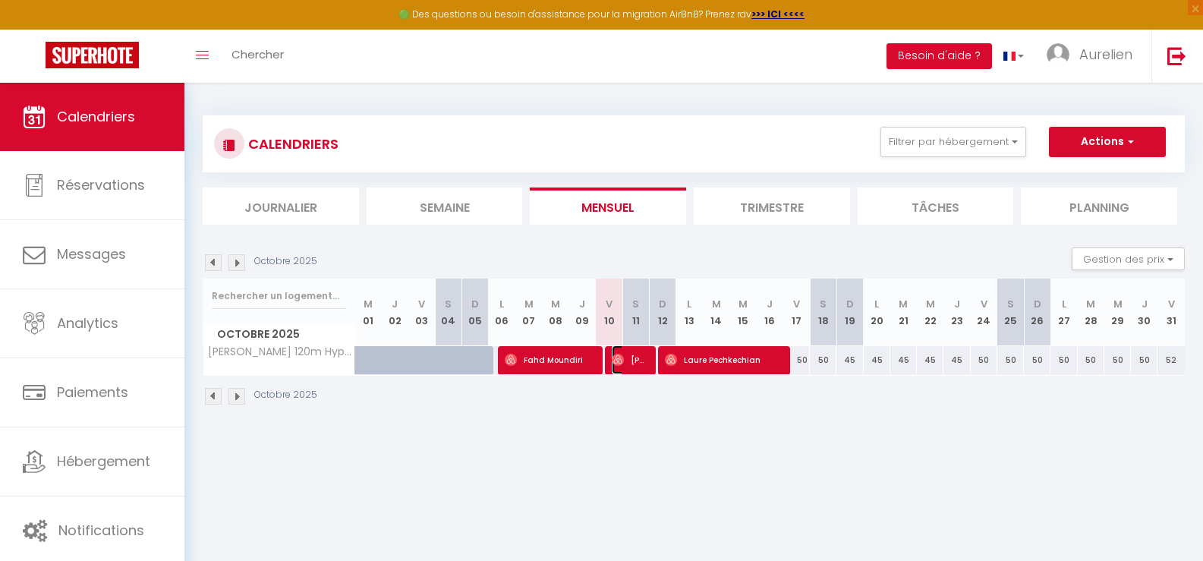
click at [638, 366] on span "[PERSON_NAME]" at bounding box center [630, 359] width 36 height 29
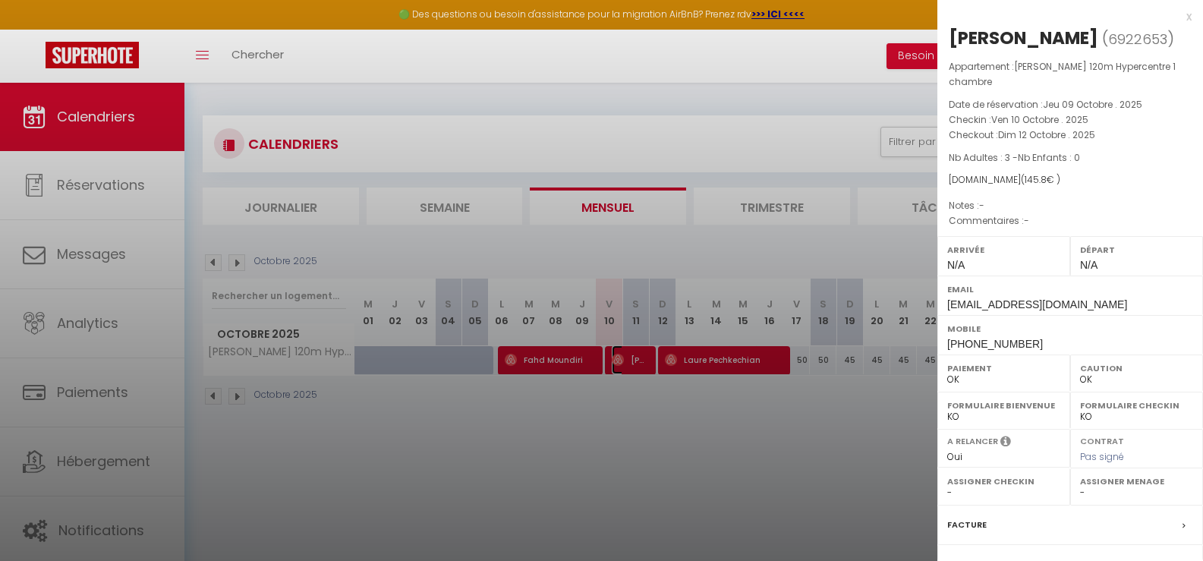
scroll to position [162, 0]
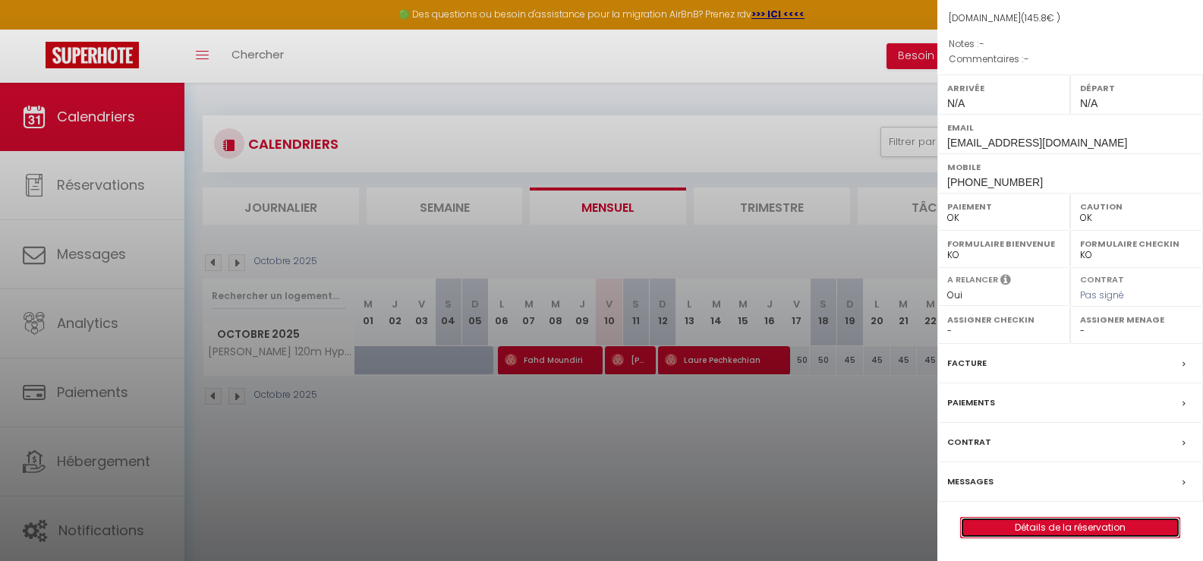
click at [1010, 528] on link "Détails de la réservation" at bounding box center [1070, 528] width 219 height 20
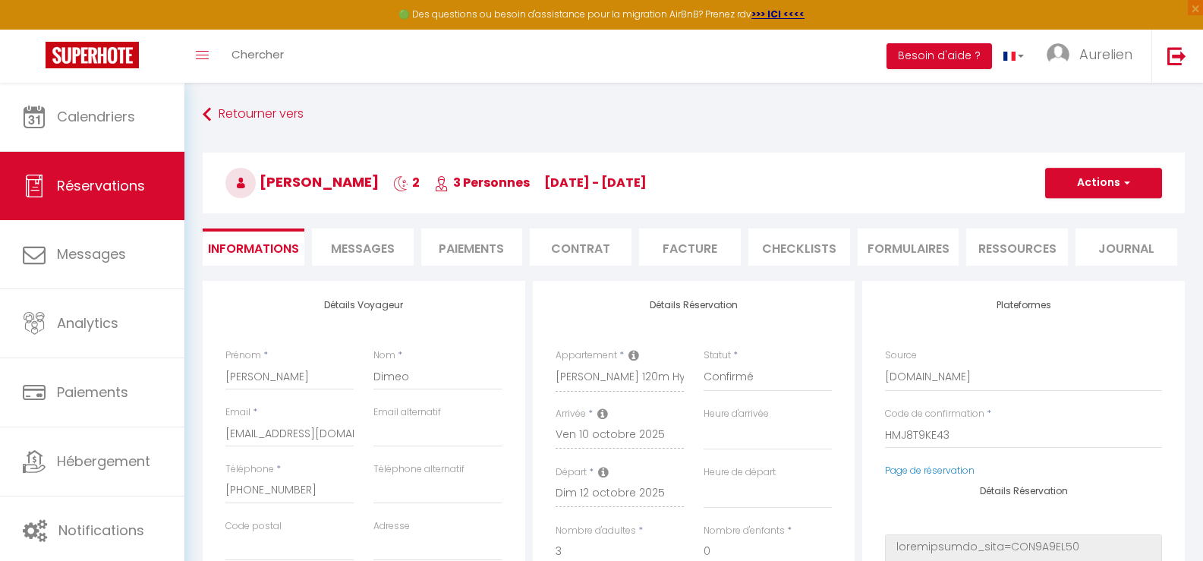
click at [348, 241] on span "Messages" at bounding box center [363, 248] width 64 height 17
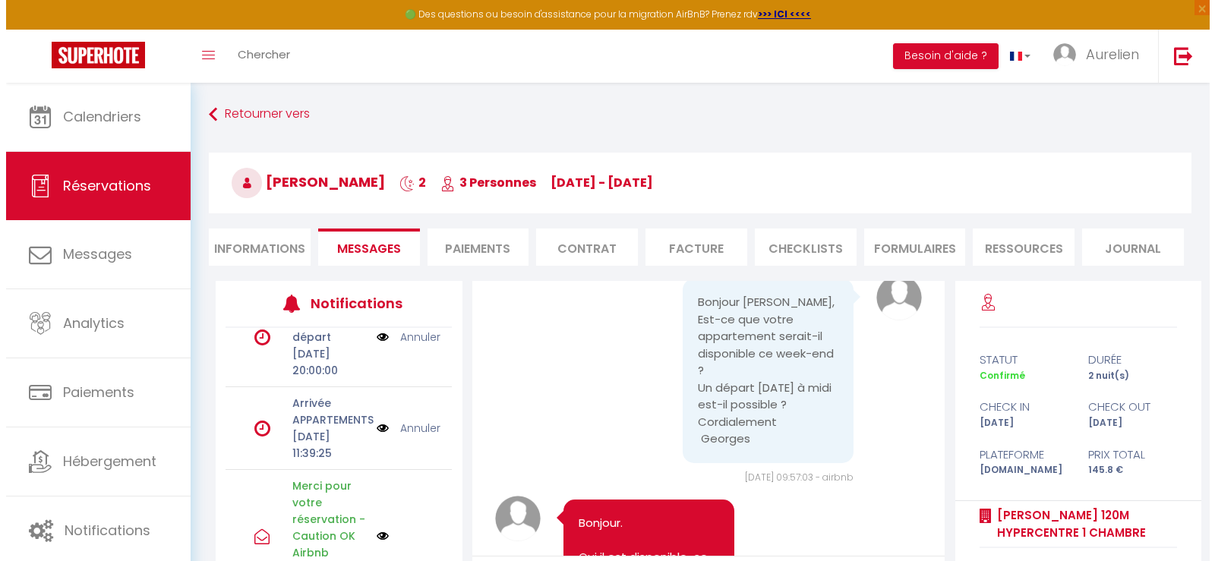
scroll to position [124, 0]
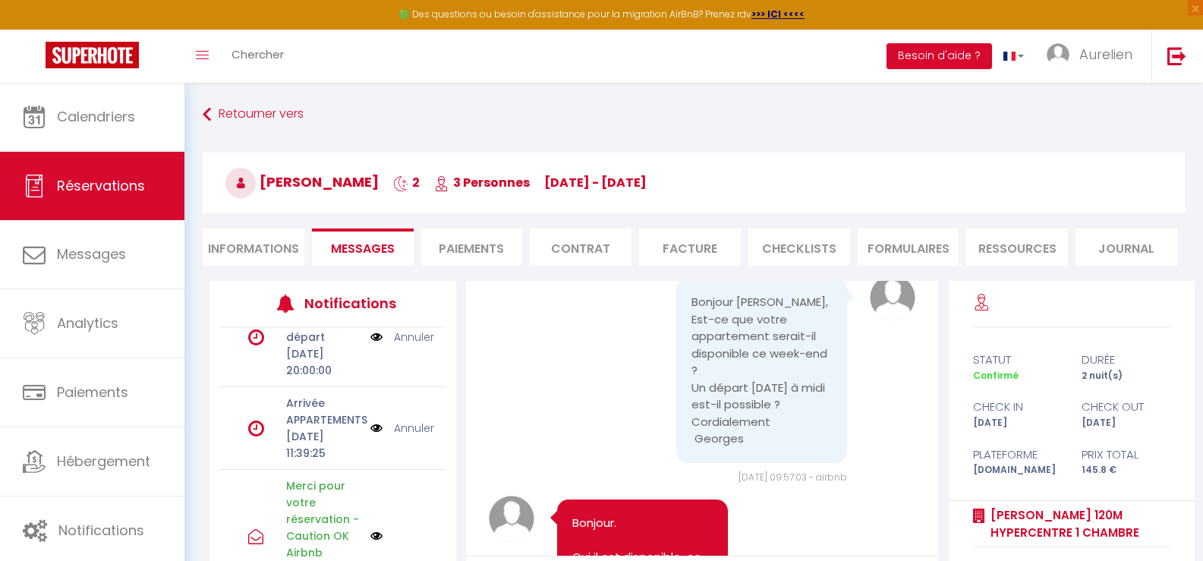
click at [370, 420] on img at bounding box center [376, 428] width 12 height 17
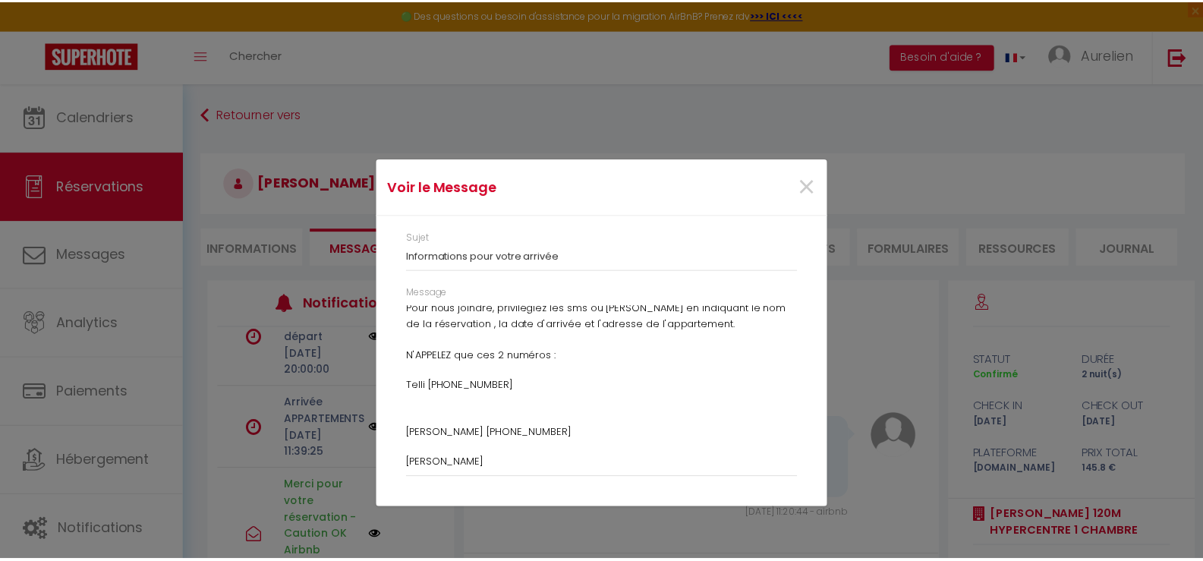
scroll to position [285, 0]
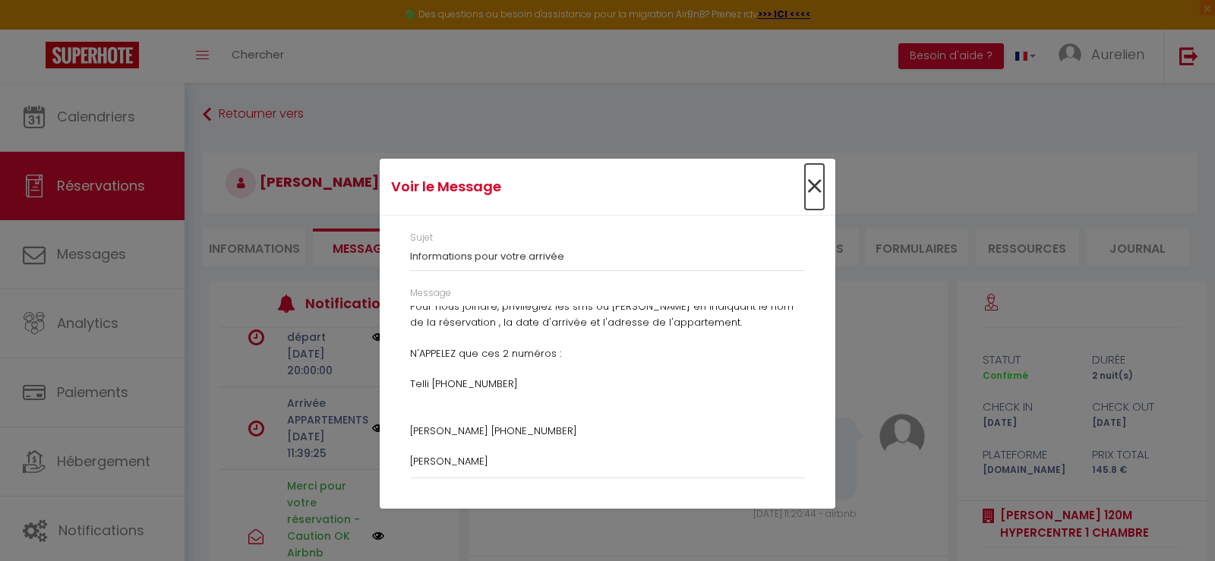
click at [818, 193] on span "×" at bounding box center [814, 187] width 19 height 46
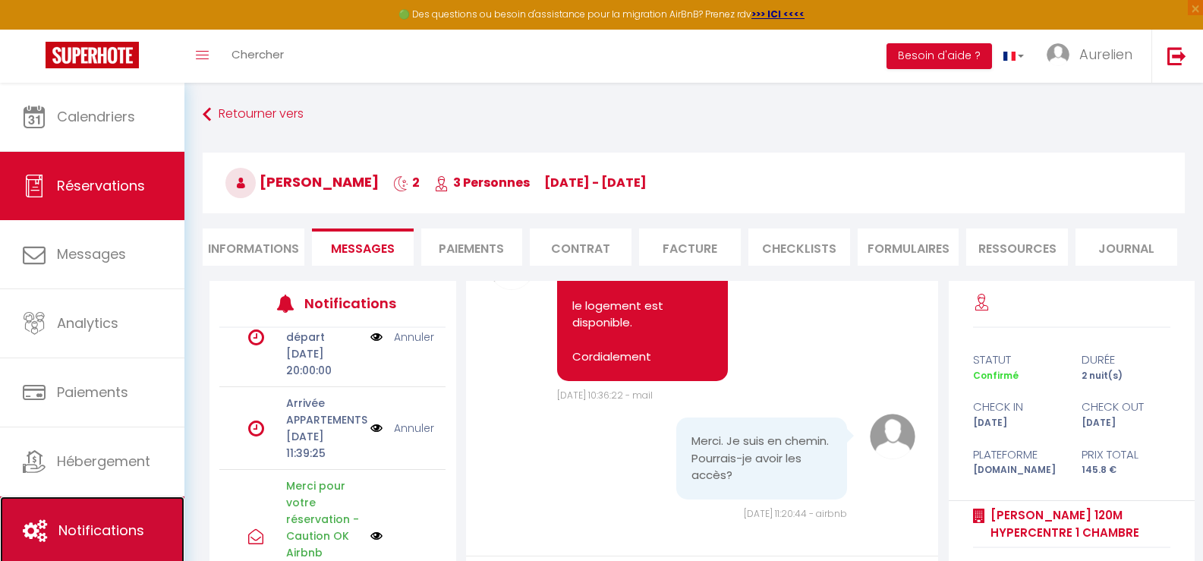
click at [115, 530] on span "Notifications" at bounding box center [101, 530] width 86 height 19
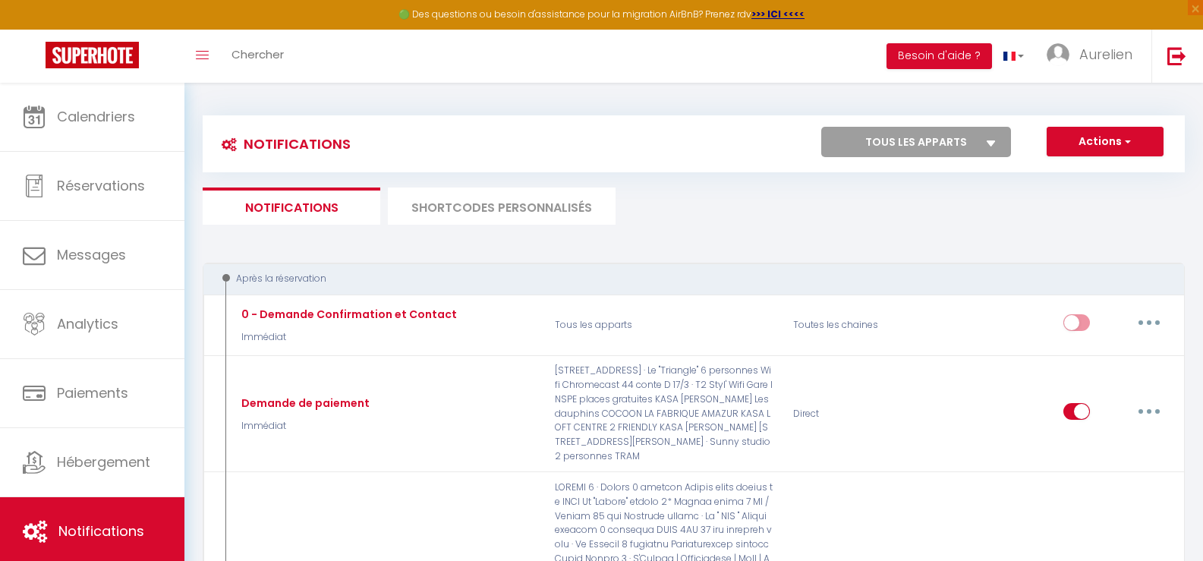
click at [516, 211] on li "SHORTCODES PERSONNALISÉS" at bounding box center [502, 205] width 228 height 37
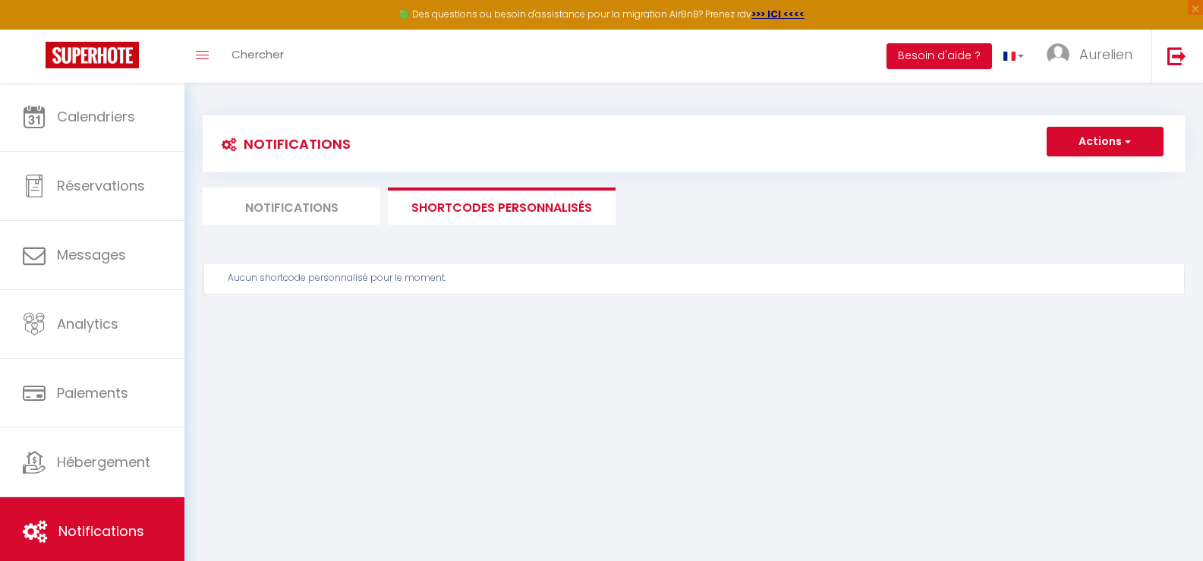
click at [257, 209] on li "Notifications" at bounding box center [292, 205] width 178 height 37
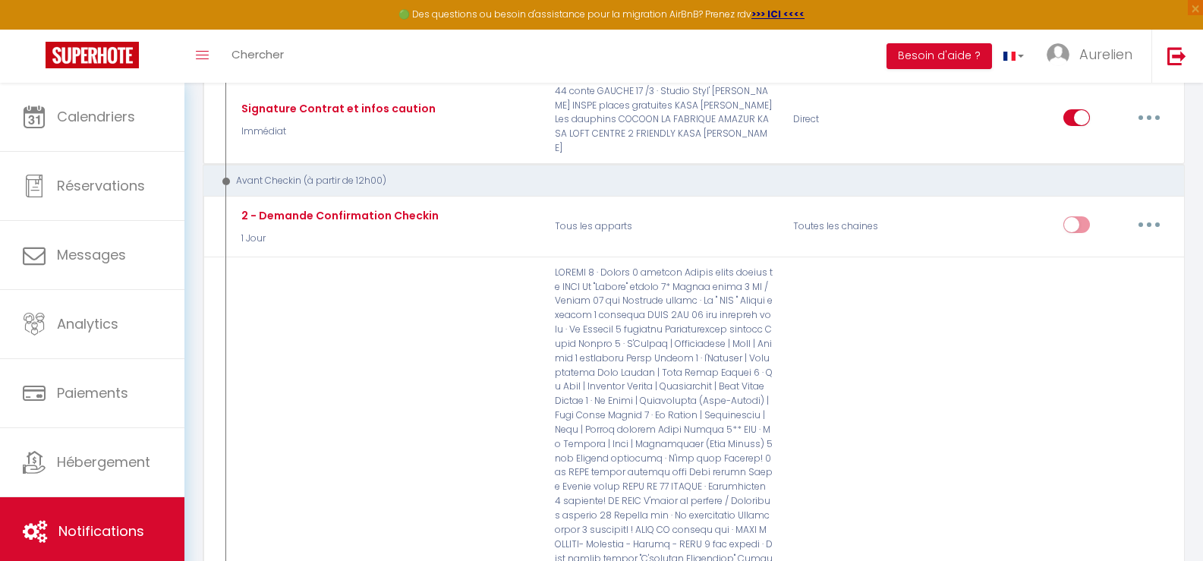
scroll to position [2353, 0]
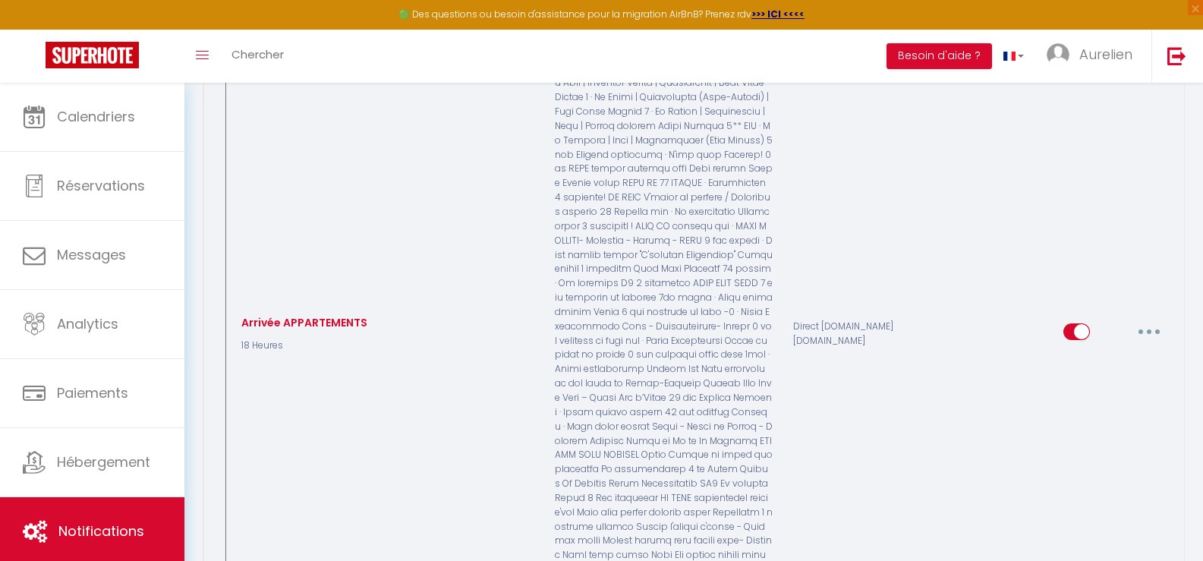
click at [1151, 329] on icon "button" at bounding box center [1149, 331] width 5 height 5
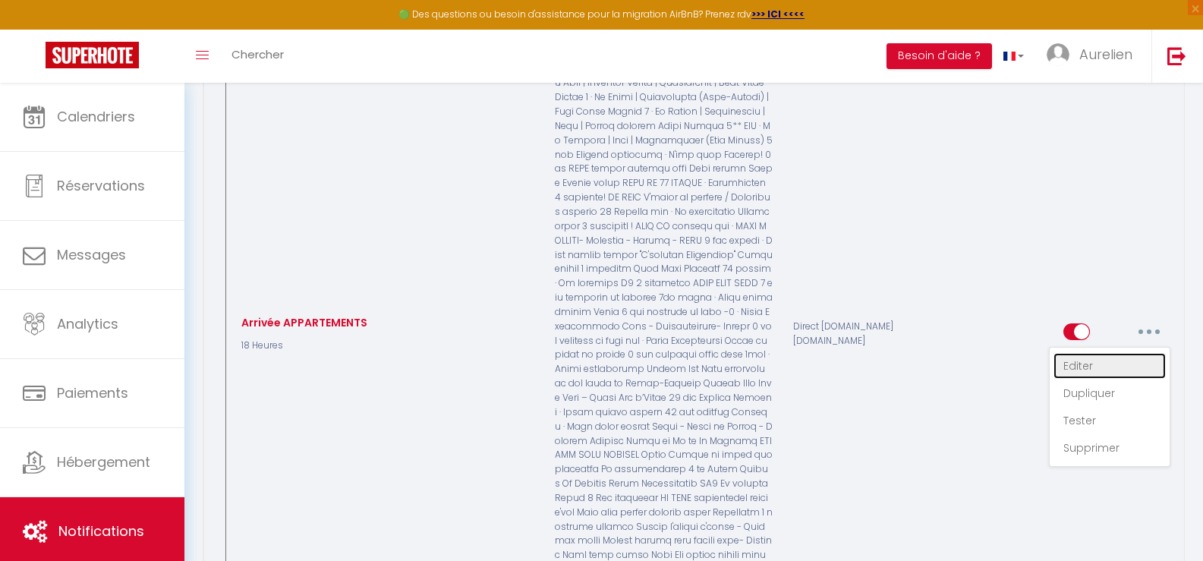
click at [1105, 353] on link "Editer" at bounding box center [1110, 366] width 112 height 26
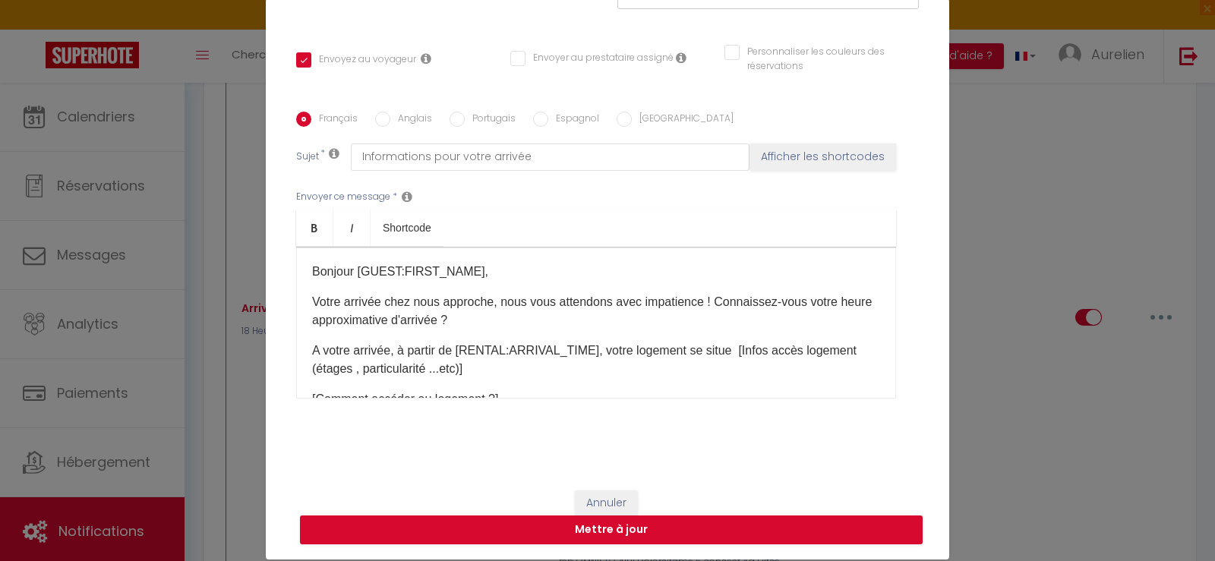
scroll to position [72, 0]
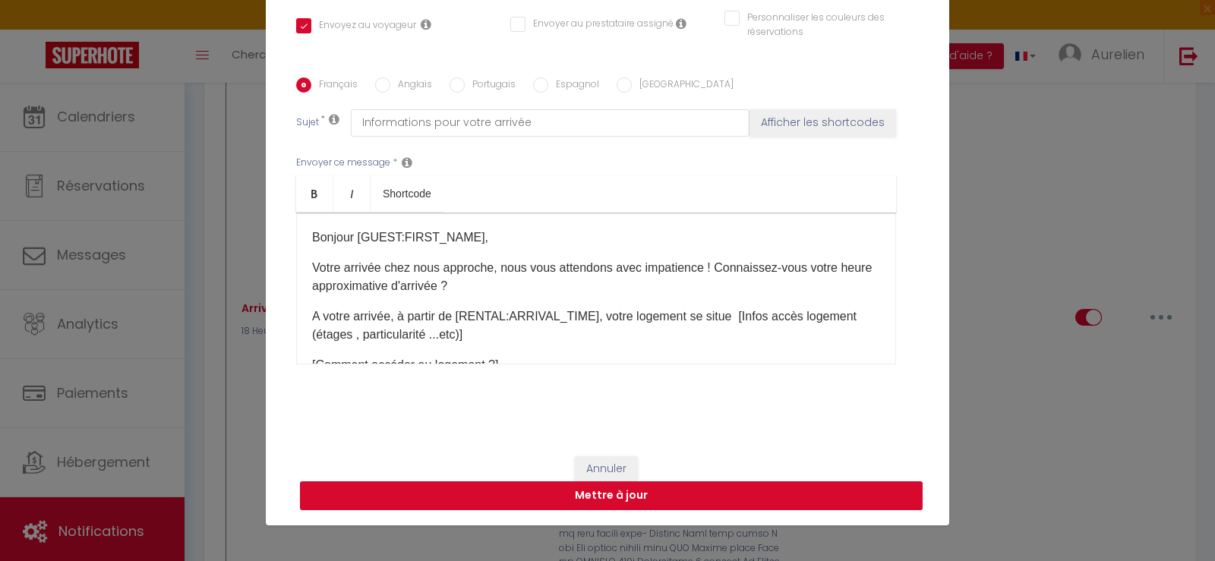
click at [703, 497] on button "Mettre à jour" at bounding box center [611, 495] width 622 height 29
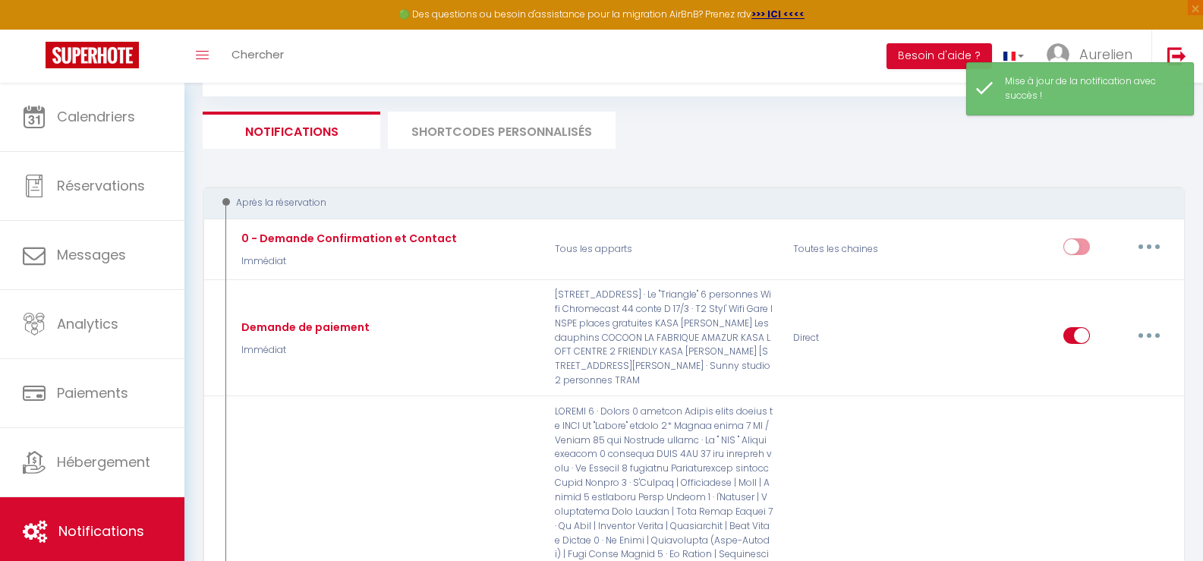
scroll to position [0, 0]
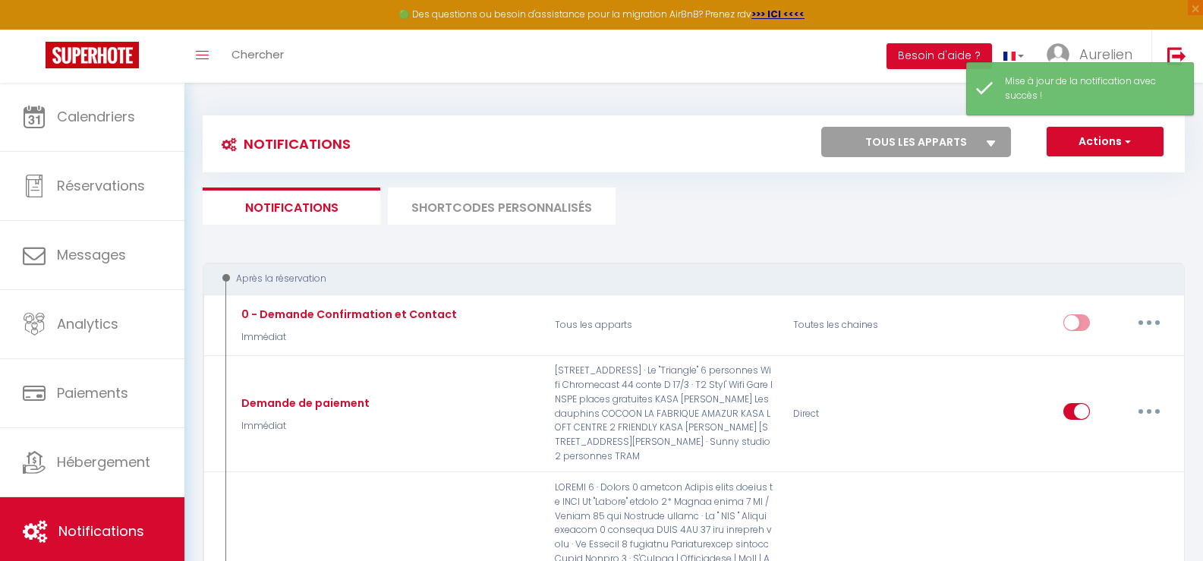
click at [528, 214] on li "SHORTCODES PERSONNALISÉS" at bounding box center [502, 205] width 228 height 37
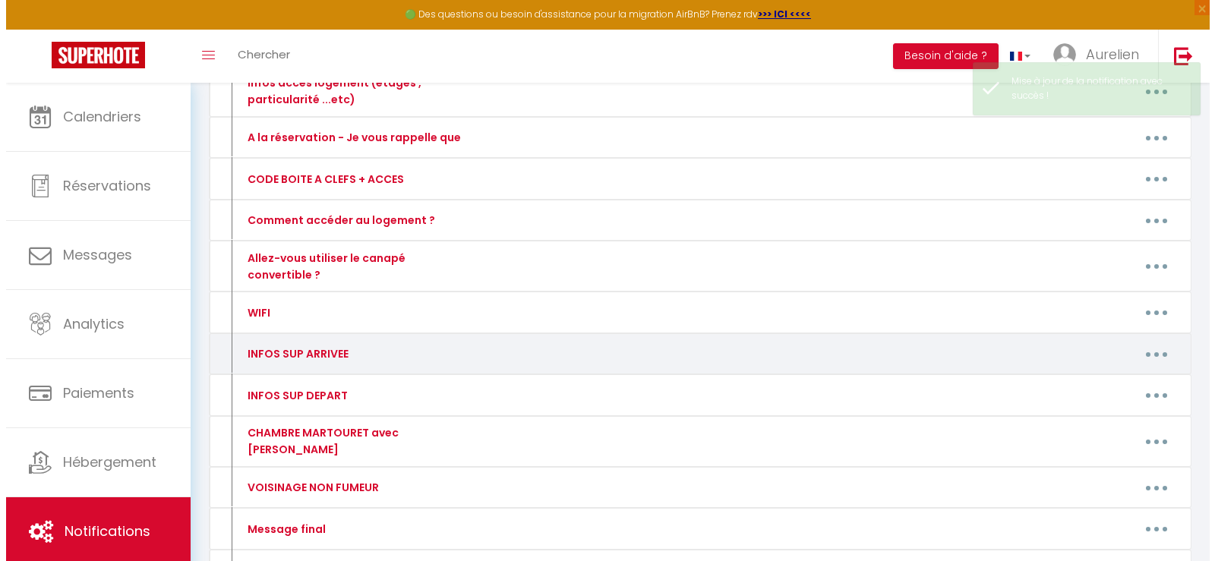
scroll to position [499, 0]
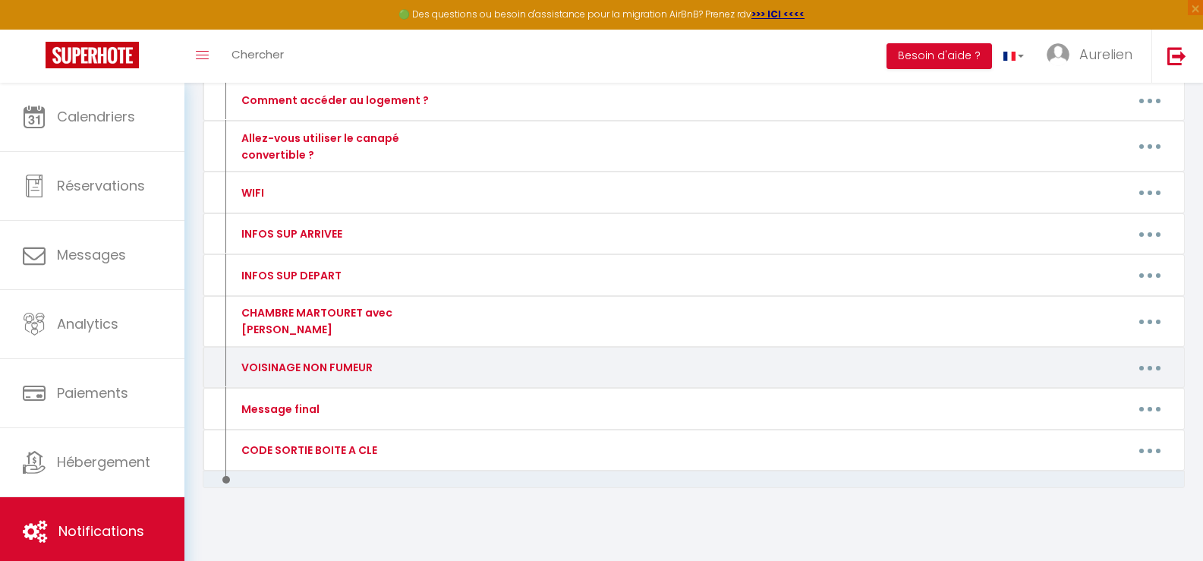
click at [1147, 355] on button "button" at bounding box center [1150, 367] width 43 height 24
click at [1111, 389] on link "Editer" at bounding box center [1110, 402] width 112 height 26
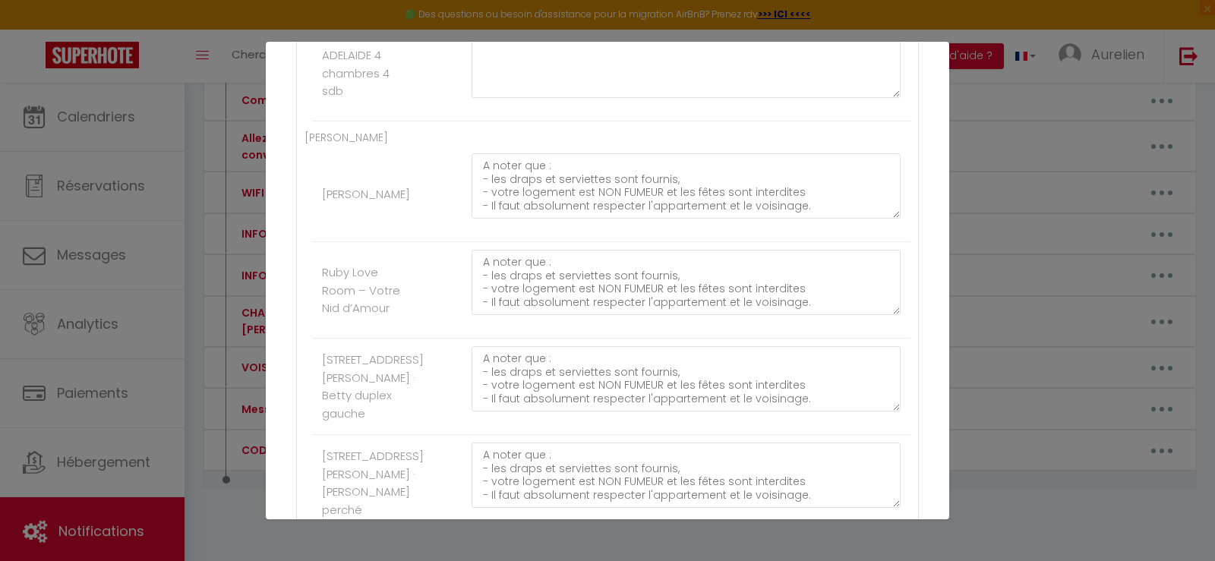
scroll to position [6959, 0]
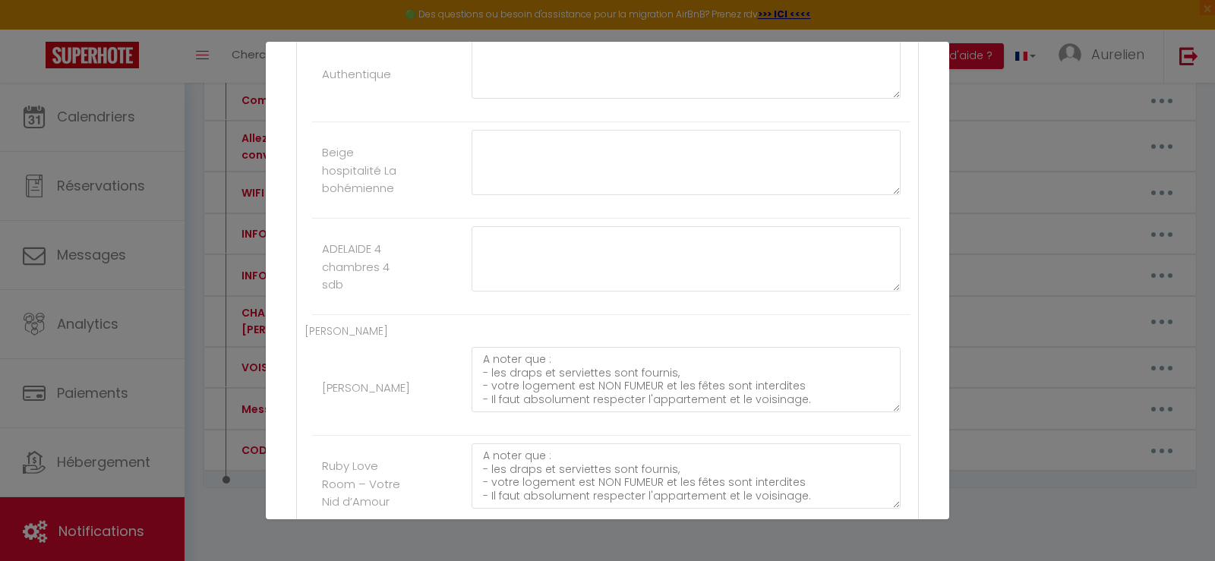
drag, startPoint x: 476, startPoint y: 150, endPoint x: 848, endPoint y: 218, distance: 378.2
paste textarea "A noter que : - les draps et serviettes sont fournis, - votre logement est NON …"
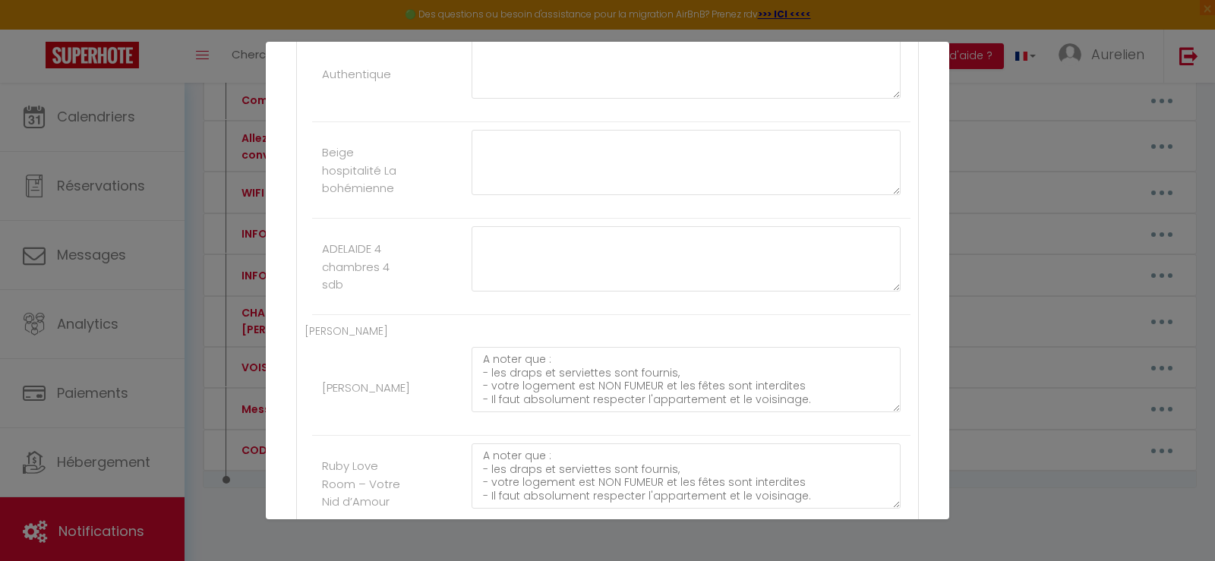
paste textarea "A noter que : - les draps et serviettes sont fournis, - votre logement est NON …"
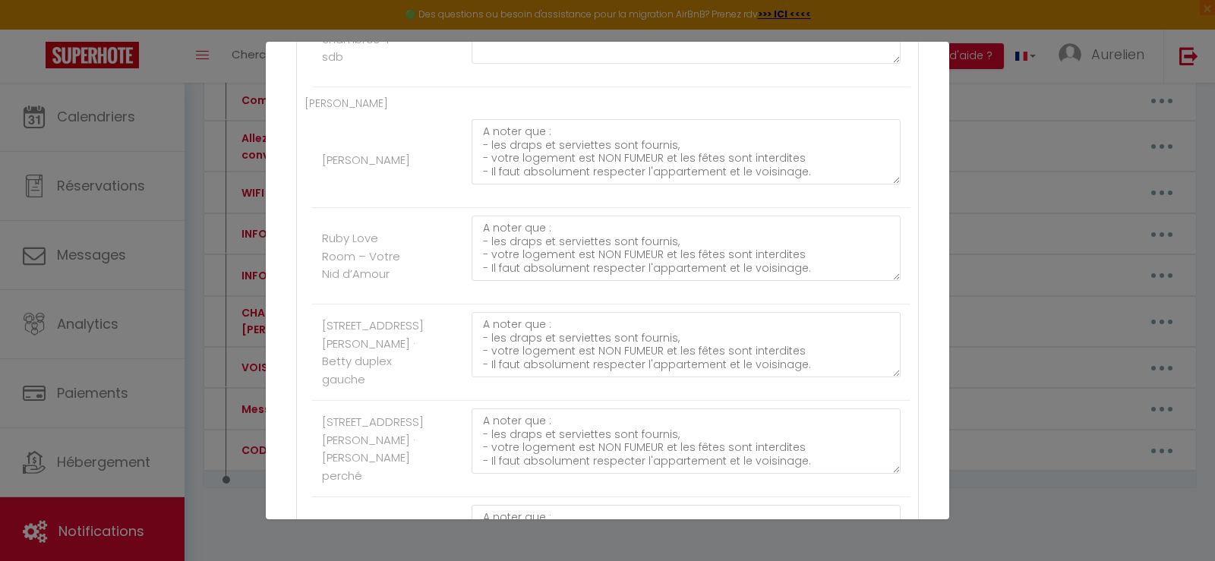
paste textarea "A noter que : - les draps et serviettes sont fournis, - votre logement est NON …"
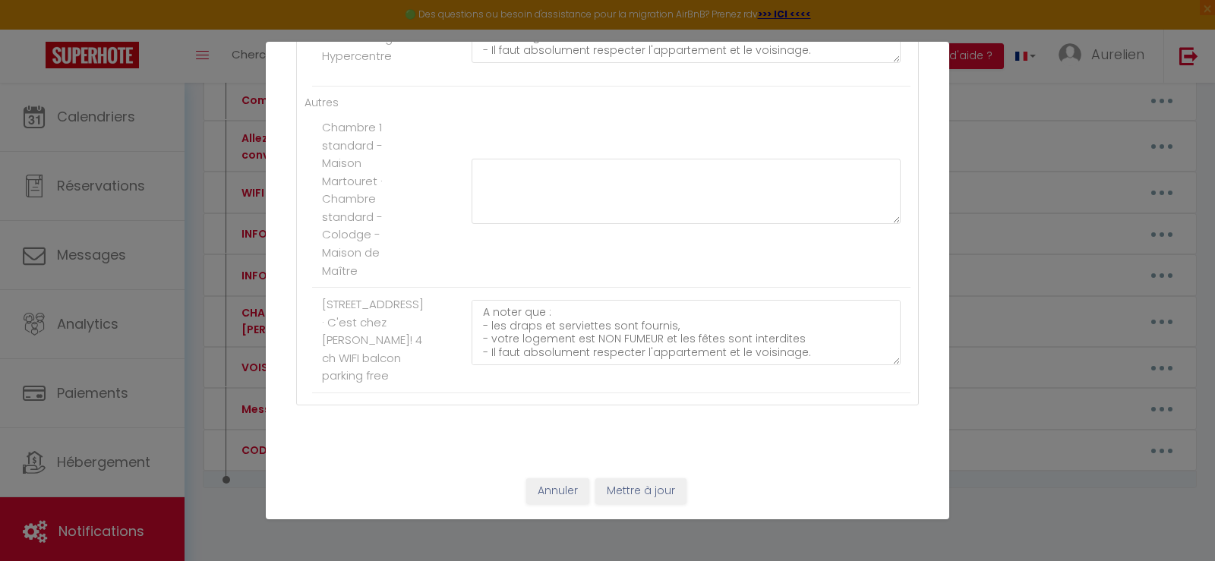
scroll to position [10272, 0]
click at [657, 489] on button "Mettre à jour" at bounding box center [640, 491] width 91 height 26
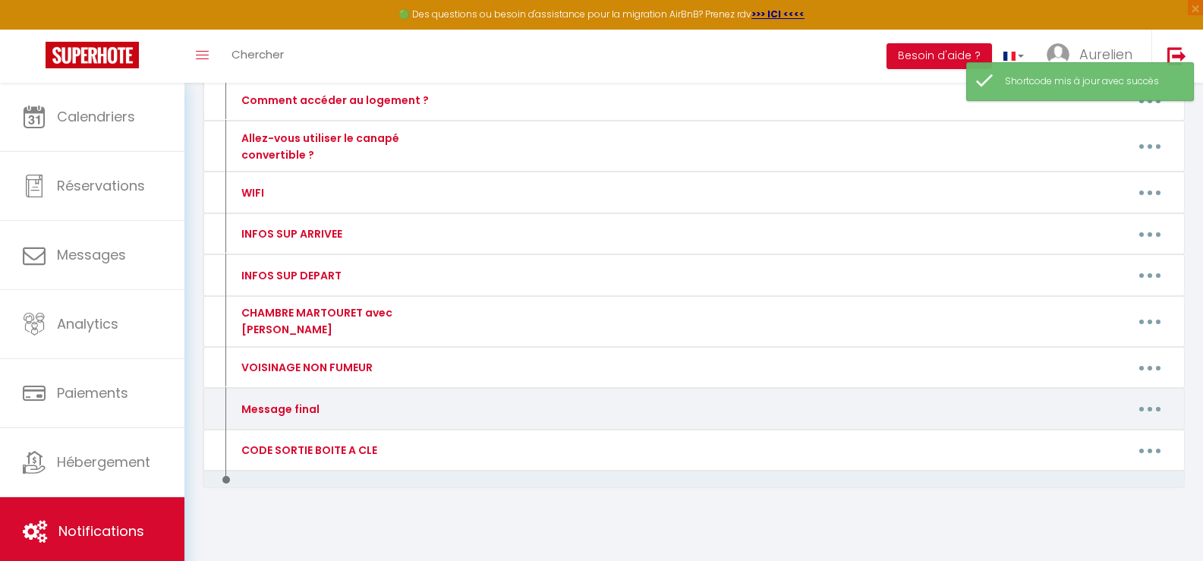
click at [1155, 402] on button "button" at bounding box center [1150, 409] width 43 height 24
click at [1114, 430] on link "Editer" at bounding box center [1110, 443] width 112 height 26
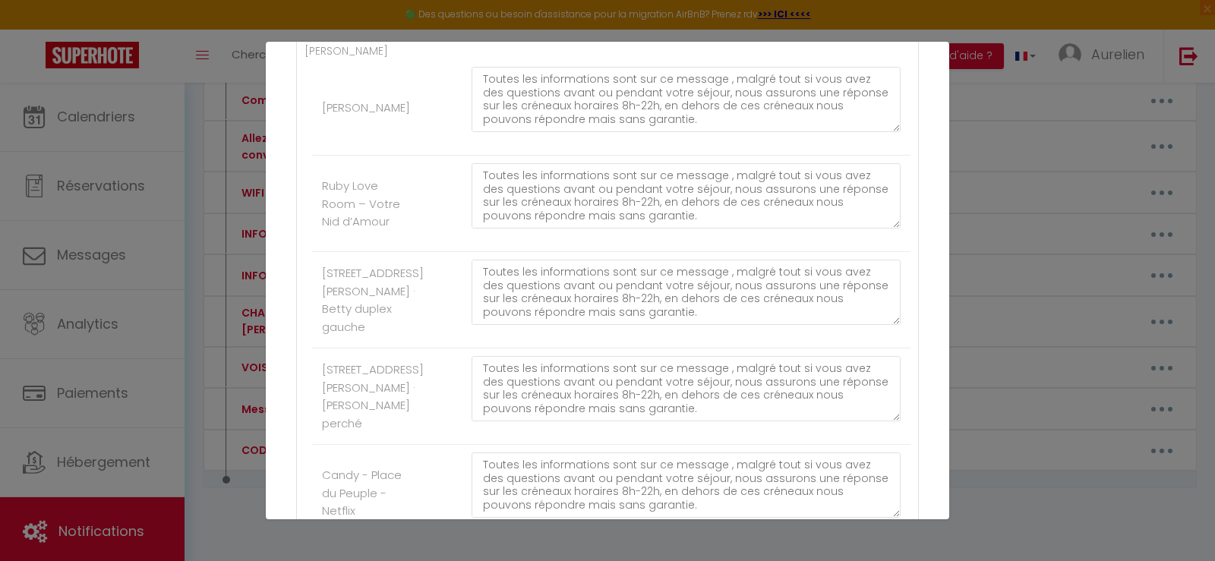
scroll to position [7235, 0]
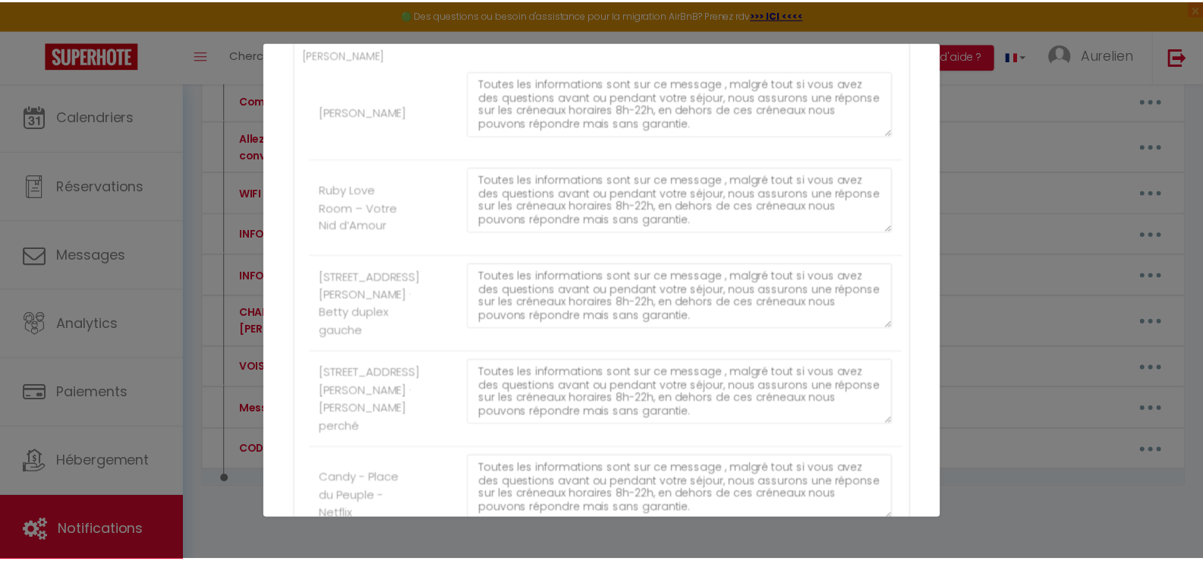
scroll to position [10272, 0]
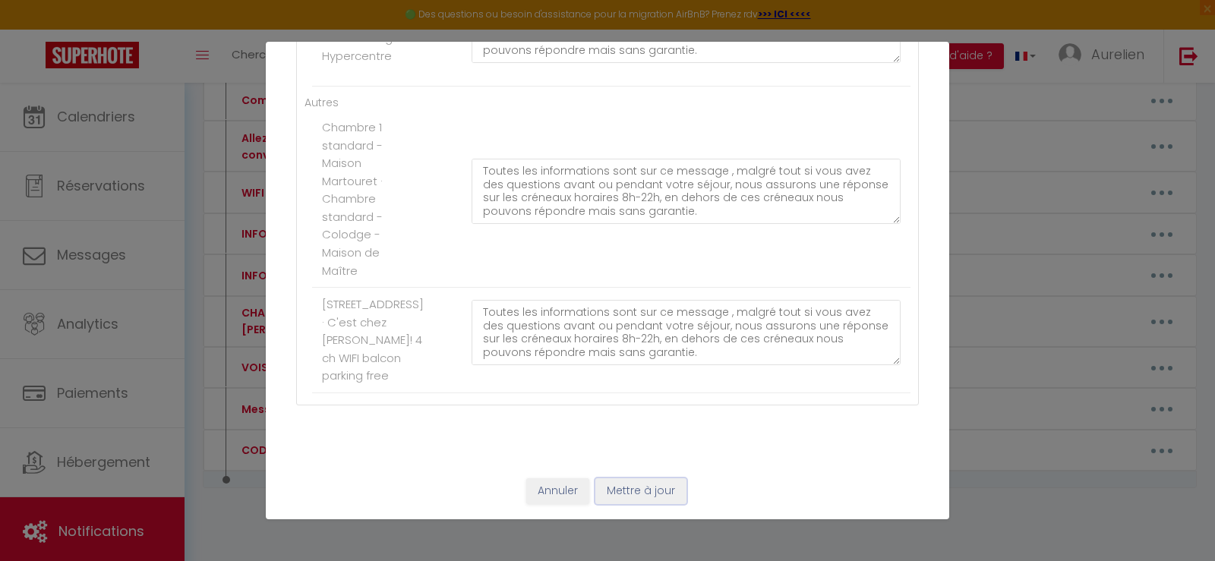
click at [642, 490] on button "Mettre à jour" at bounding box center [640, 491] width 91 height 26
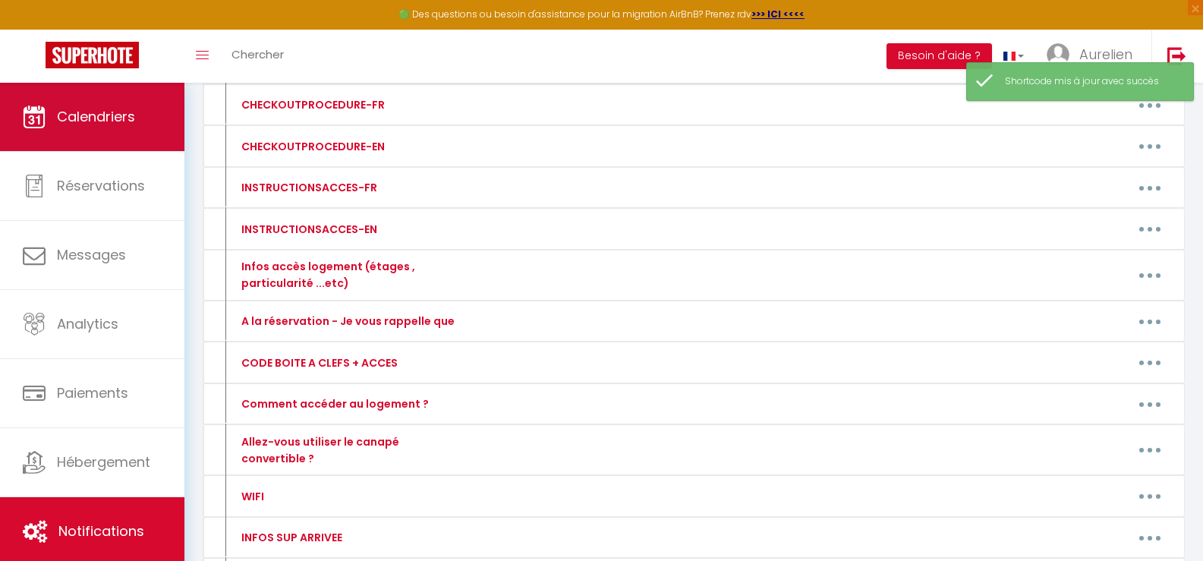
scroll to position [0, 0]
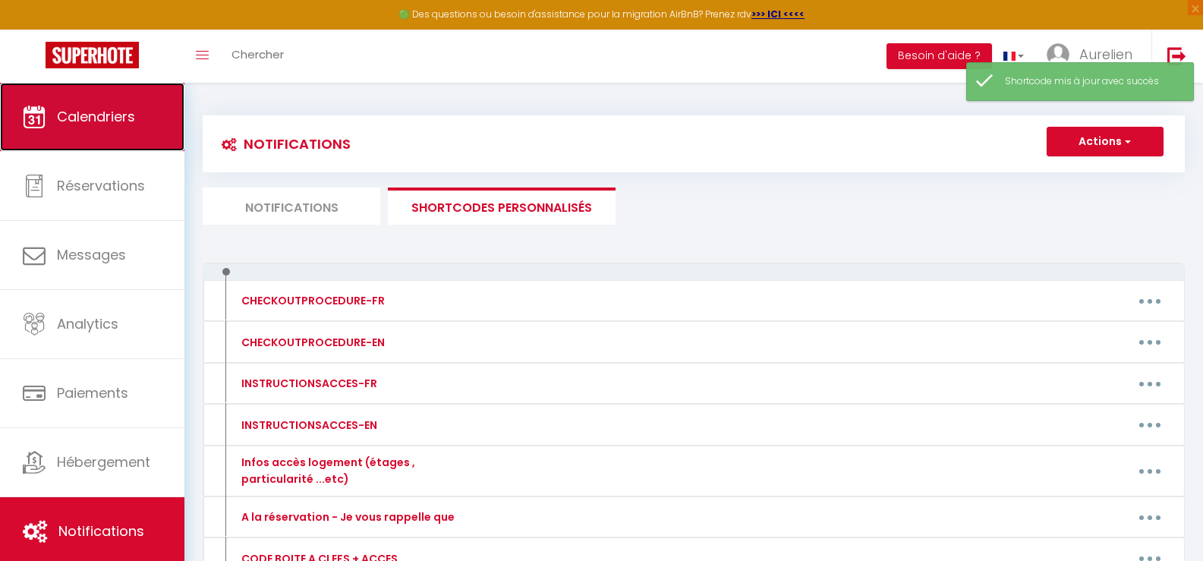
click at [118, 134] on link "Calendriers" at bounding box center [92, 117] width 184 height 68
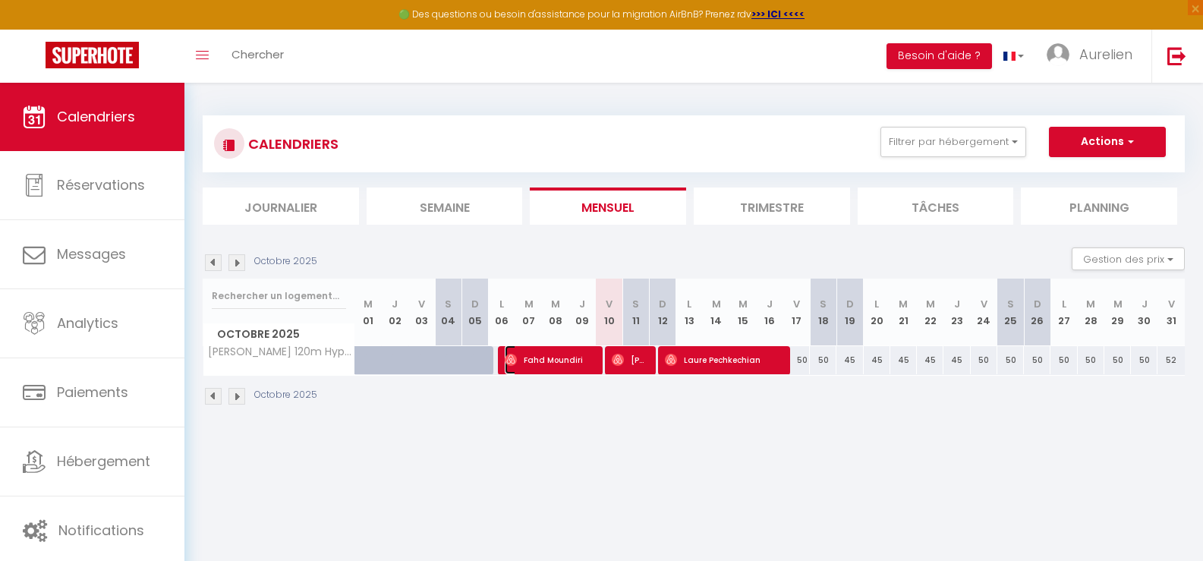
click at [554, 370] on span "Fahd Moundiri" at bounding box center [549, 359] width 89 height 29
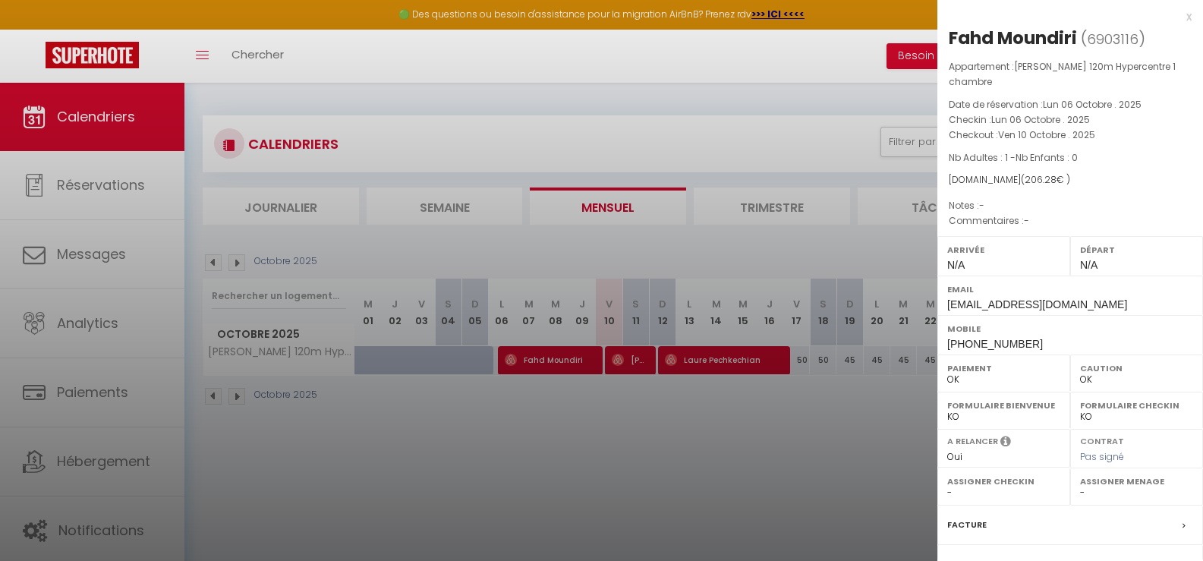
click at [636, 367] on div at bounding box center [601, 280] width 1203 height 561
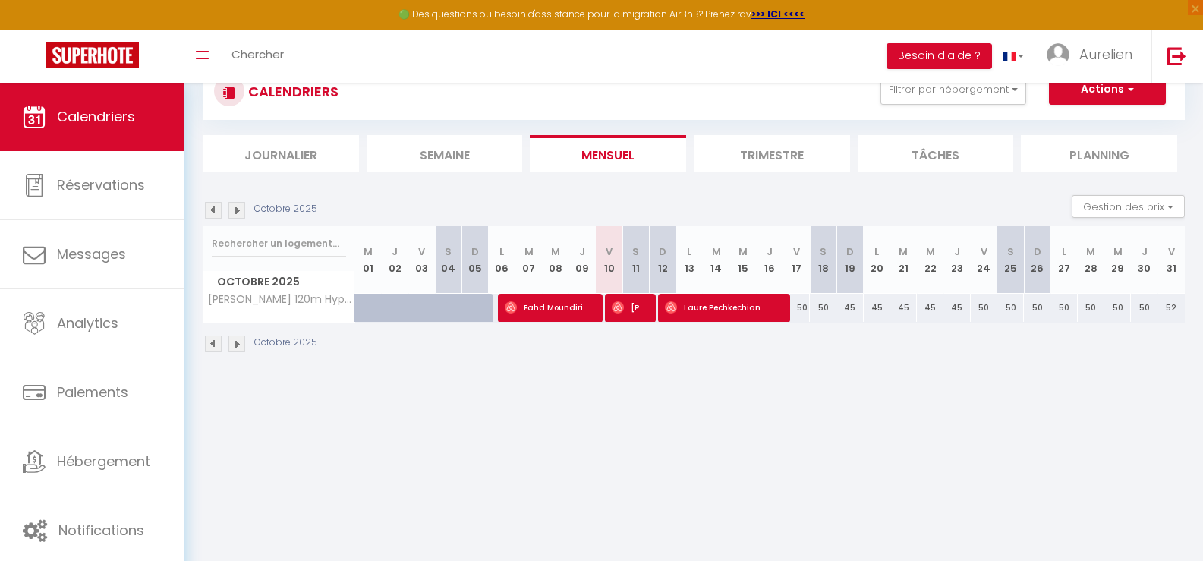
scroll to position [83, 0]
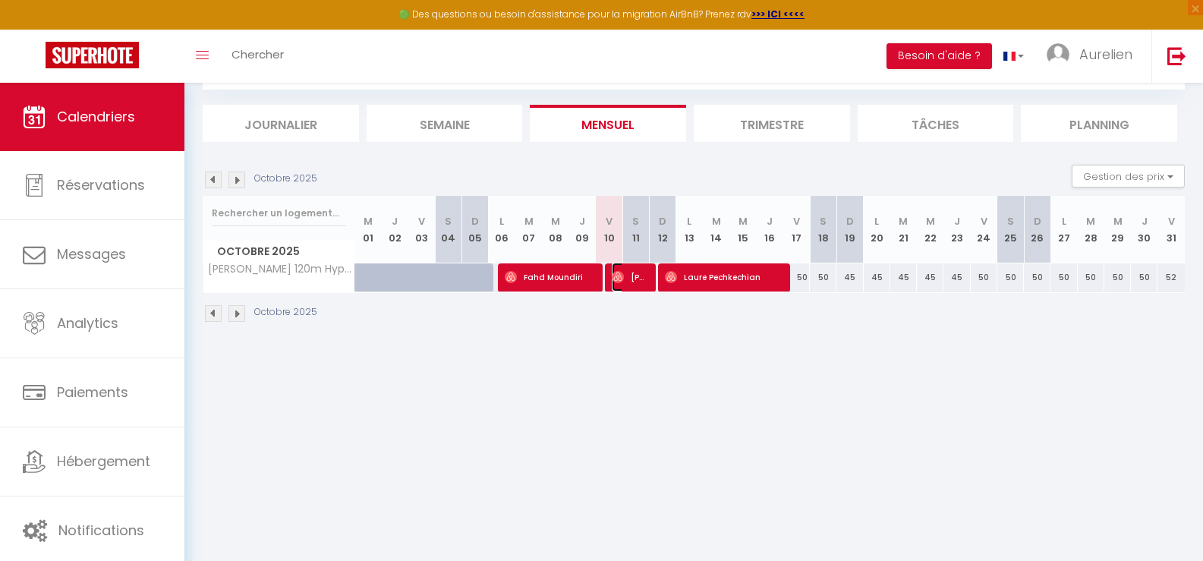
click at [638, 288] on span "[PERSON_NAME]" at bounding box center [630, 277] width 36 height 29
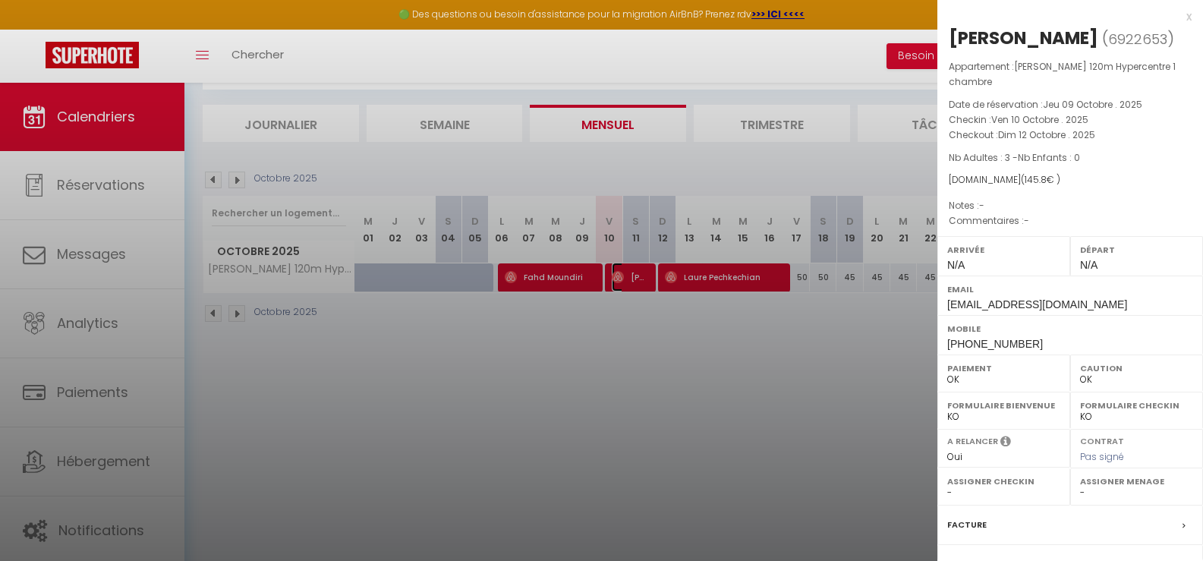
scroll to position [162, 0]
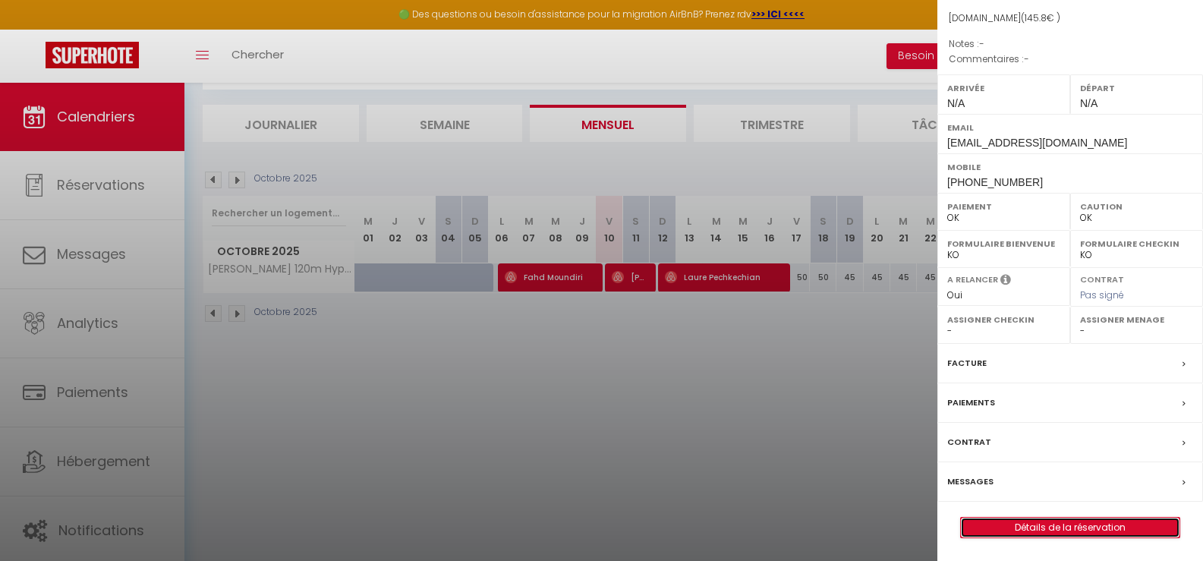
click at [1075, 521] on link "Détails de la réservation" at bounding box center [1070, 528] width 219 height 20
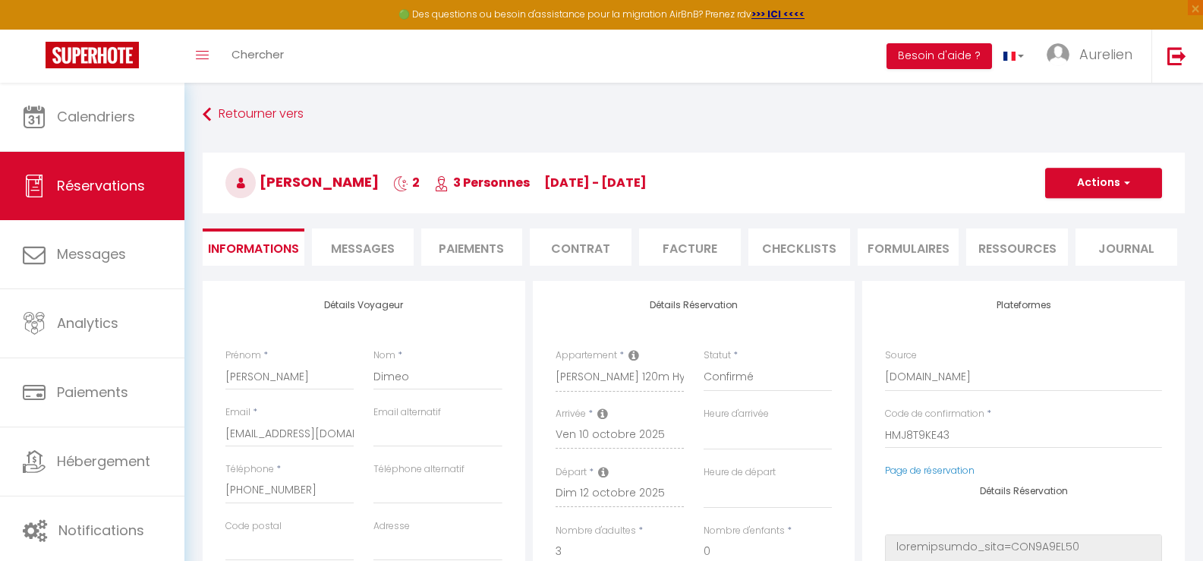
click at [363, 260] on li "Messages" at bounding box center [363, 246] width 102 height 37
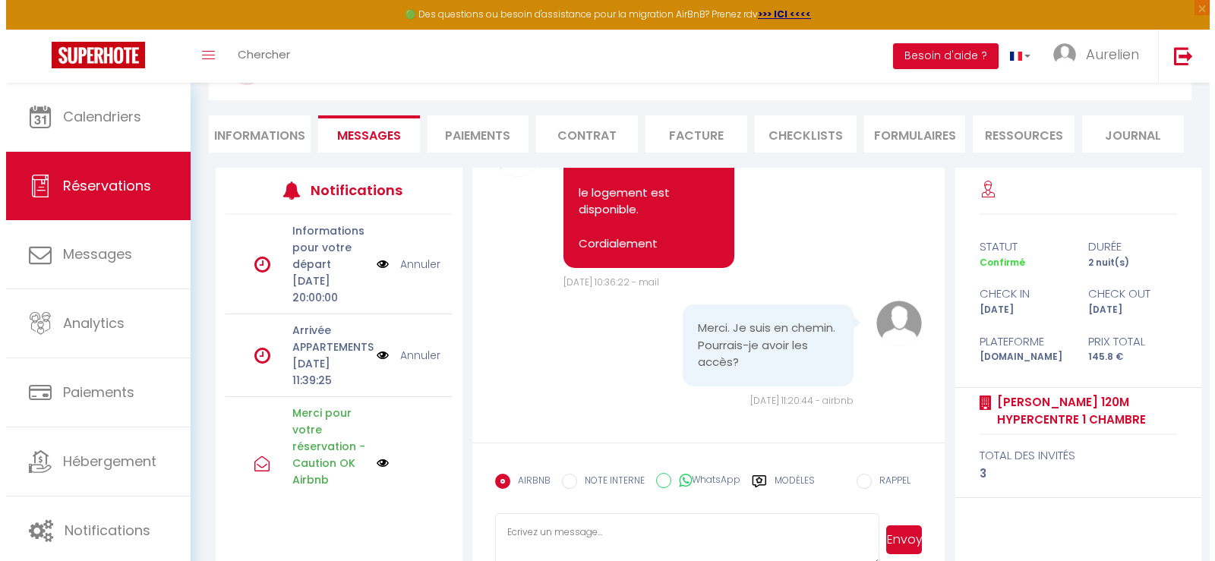
scroll to position [148, 0]
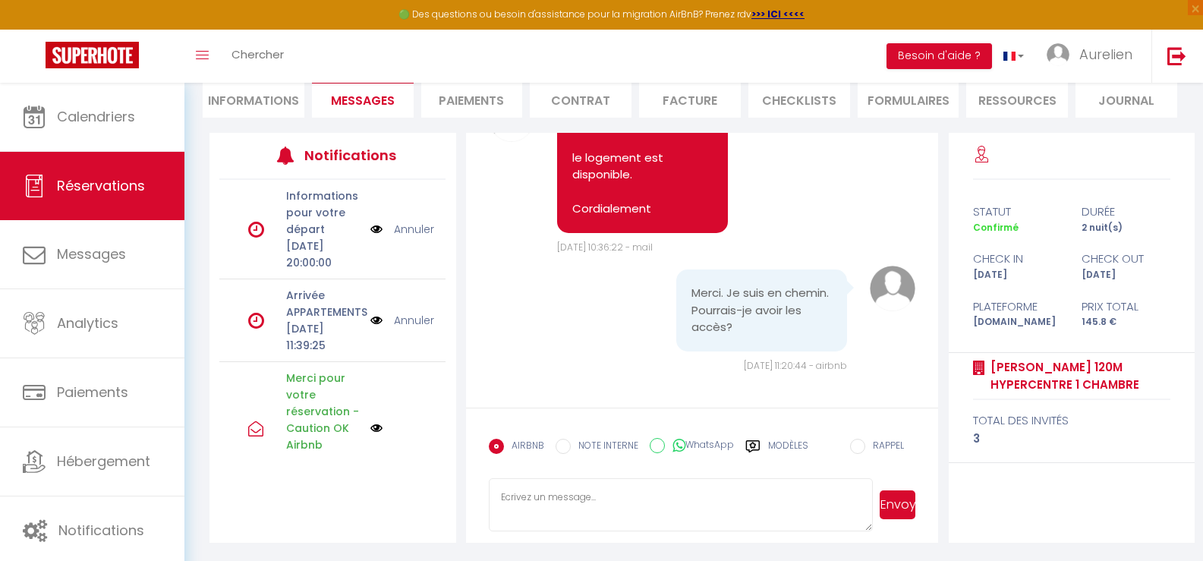
click at [371, 329] on img at bounding box center [376, 320] width 12 height 17
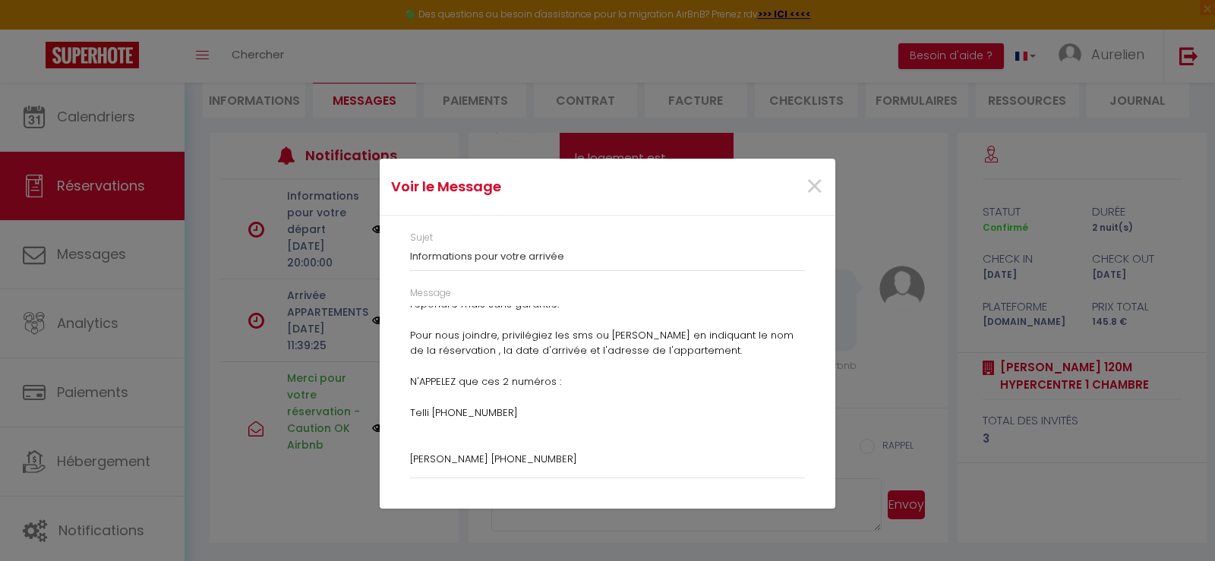
scroll to position [332, 0]
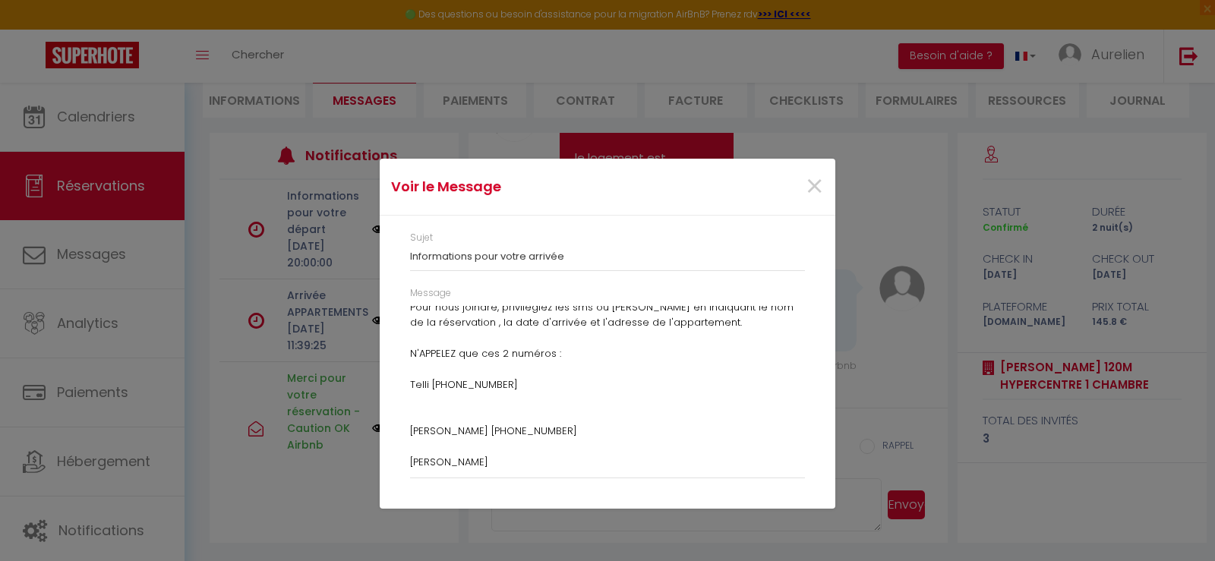
click at [455, 458] on p "[PERSON_NAME]" at bounding box center [607, 462] width 395 height 15
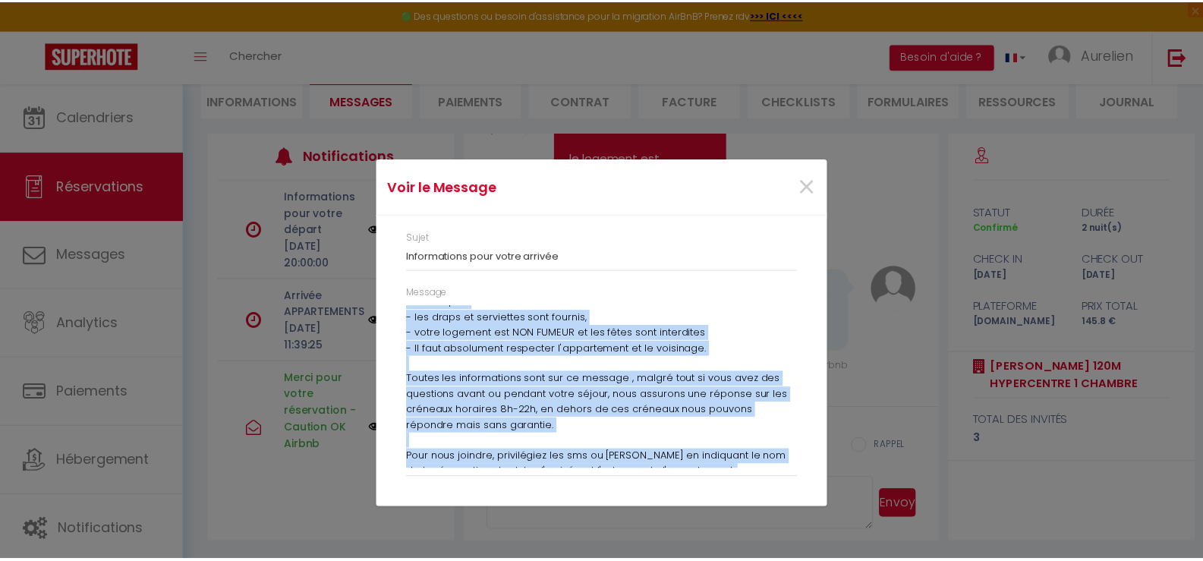
scroll to position [332, 0]
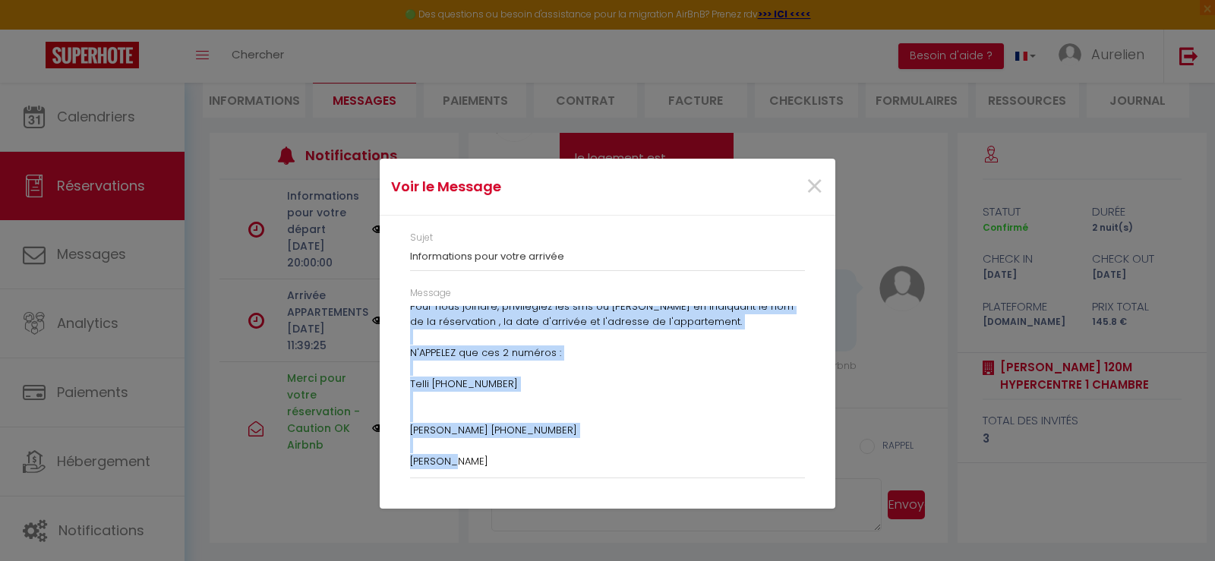
drag, startPoint x: 411, startPoint y: 315, endPoint x: 645, endPoint y: 472, distance: 282.3
click at [645, 472] on div "Message Bonjour [PERSON_NAME], Votre arrivée chez nous approche, nous vous atte…" at bounding box center [607, 382] width 395 height 192
copy div "Loremip Dolorsi, Ametc adipisc elit sedd eiusmodt, inci utla etdolorem aliq eni…"
click at [809, 180] on span "×" at bounding box center [814, 187] width 19 height 46
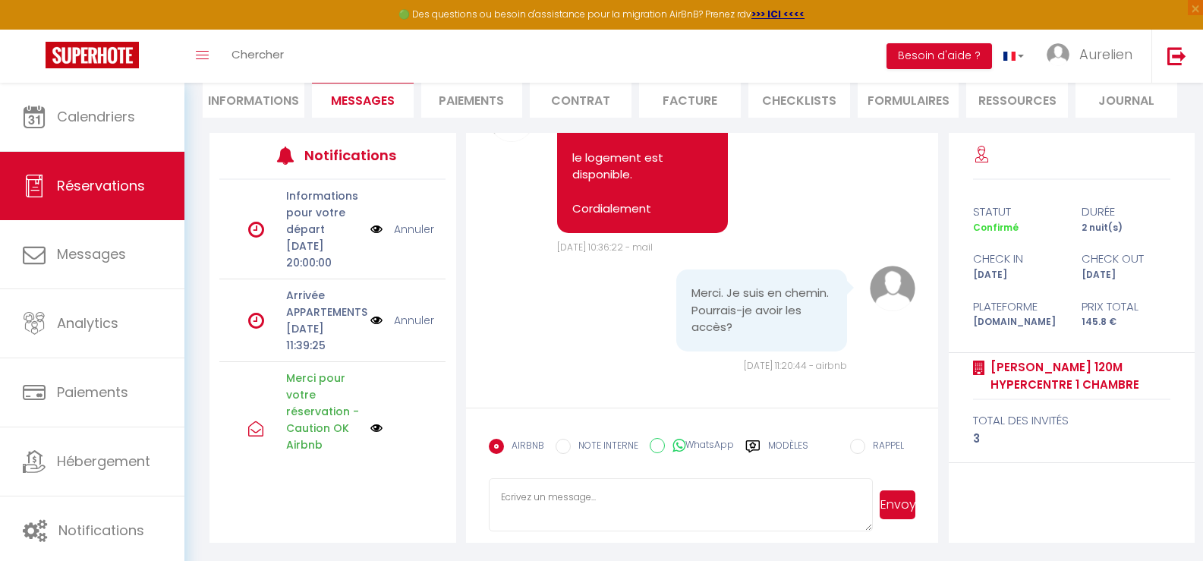
click at [563, 496] on textarea at bounding box center [681, 504] width 385 height 53
paste textarea "Loremip Dolorsi, Ametc adipisc elit sedd eiusmodt, inci utla etdolorem aliq eni…"
click at [906, 512] on button "Envoyer" at bounding box center [898, 504] width 36 height 29
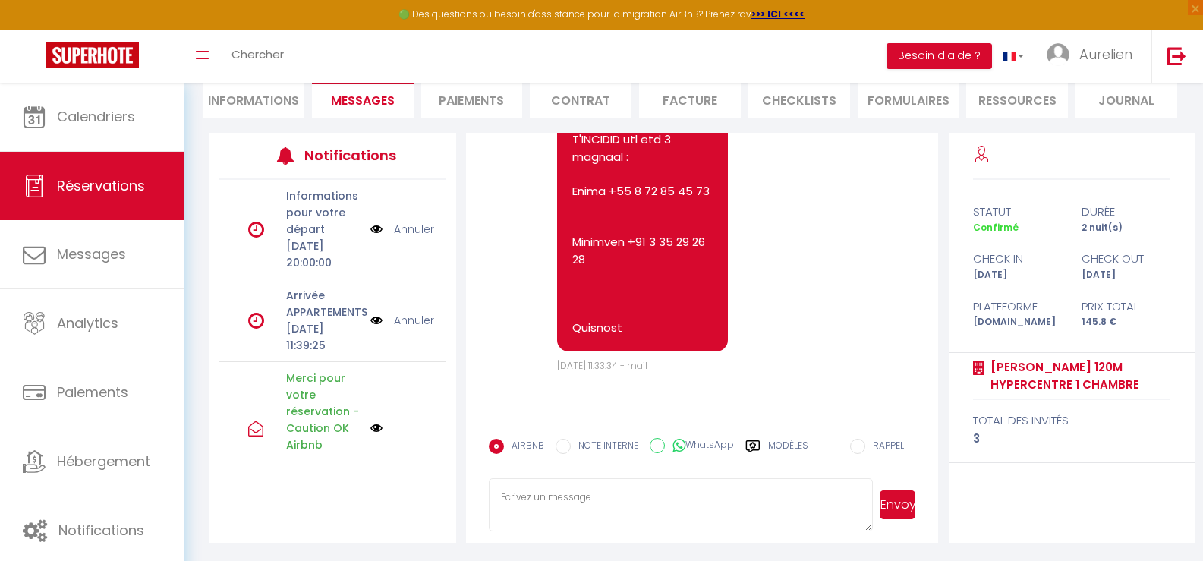
scroll to position [213, 0]
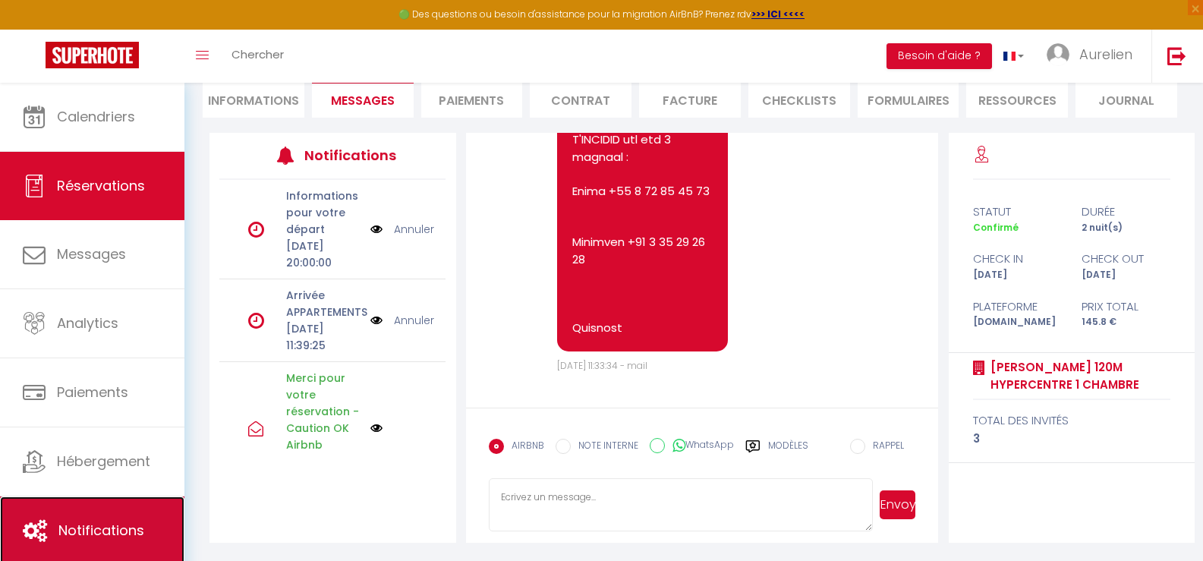
click at [106, 512] on link "Notifications" at bounding box center [92, 530] width 184 height 68
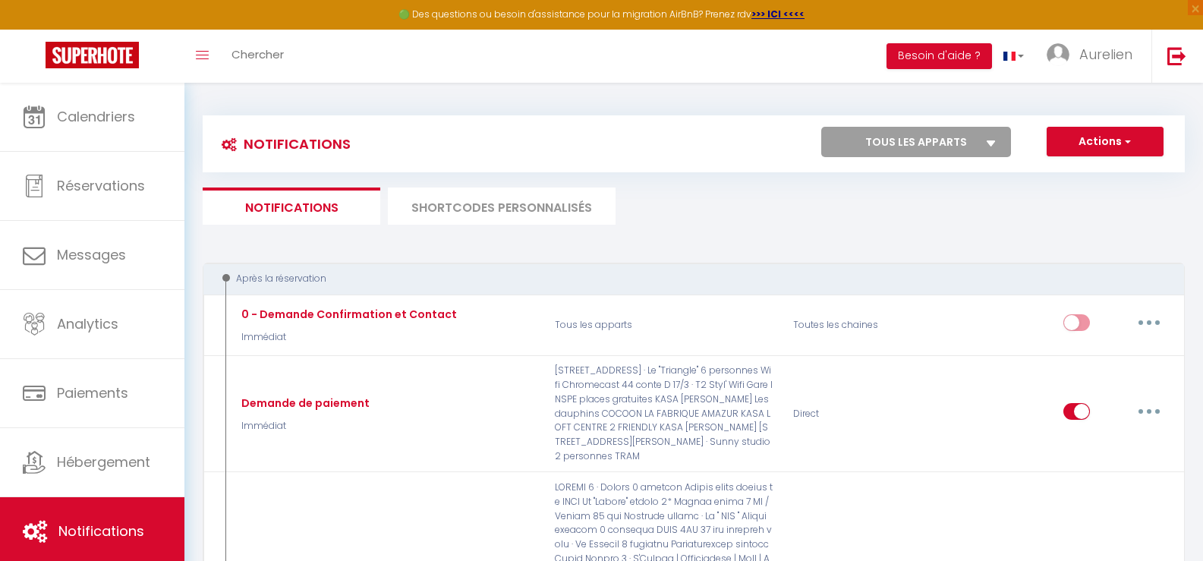
click at [512, 200] on li "SHORTCODES PERSONNALISÉS" at bounding box center [502, 205] width 228 height 37
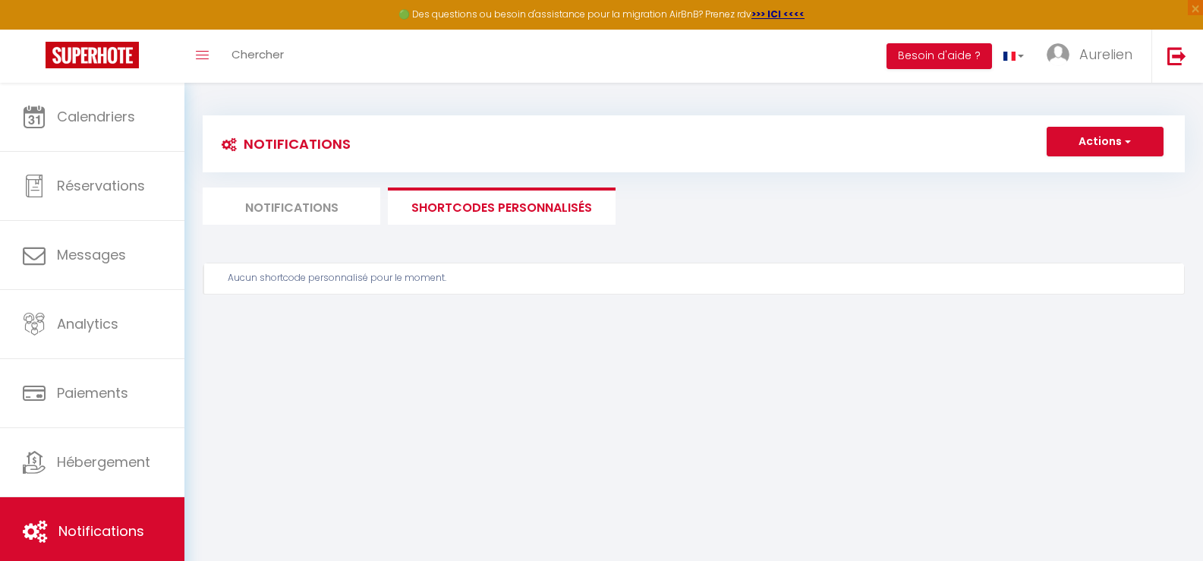
click at [313, 213] on li "Notifications" at bounding box center [292, 205] width 178 height 37
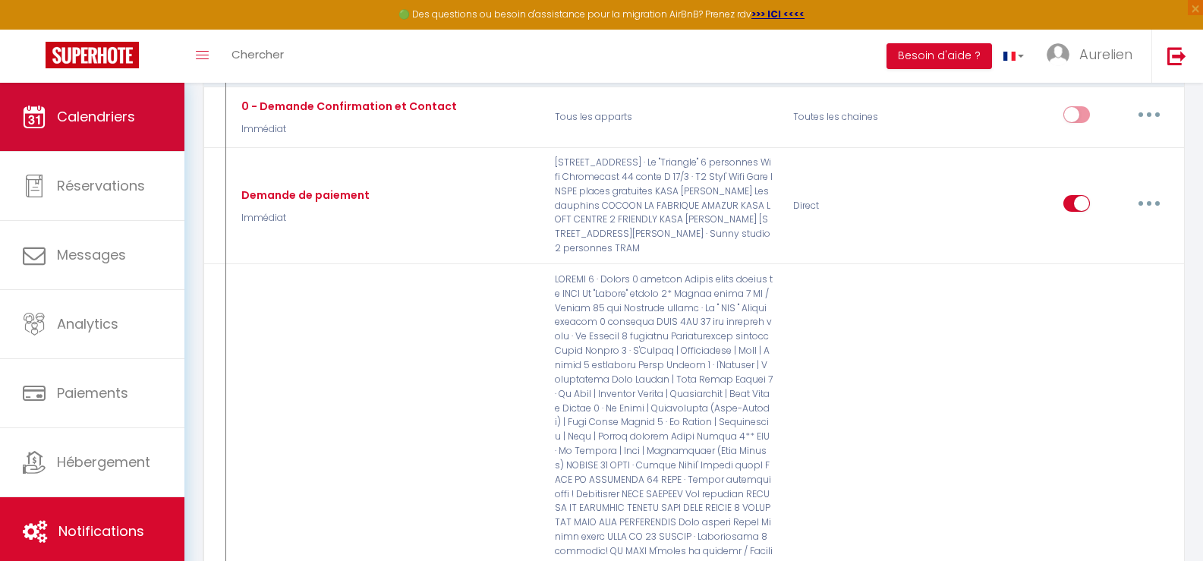
scroll to position [140, 0]
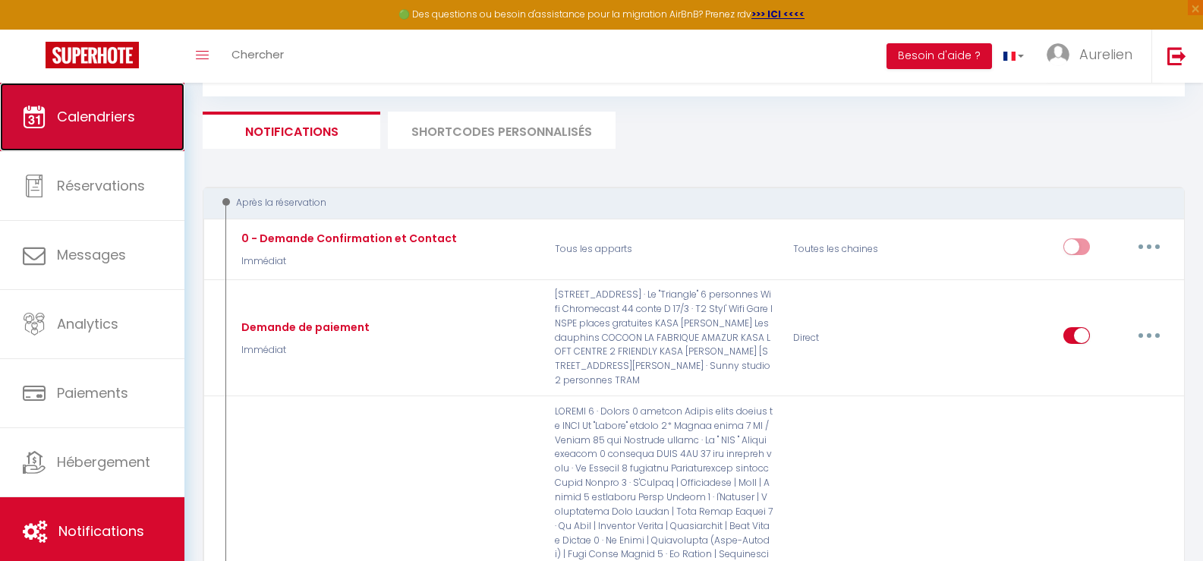
click at [102, 118] on span "Calendriers" at bounding box center [96, 116] width 78 height 19
